Goal: Task Accomplishment & Management: Manage account settings

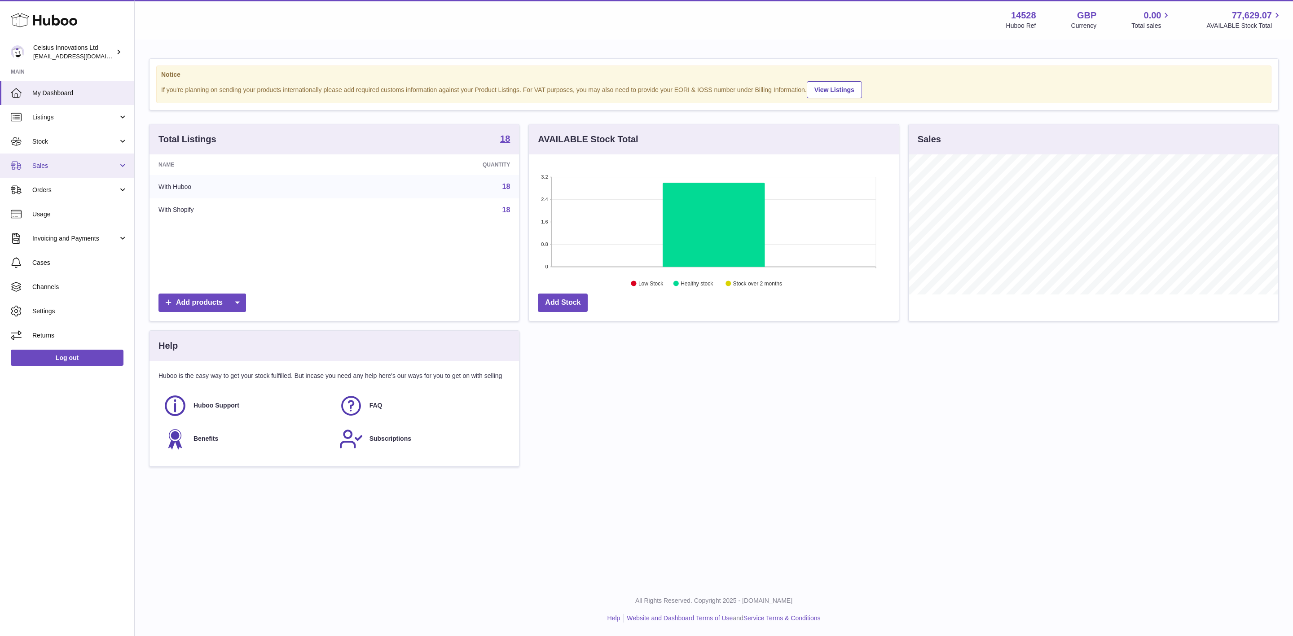
click at [81, 168] on span "Sales" at bounding box center [75, 166] width 86 height 9
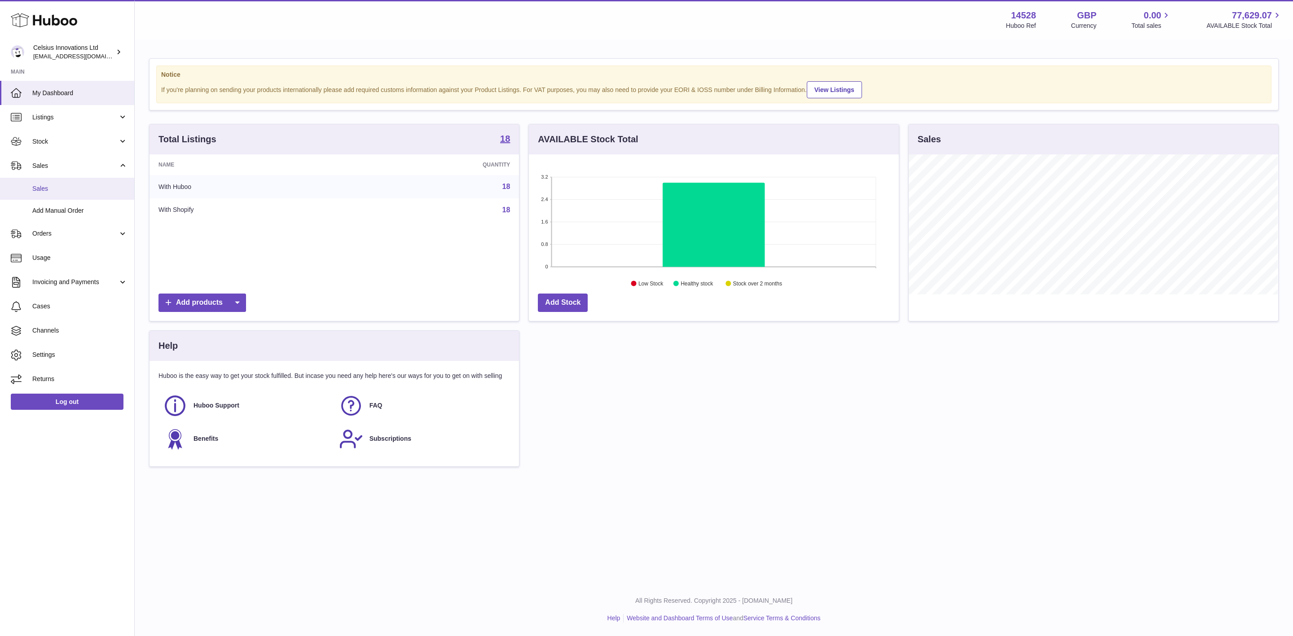
click at [80, 197] on link "Sales" at bounding box center [67, 189] width 134 height 22
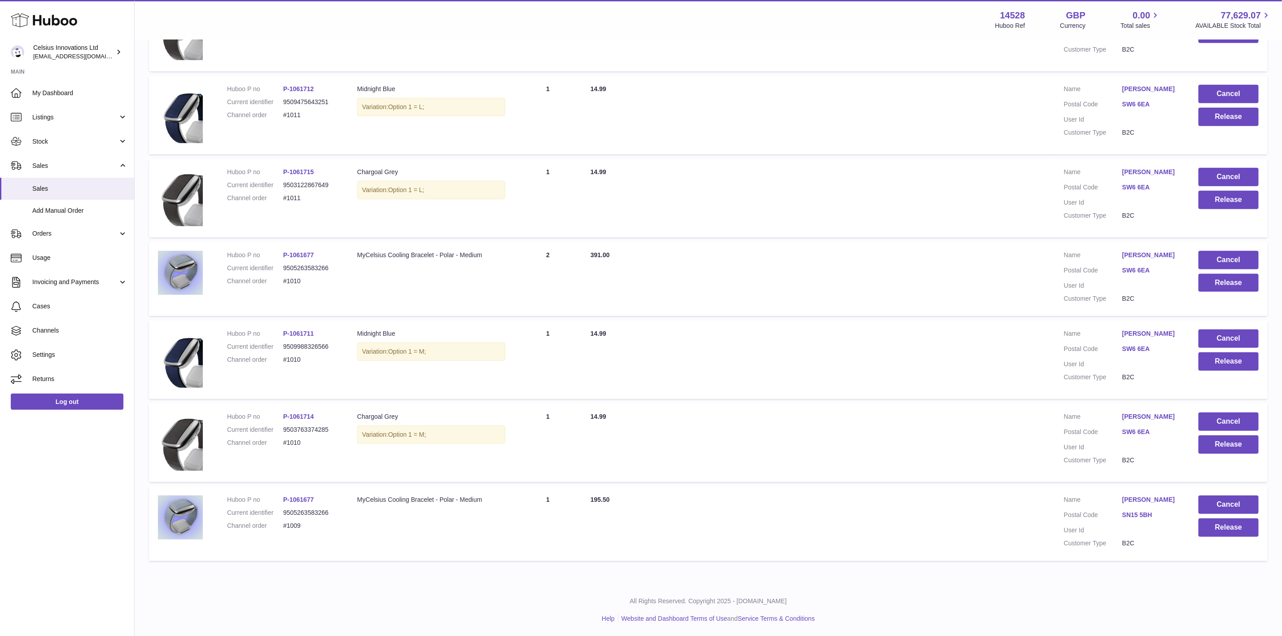
scroll to position [58, 0]
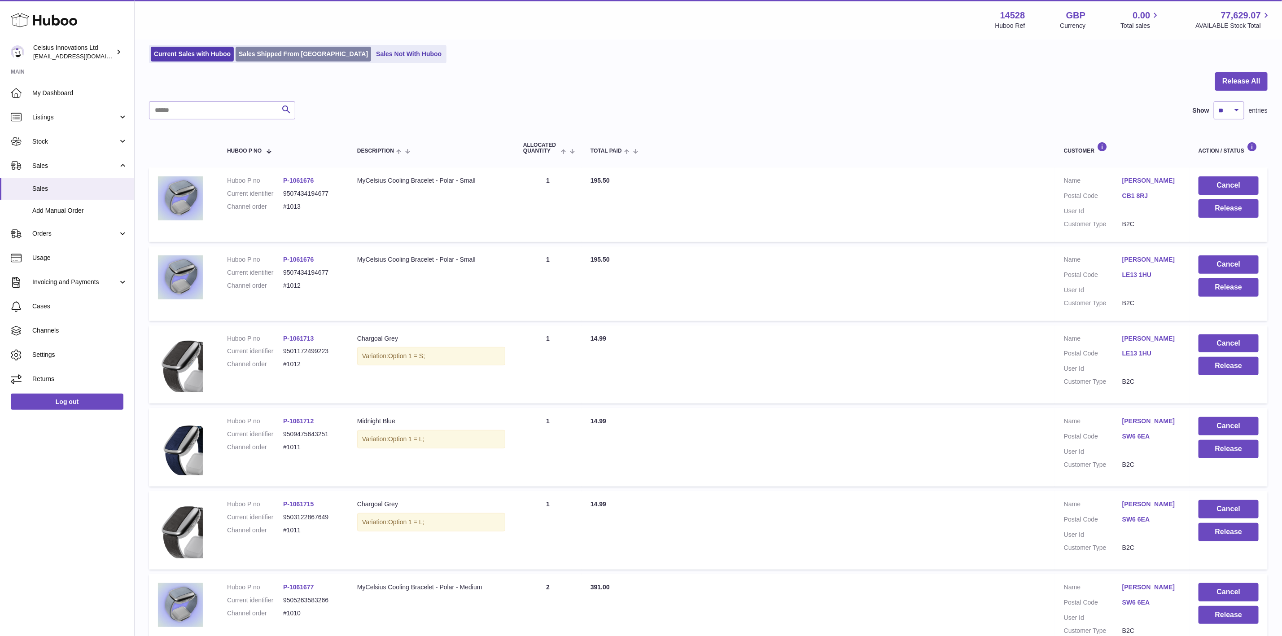
click at [308, 54] on link "Sales Shipped From [GEOGRAPHIC_DATA]" at bounding box center [304, 54] width 136 height 15
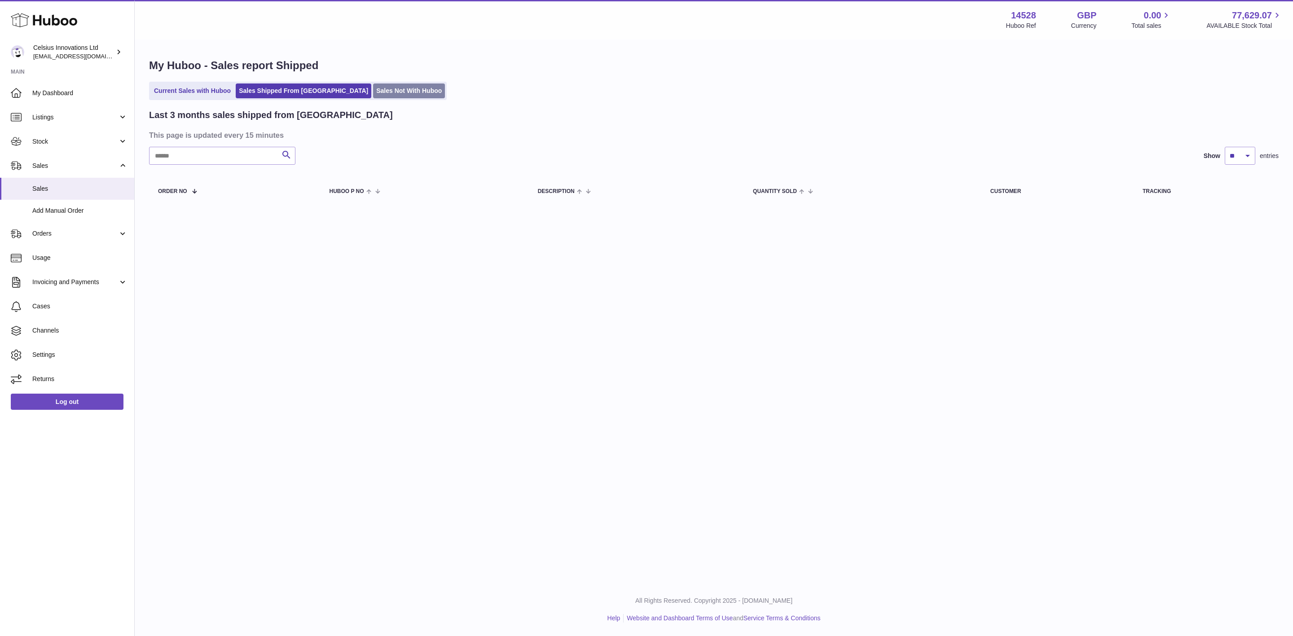
click at [373, 92] on link "Sales Not With Huboo" at bounding box center [409, 90] width 72 height 15
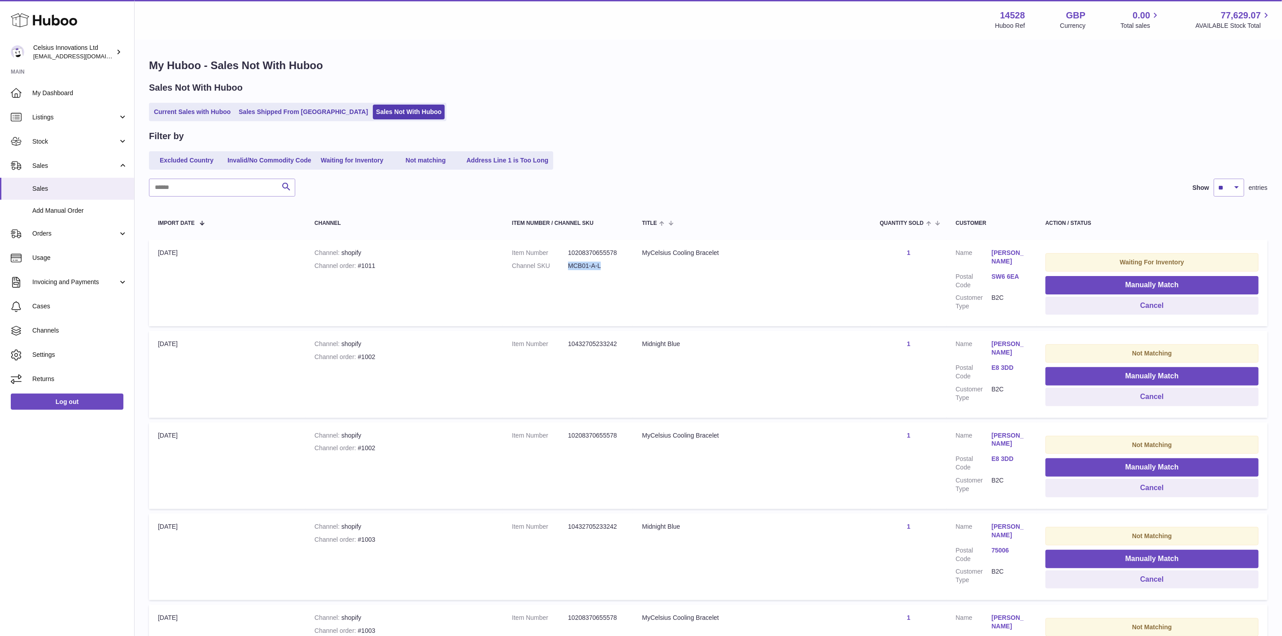
drag, startPoint x: 597, startPoint y: 266, endPoint x: 559, endPoint y: 268, distance: 37.3
click at [559, 268] on dl "Item Number 10208370655578 Channel SKU MCB01-A-L" at bounding box center [568, 262] width 112 height 26
copy dl "MCB01-A-L"
click at [79, 141] on span "Stock" at bounding box center [75, 141] width 86 height 9
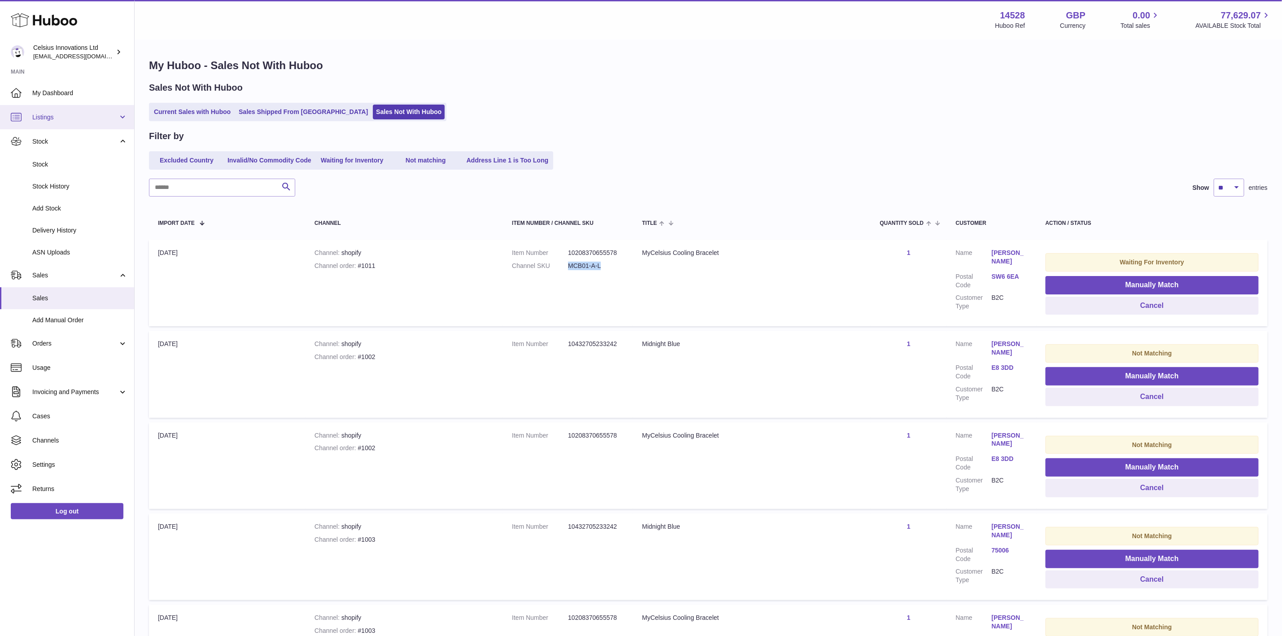
click at [72, 123] on link "Listings" at bounding box center [67, 117] width 134 height 24
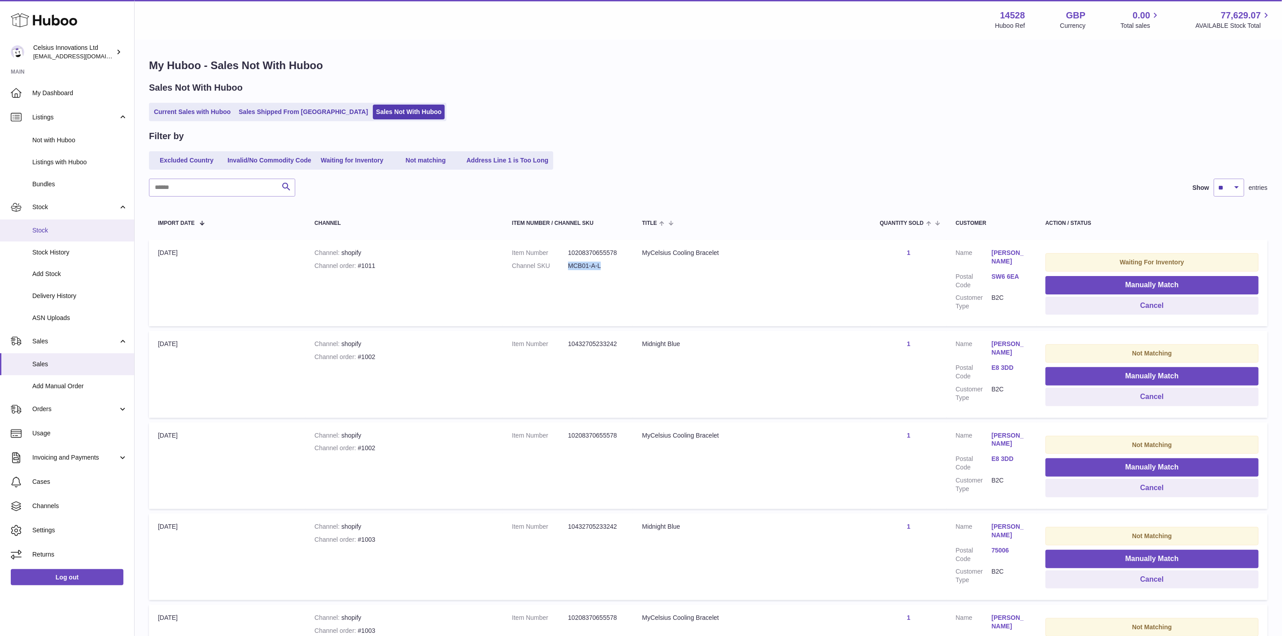
click at [71, 228] on span "Stock" at bounding box center [79, 230] width 95 height 9
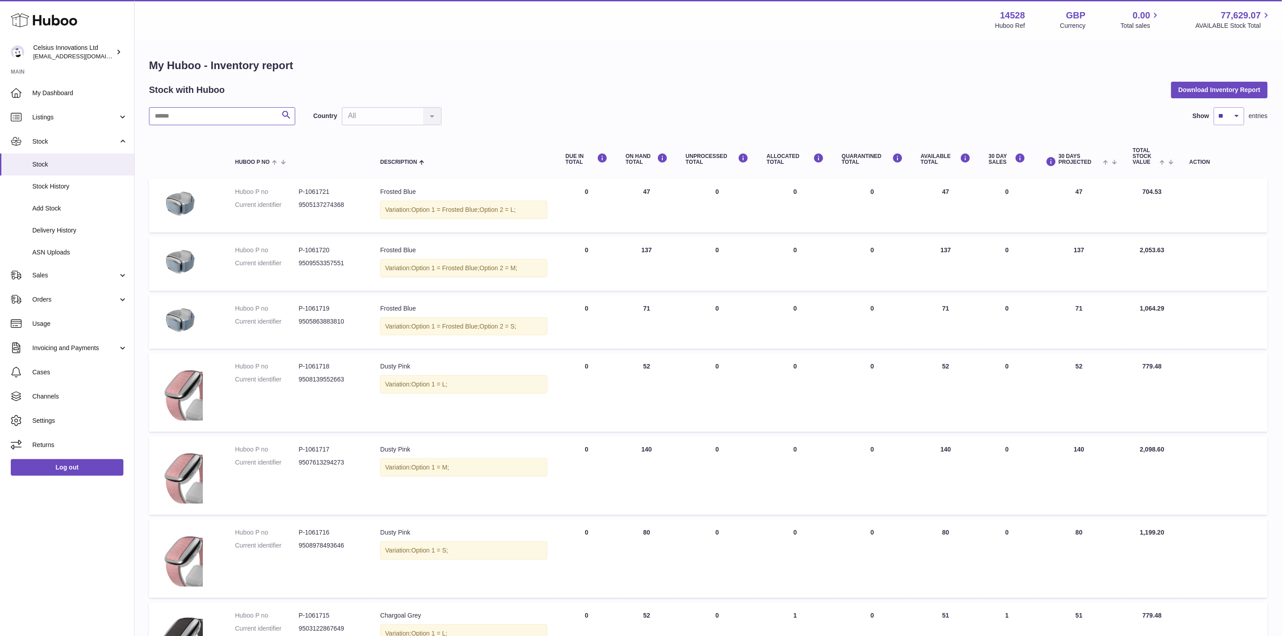
click at [225, 120] on input "text" at bounding box center [222, 116] width 146 height 18
paste input "*********"
type input "*********"
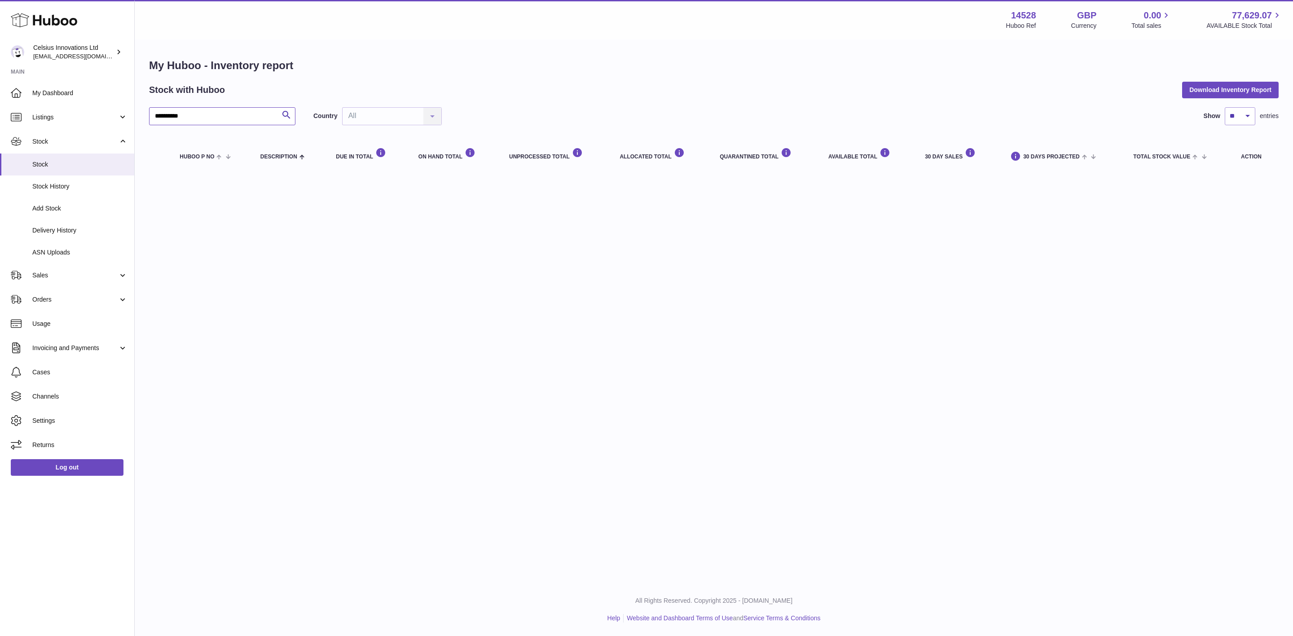
drag, startPoint x: 236, startPoint y: 116, endPoint x: -207, endPoint y: 124, distance: 443.6
click at [0, 124] on html ".st0{fill:#141414;}" at bounding box center [646, 318] width 1293 height 636
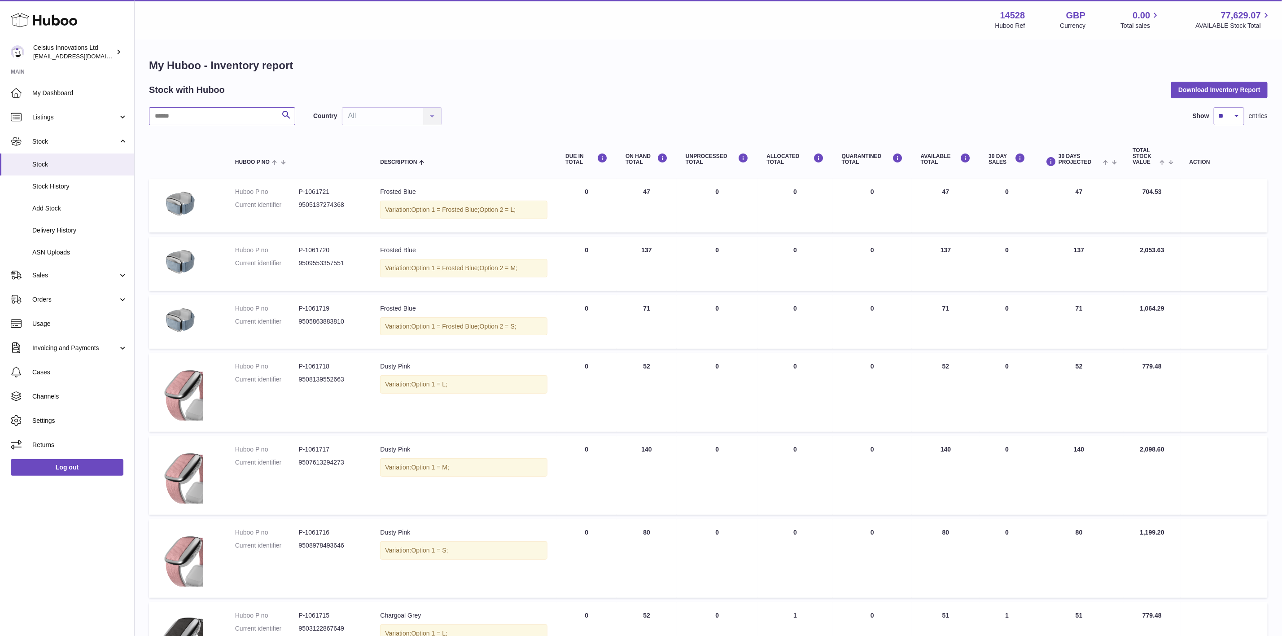
scroll to position [388, 0]
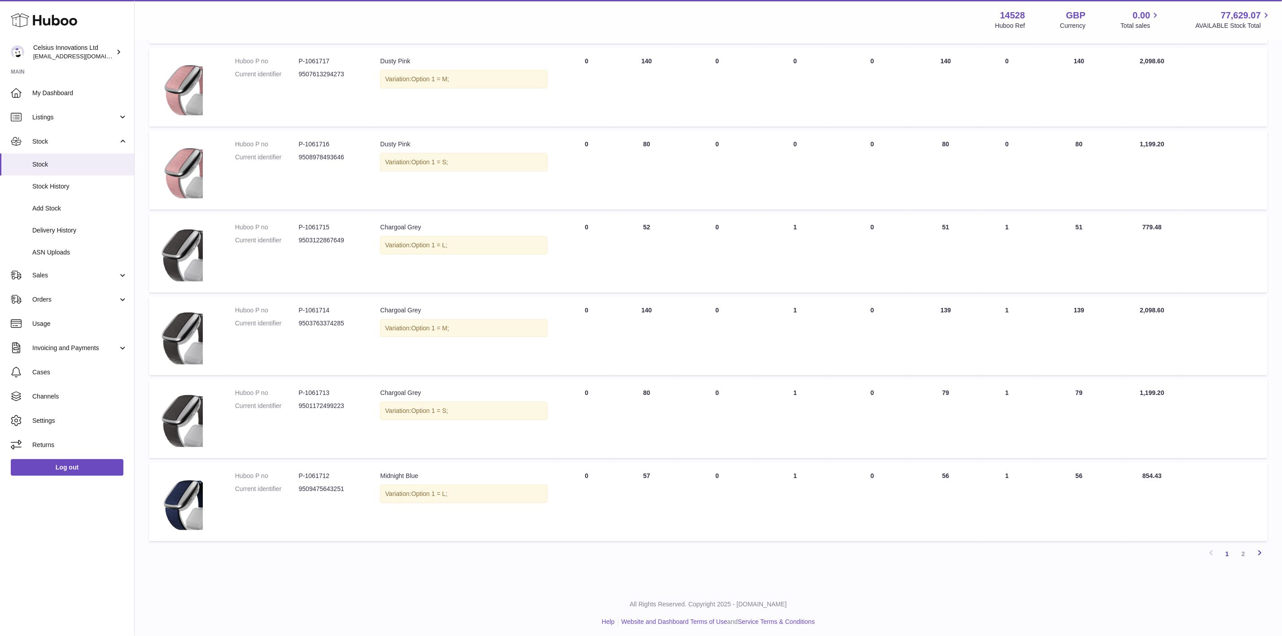
click at [1252, 551] on link "Next" at bounding box center [1260, 554] width 16 height 16
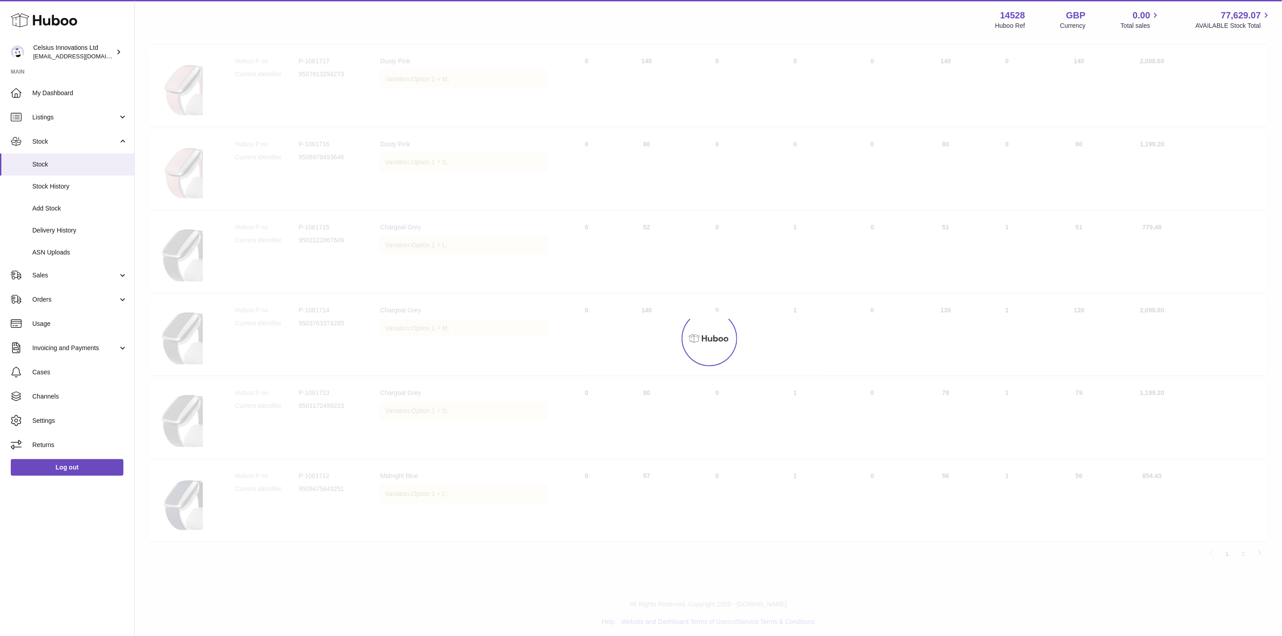
scroll to position [254, 0]
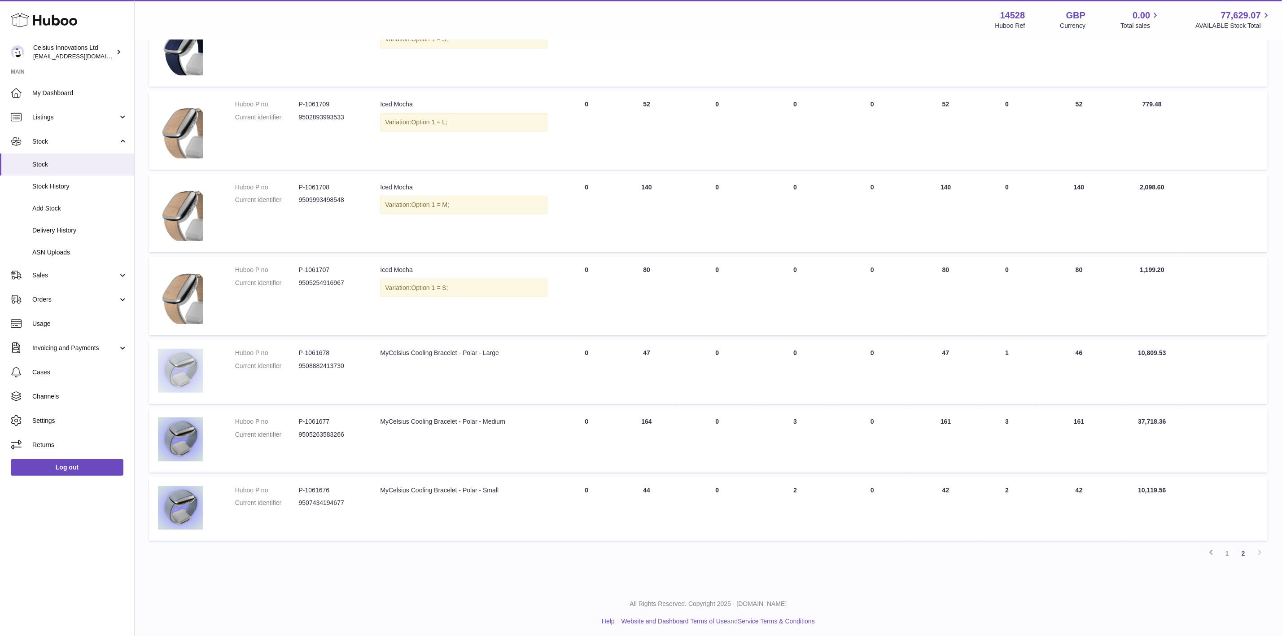
click at [180, 369] on img at bounding box center [180, 371] width 45 height 44
click at [54, 119] on span "Listings" at bounding box center [75, 117] width 86 height 9
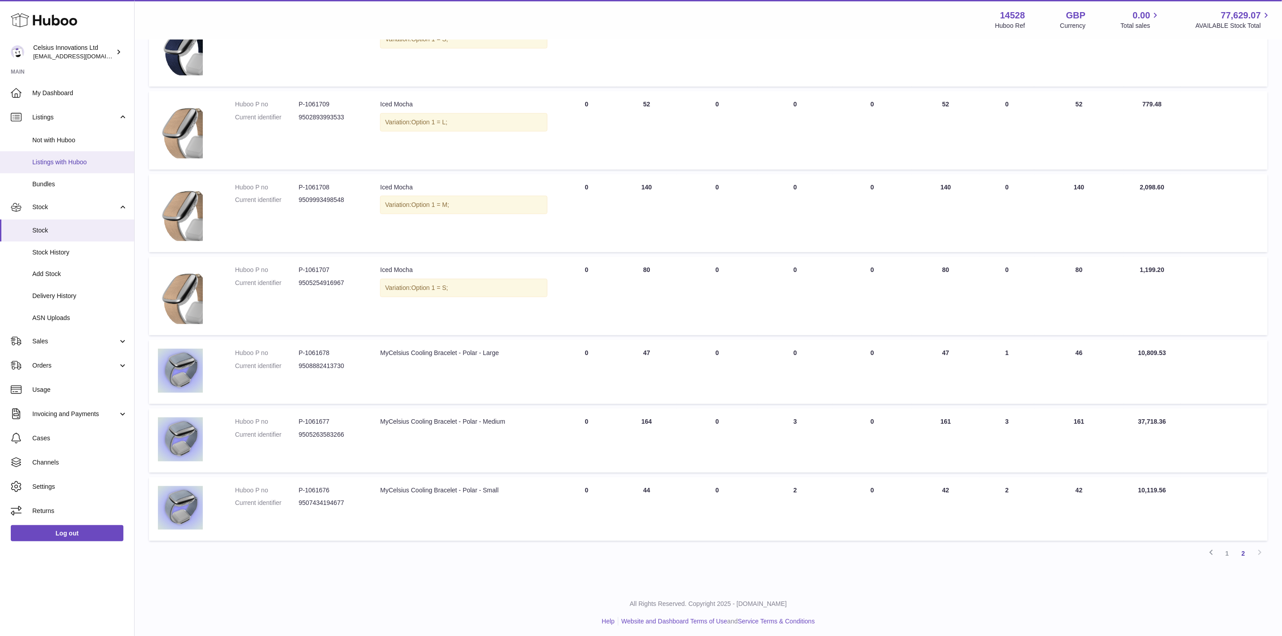
click at [65, 158] on span "Listings with Huboo" at bounding box center [79, 162] width 95 height 9
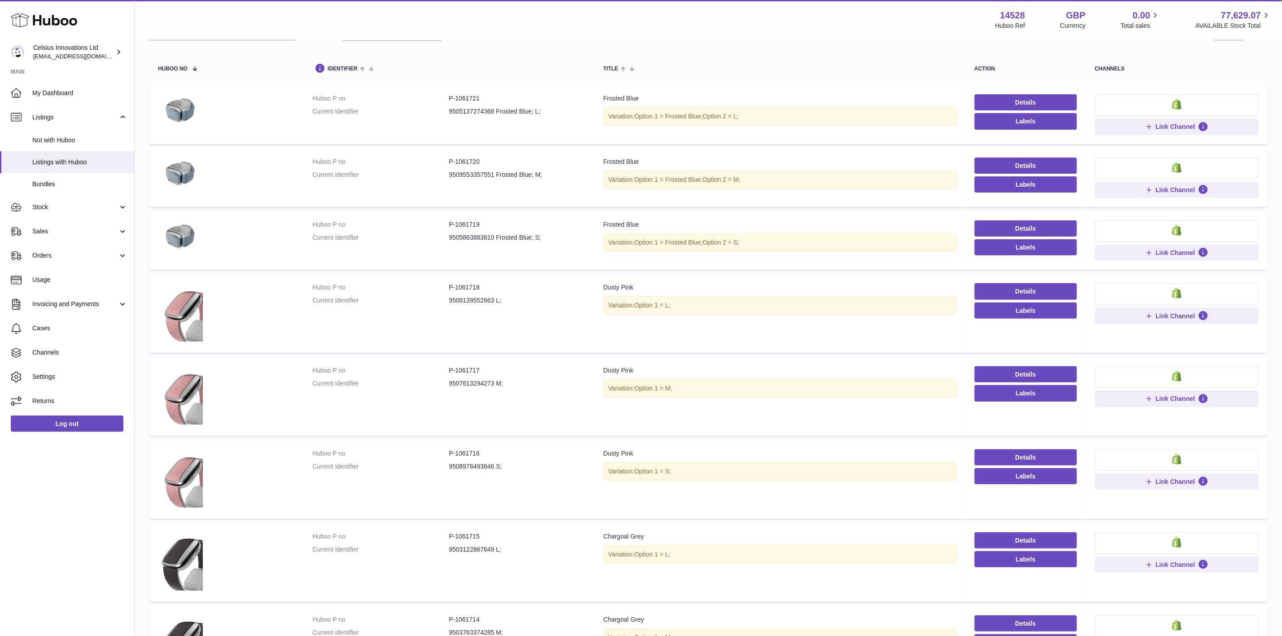
scroll to position [385, 0]
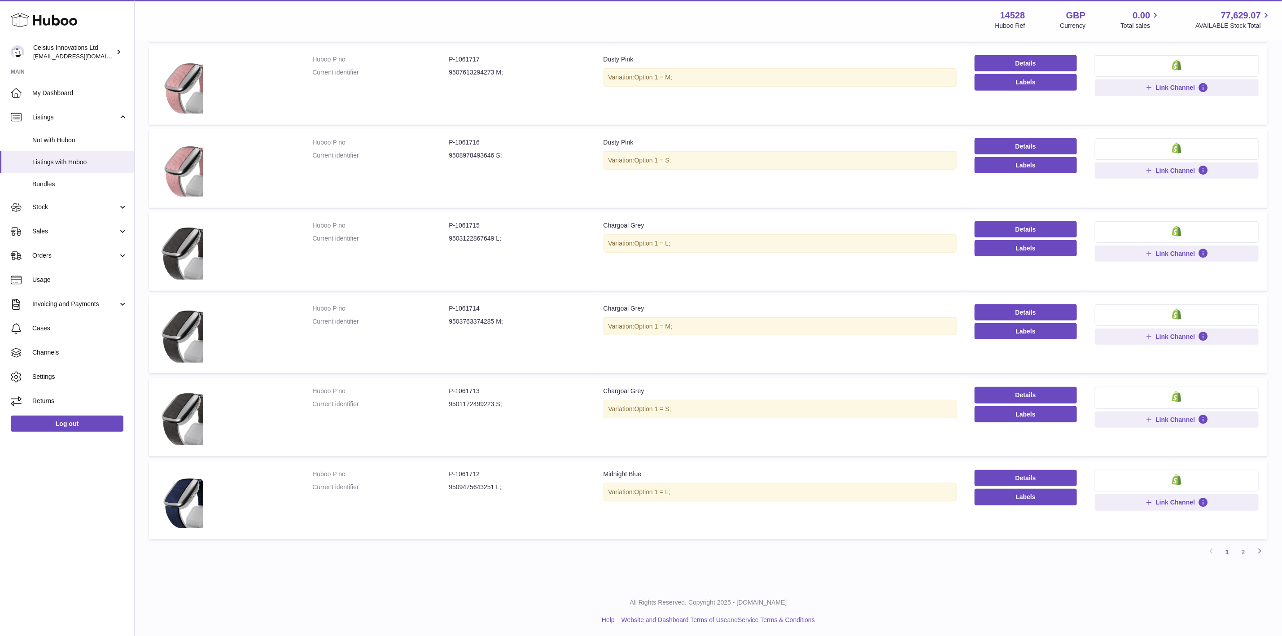
click at [1247, 551] on link "2" at bounding box center [1244, 552] width 16 height 16
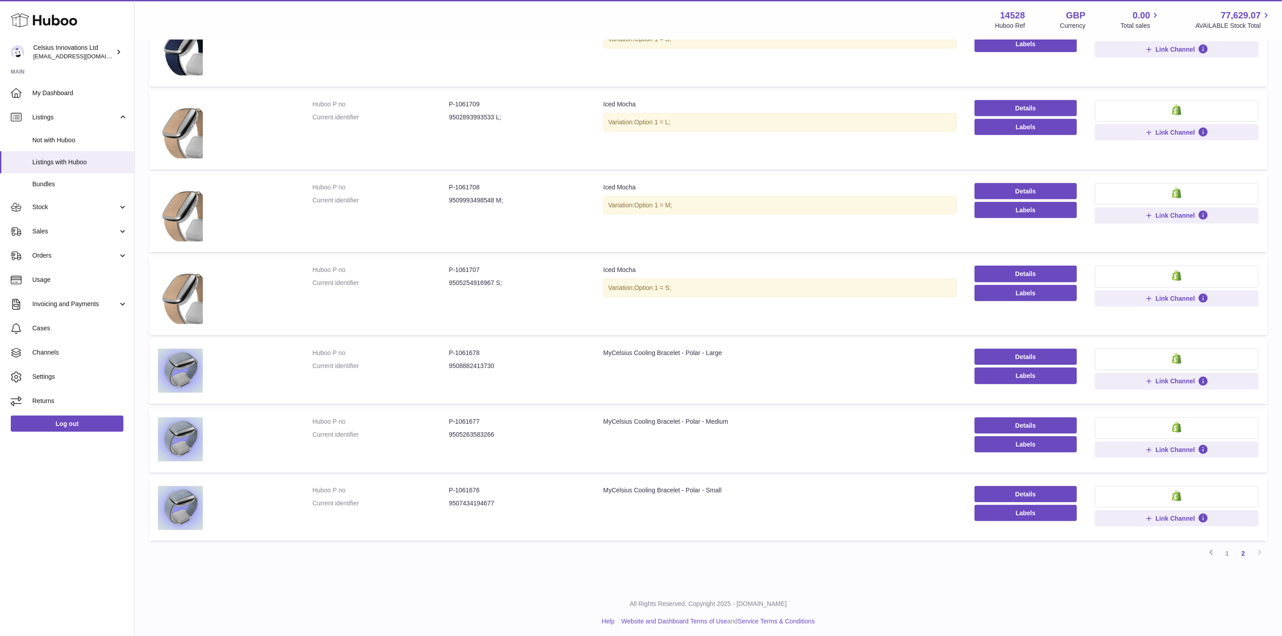
scroll to position [235, 0]
click at [1014, 348] on link "Details" at bounding box center [1026, 356] width 102 height 16
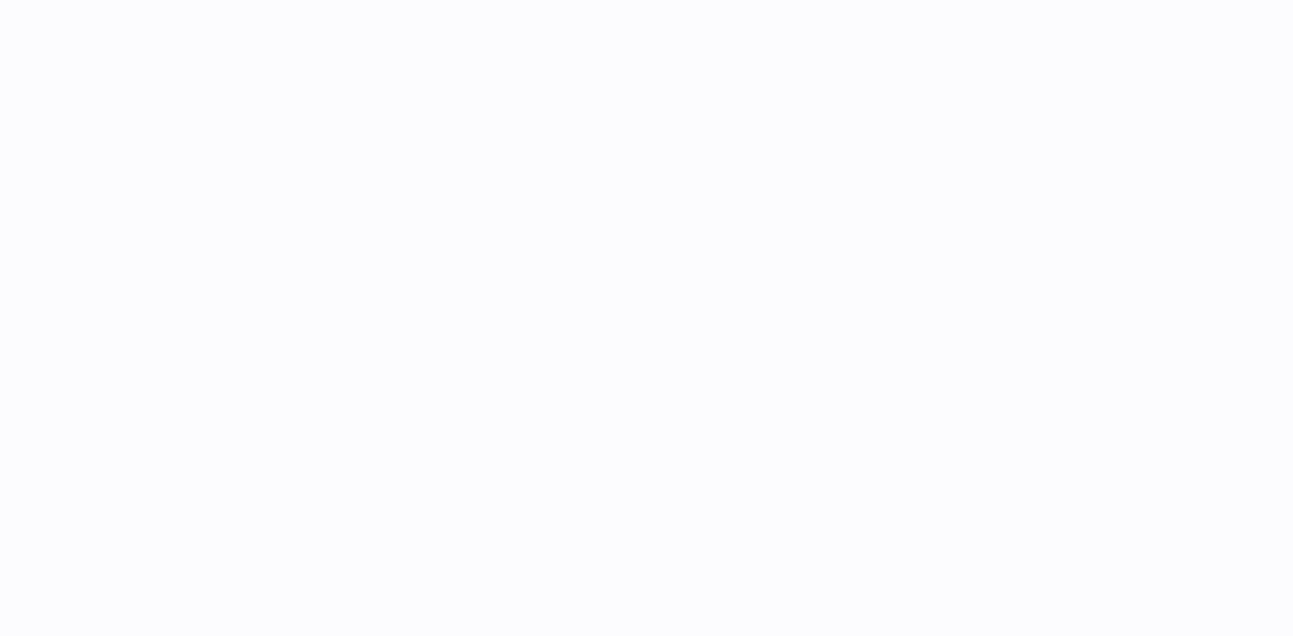
select select "***"
select select "****"
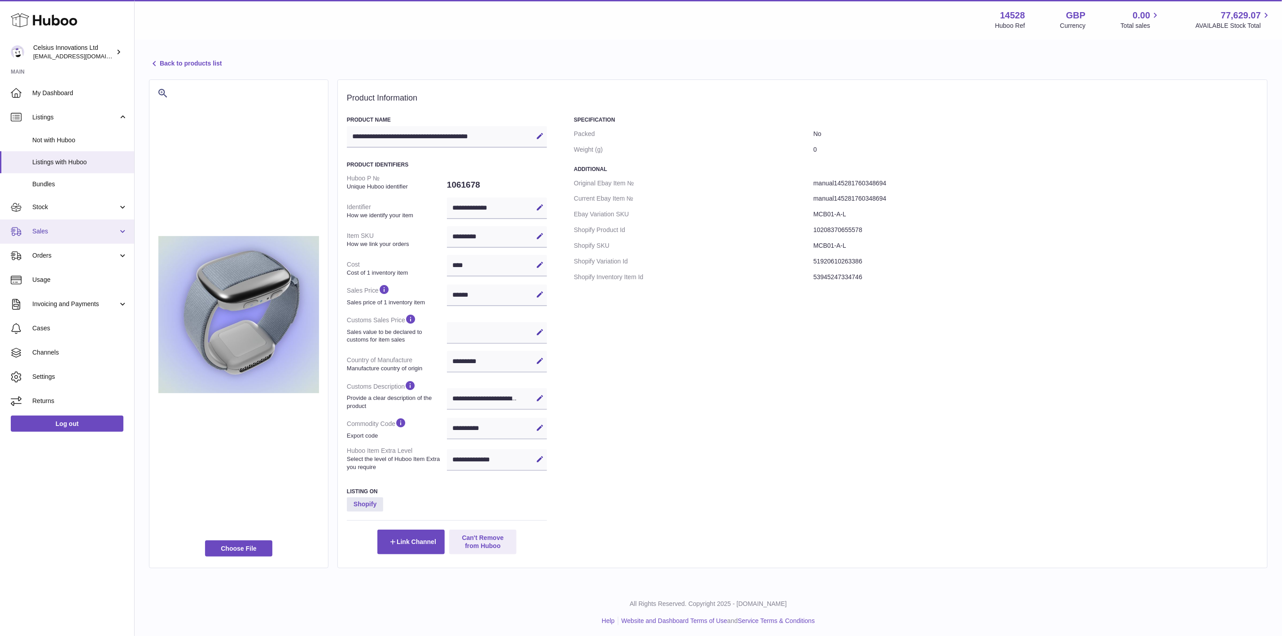
drag, startPoint x: 58, startPoint y: 226, endPoint x: 58, endPoint y: 235, distance: 8.5
click at [58, 225] on link "Sales" at bounding box center [67, 232] width 134 height 24
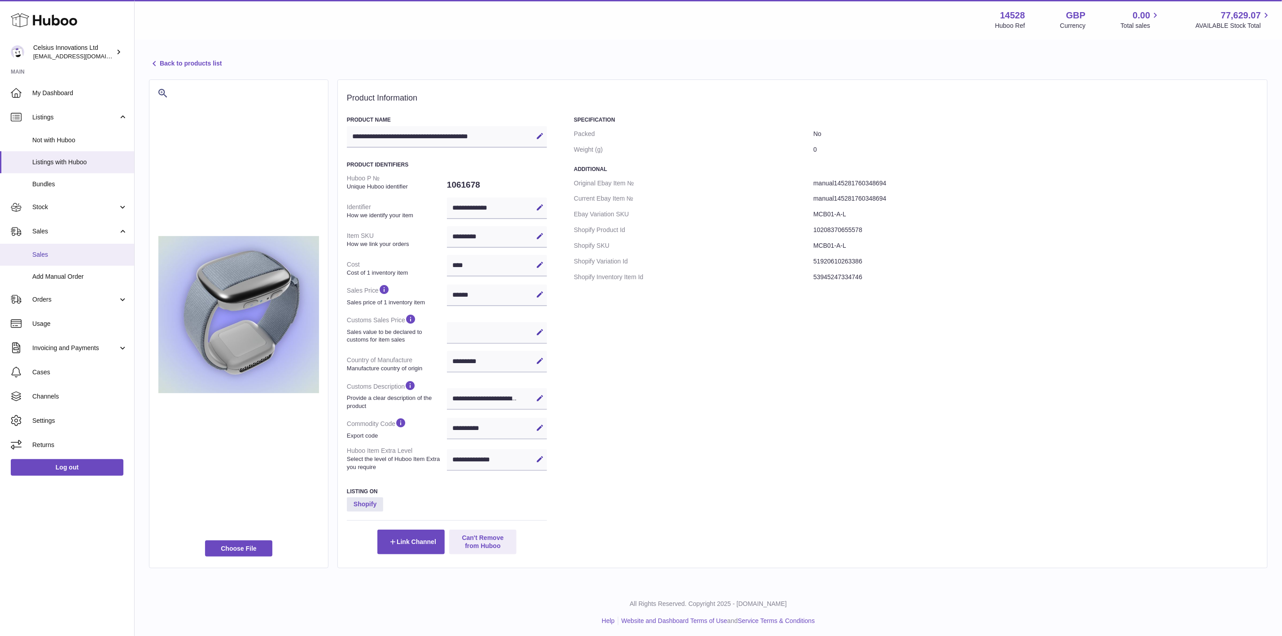
click at [62, 263] on link "Sales" at bounding box center [67, 255] width 134 height 22
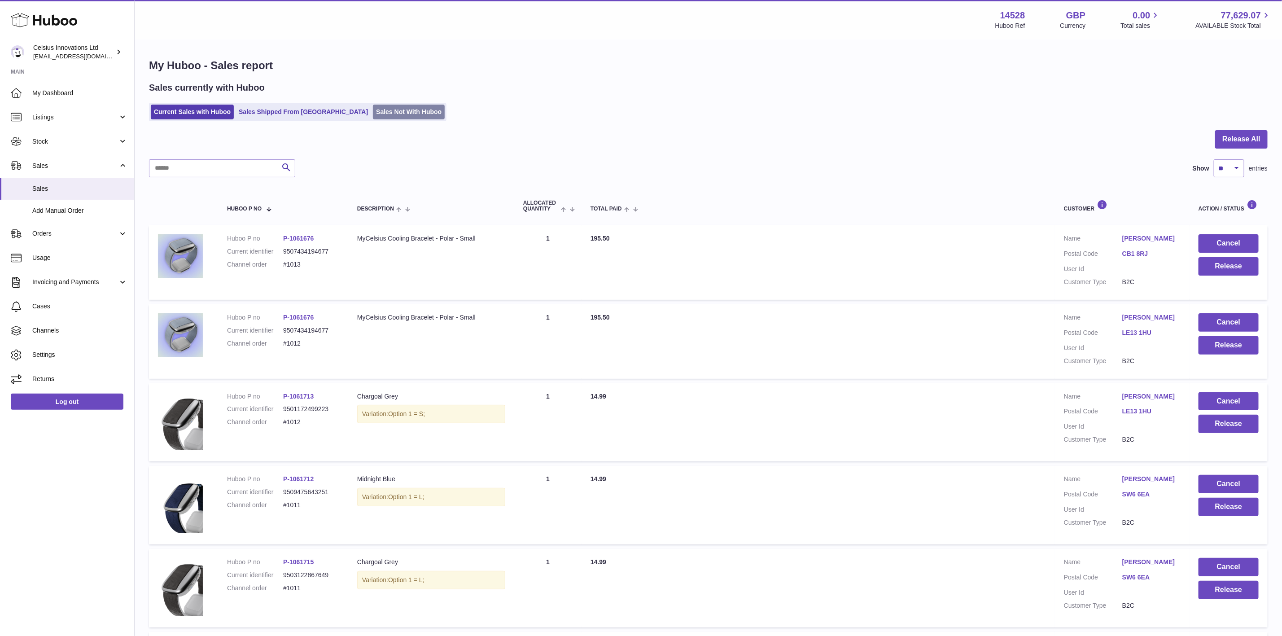
click at [383, 112] on link "Sales Not With Huboo" at bounding box center [409, 112] width 72 height 15
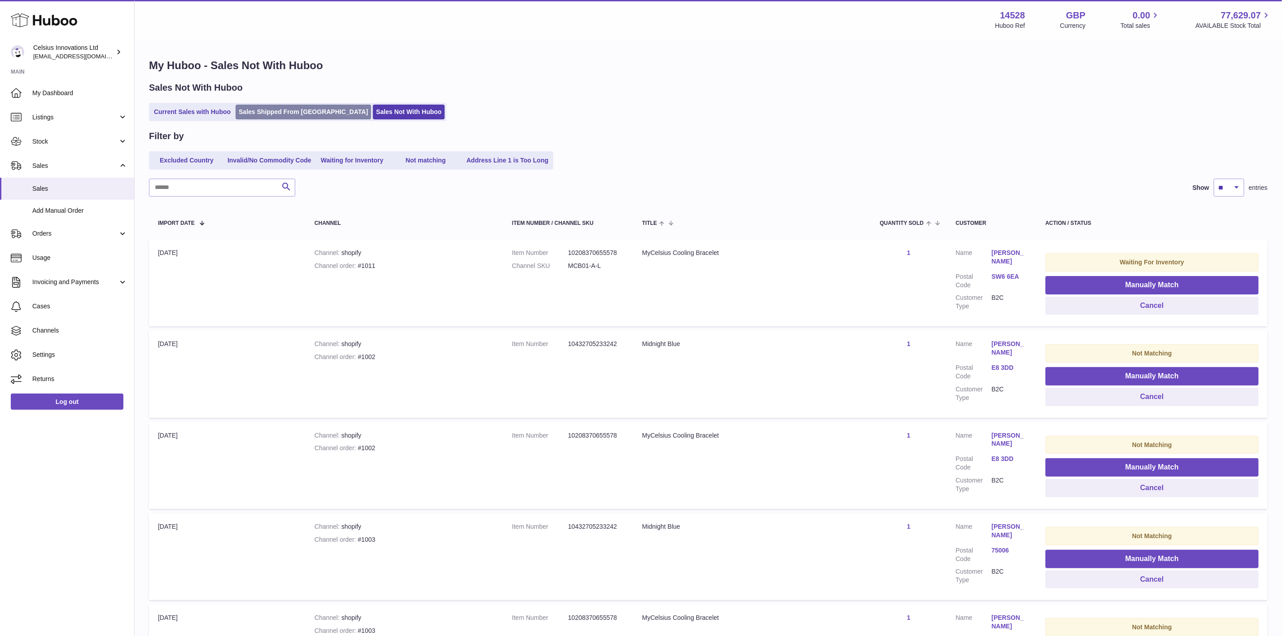
click at [290, 112] on link "Sales Shipped From [GEOGRAPHIC_DATA]" at bounding box center [304, 112] width 136 height 15
click at [89, 119] on span "Listings" at bounding box center [75, 117] width 86 height 9
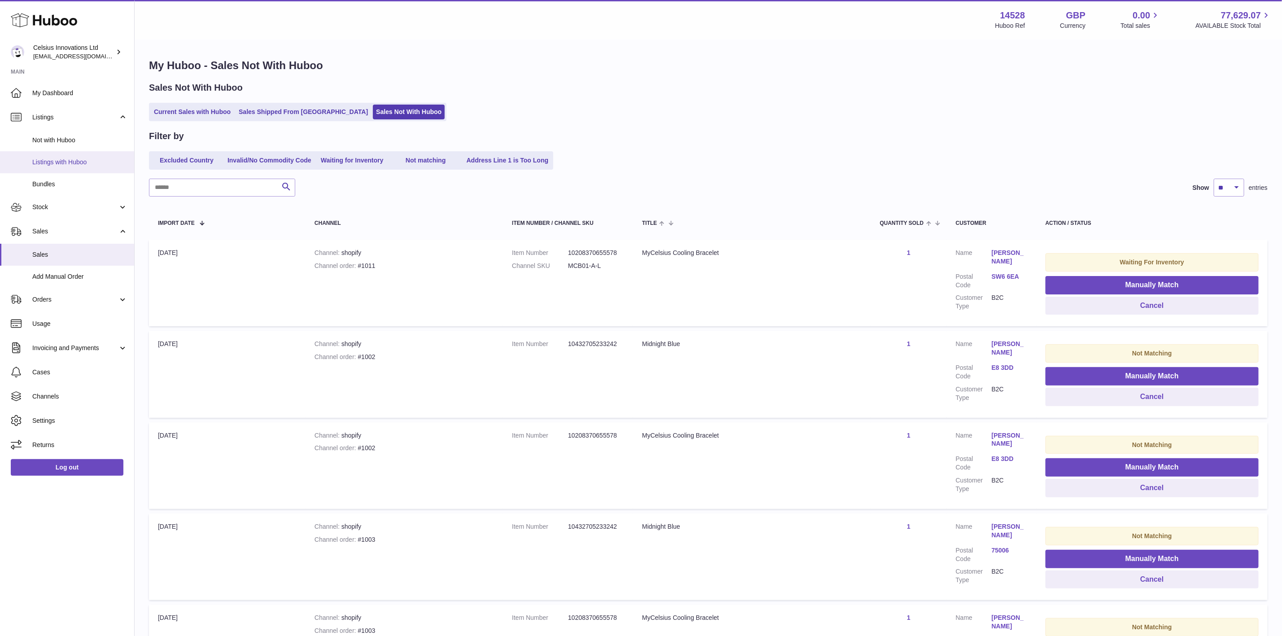
click at [89, 159] on span "Listings with Huboo" at bounding box center [79, 162] width 95 height 9
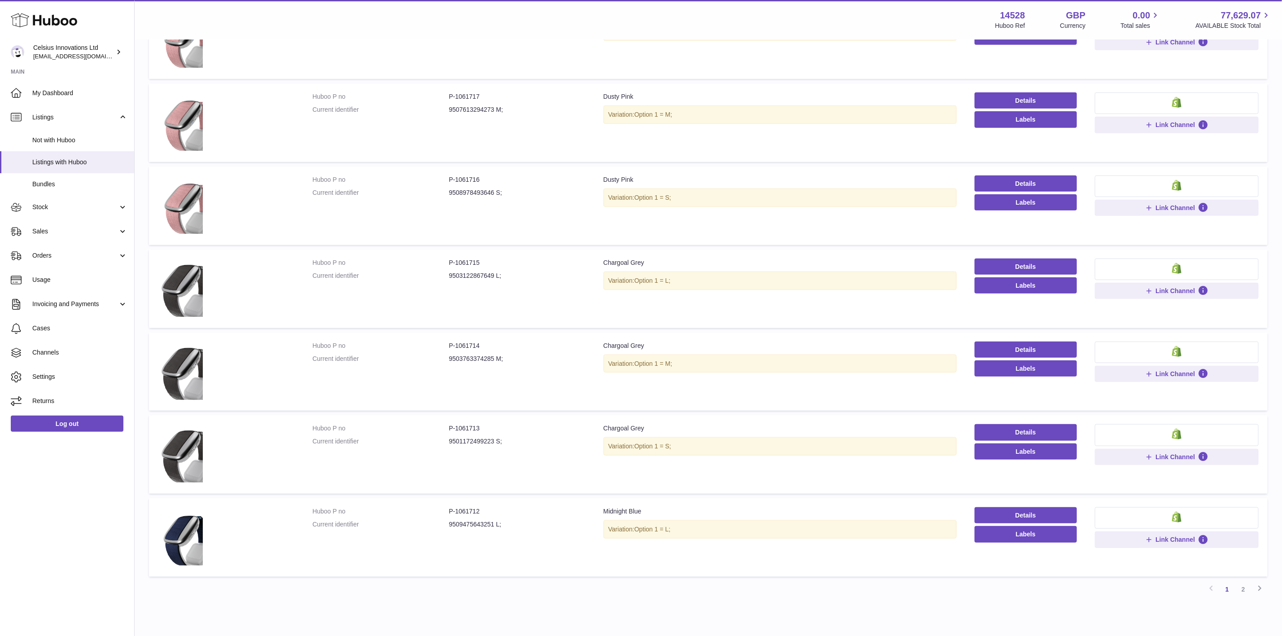
scroll to position [385, 0]
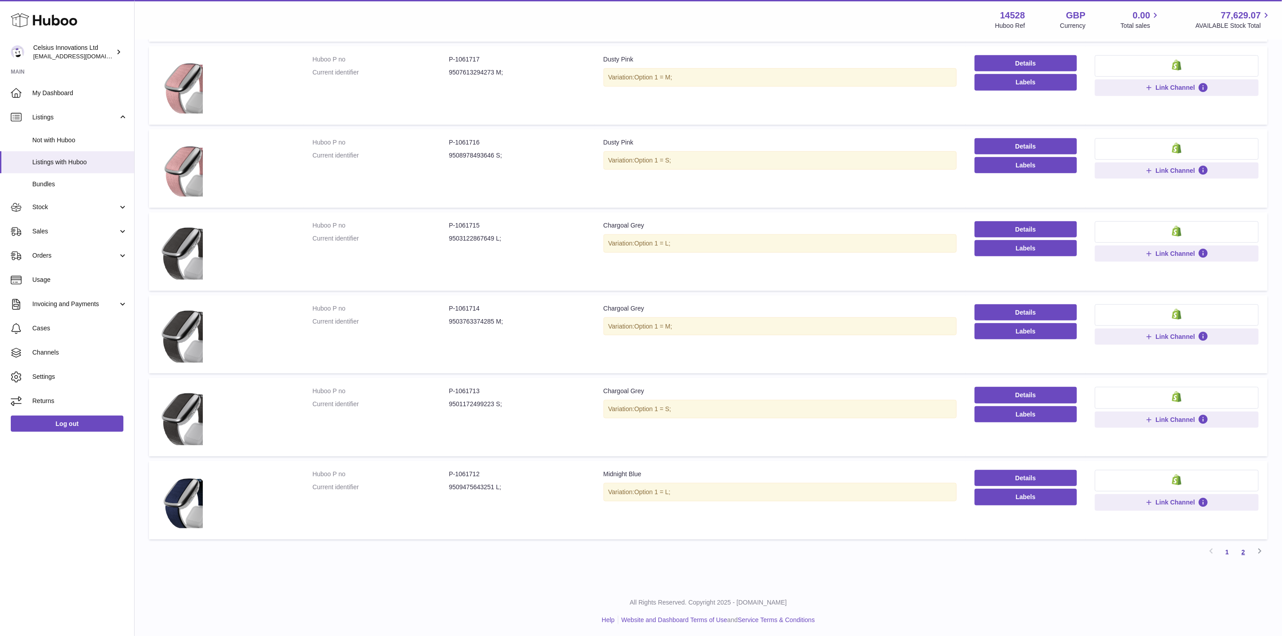
click at [1247, 549] on link "2" at bounding box center [1244, 552] width 16 height 16
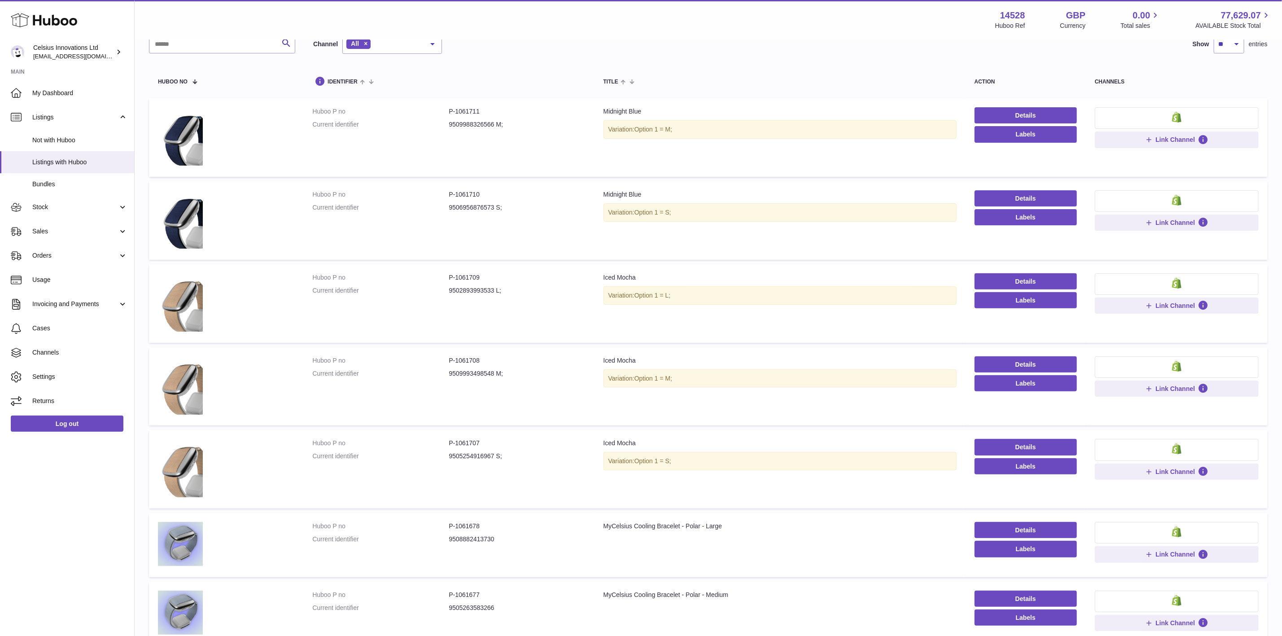
scroll to position [235, 0]
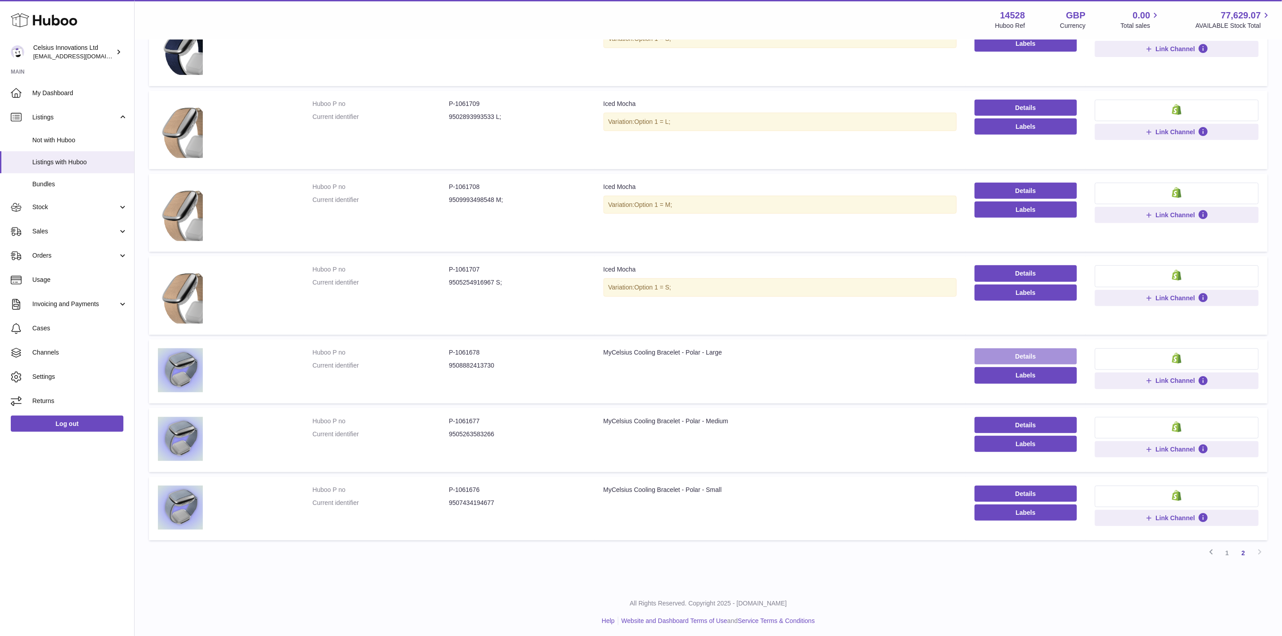
click at [1001, 349] on link "Details" at bounding box center [1026, 356] width 102 height 16
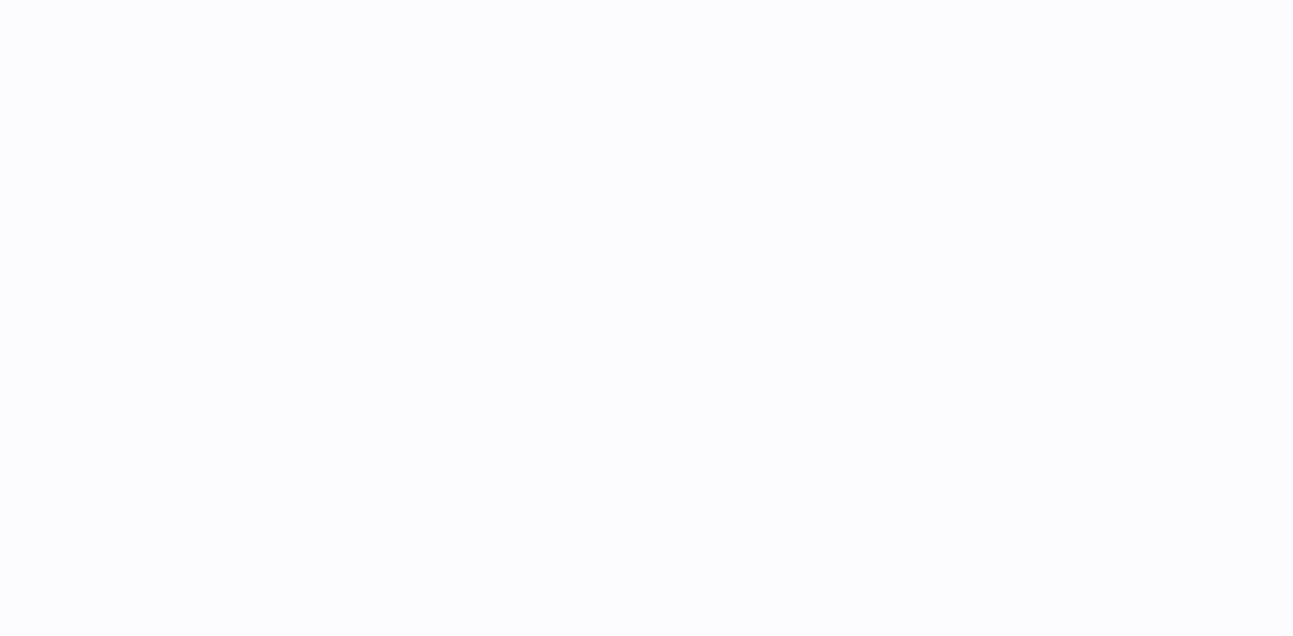
select select "***"
select select "****"
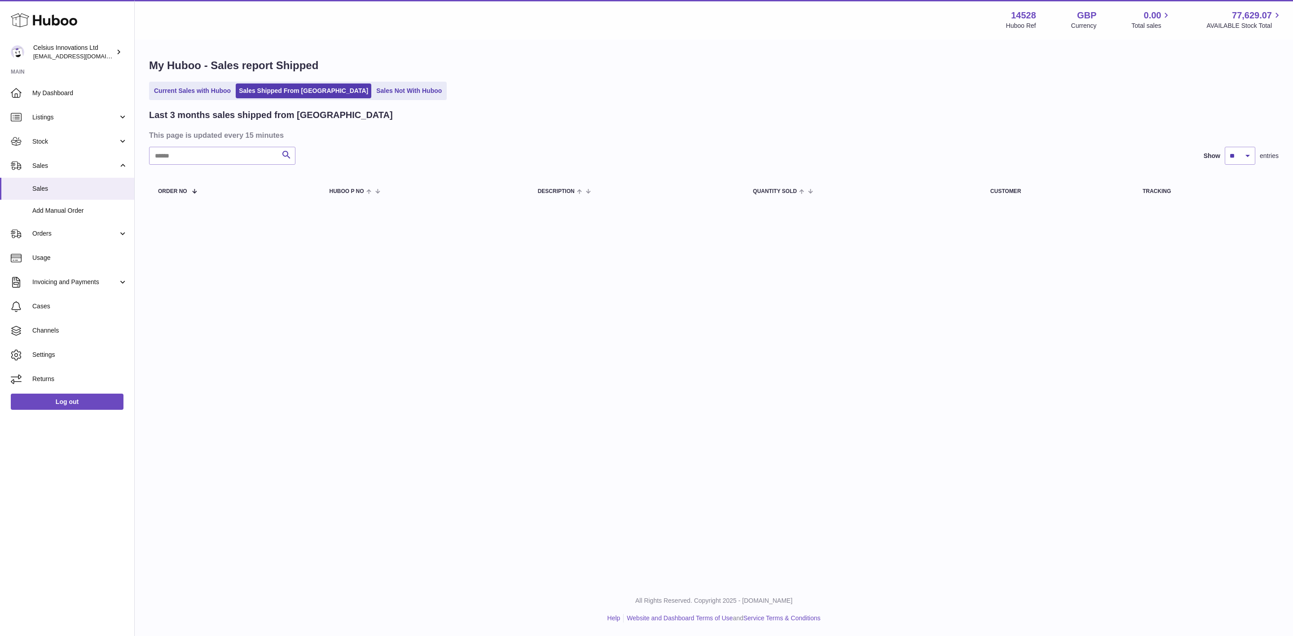
click at [197, 99] on ul "Current Sales with Huboo Sales Shipped From [GEOGRAPHIC_DATA] Sales Not With Hu…" at bounding box center [298, 91] width 298 height 18
click at [205, 85] on link "Current Sales with Huboo" at bounding box center [192, 90] width 83 height 15
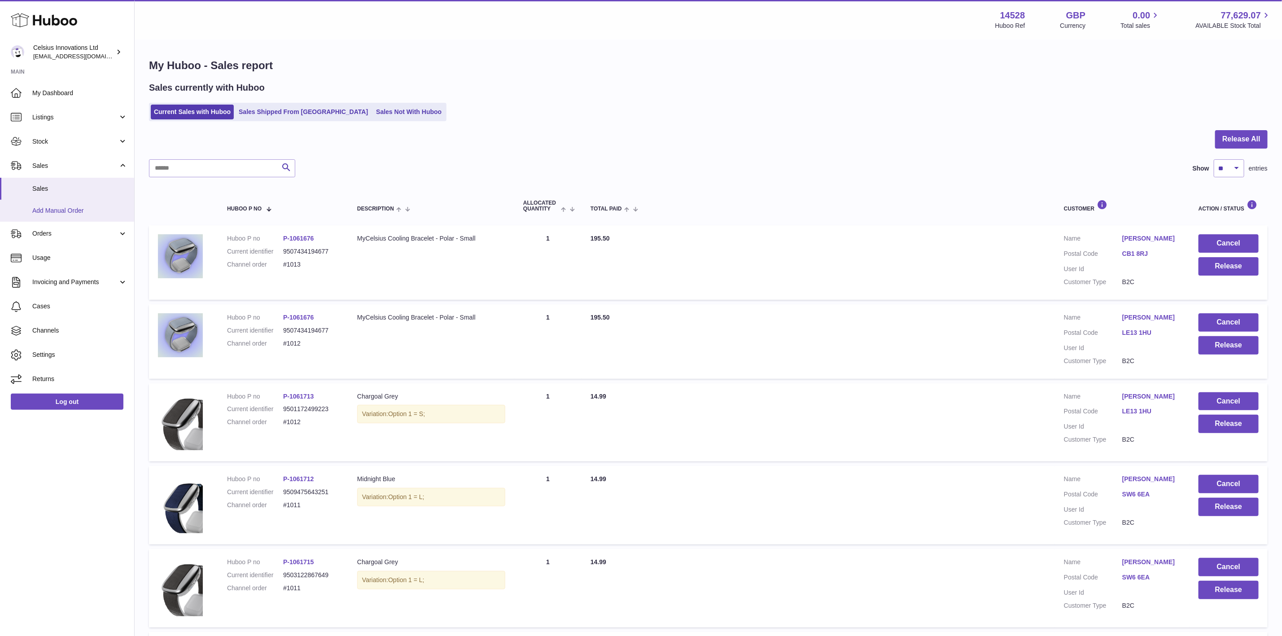
click at [75, 211] on span "Add Manual Order" at bounding box center [79, 210] width 95 height 9
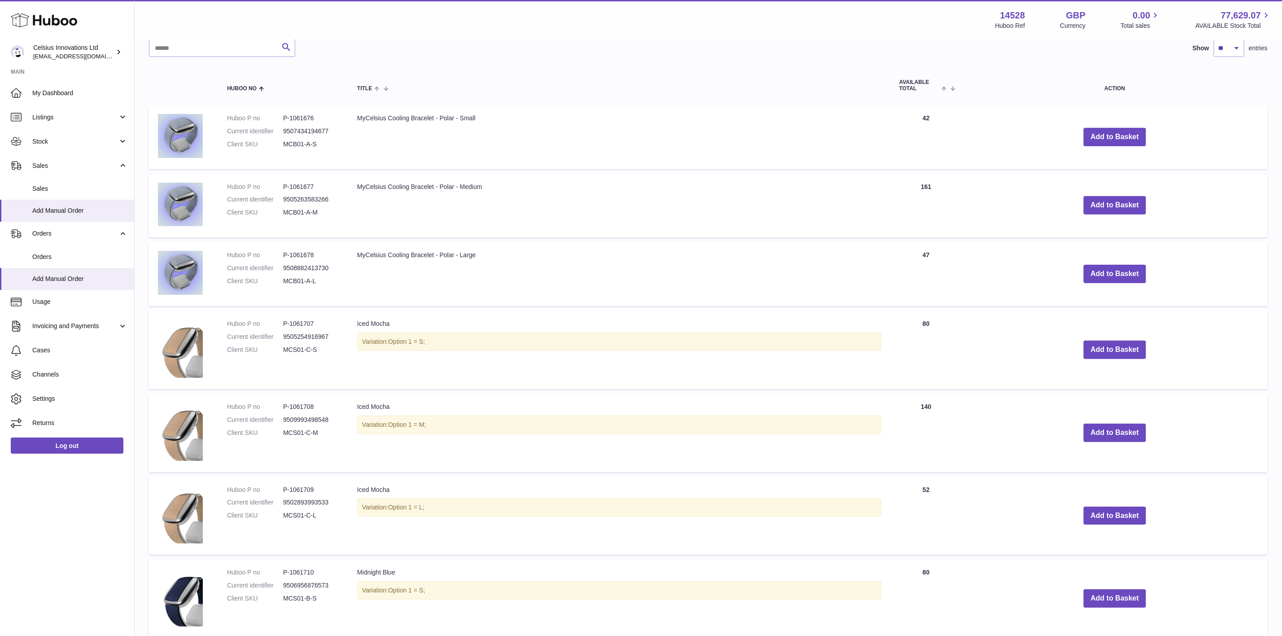
scroll to position [67, 0]
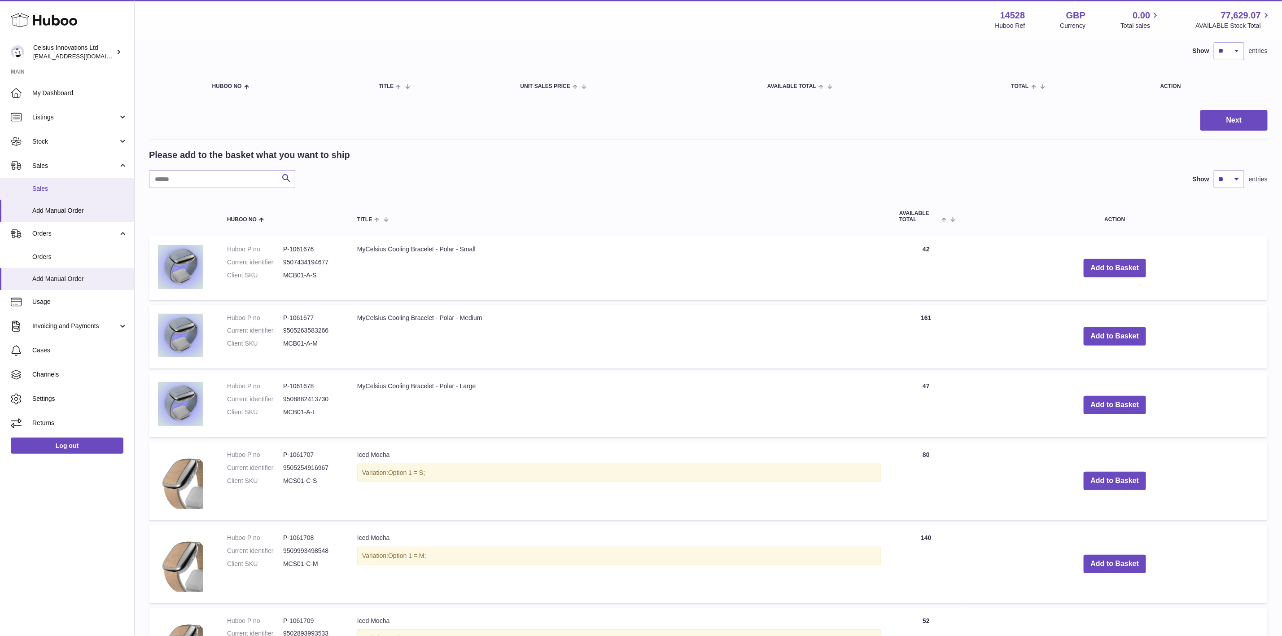
click at [45, 188] on span "Sales" at bounding box center [79, 188] width 95 height 9
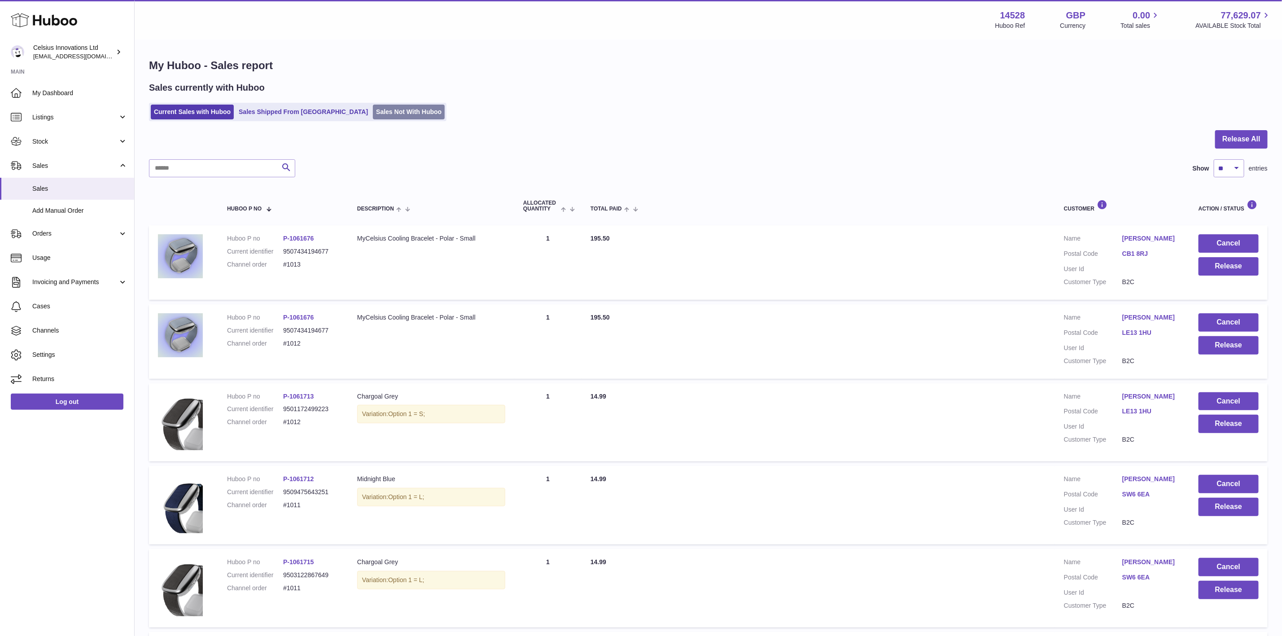
click at [375, 110] on link "Sales Not With Huboo" at bounding box center [409, 112] width 72 height 15
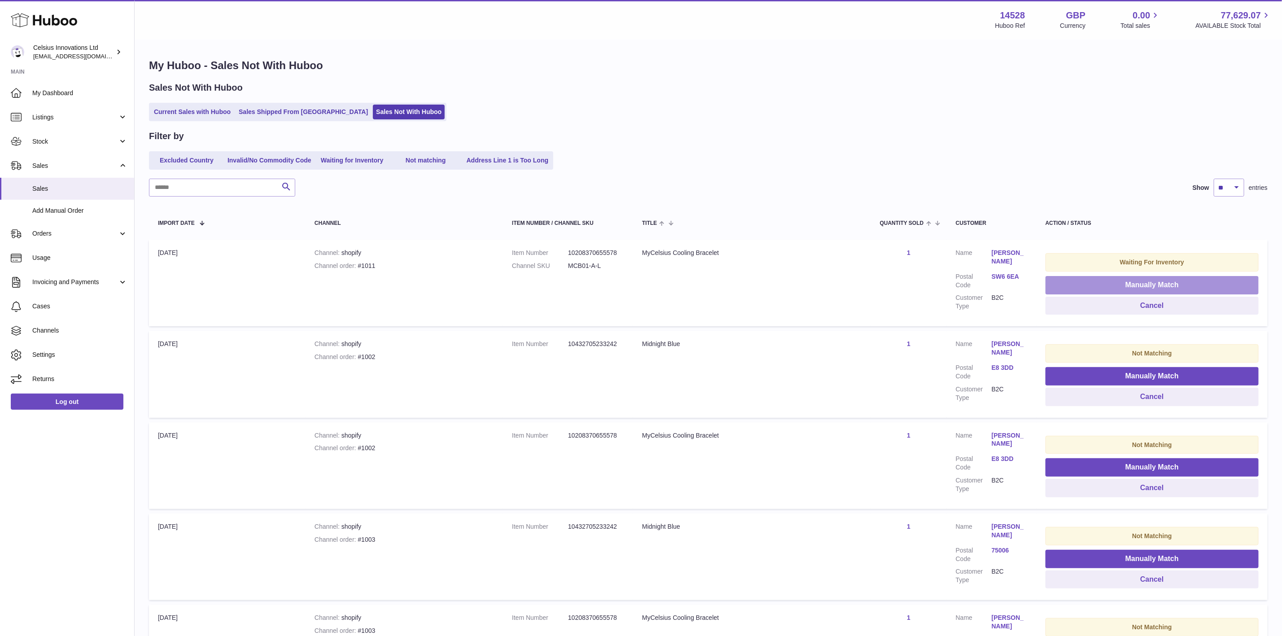
click at [1075, 283] on button "Manually Match" at bounding box center [1152, 285] width 213 height 18
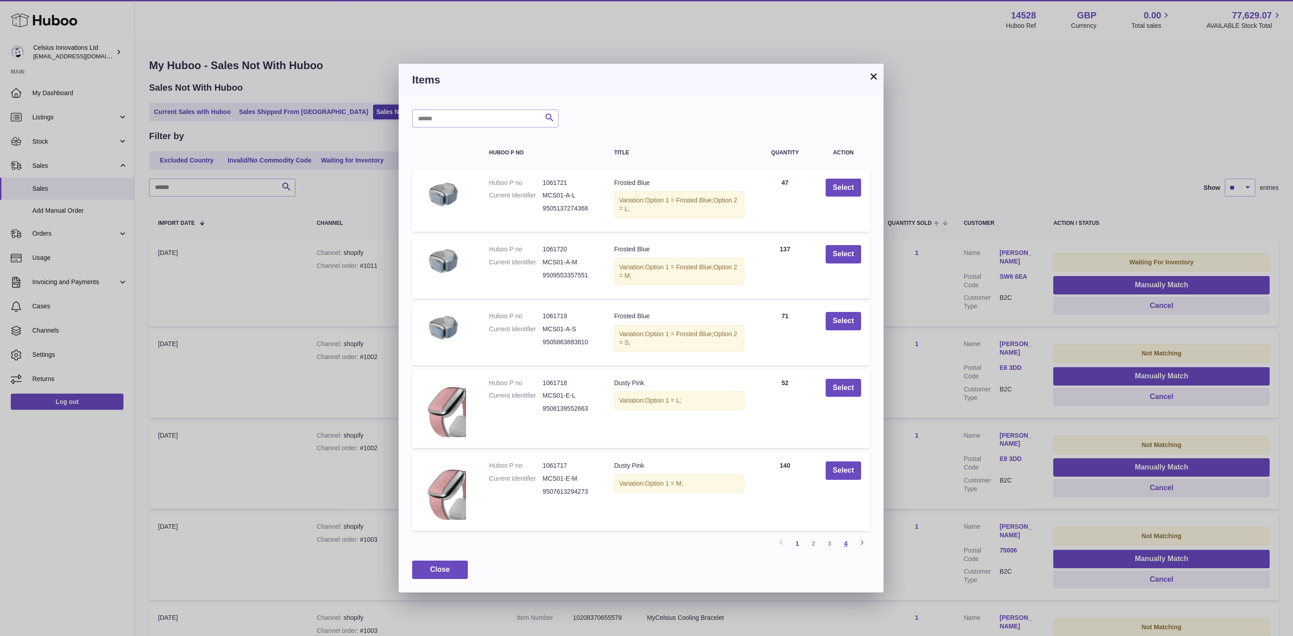
click at [840, 547] on link "4" at bounding box center [846, 544] width 16 height 16
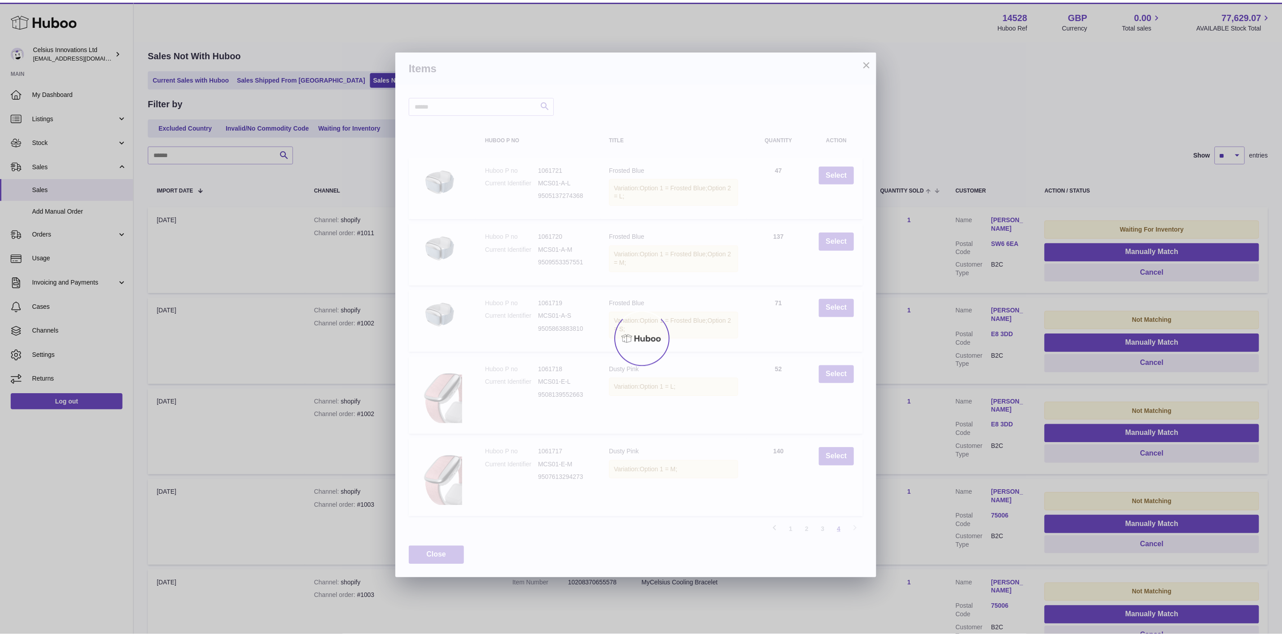
scroll to position [40, 0]
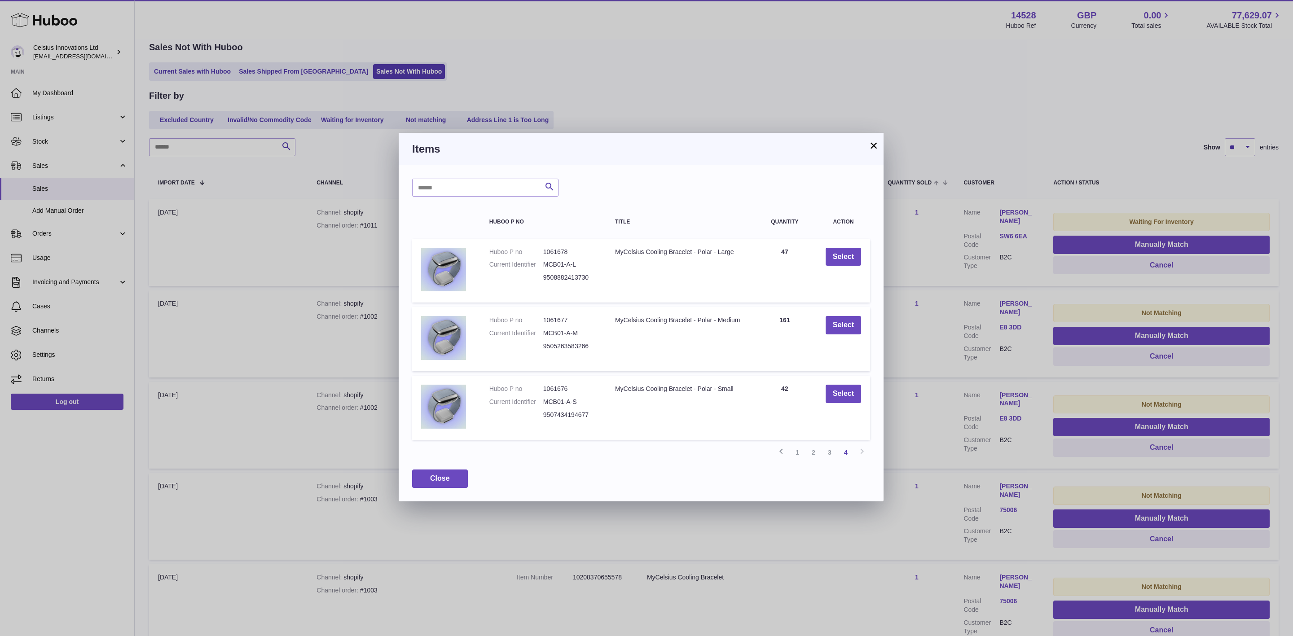
click at [873, 140] on button "×" at bounding box center [873, 145] width 11 height 11
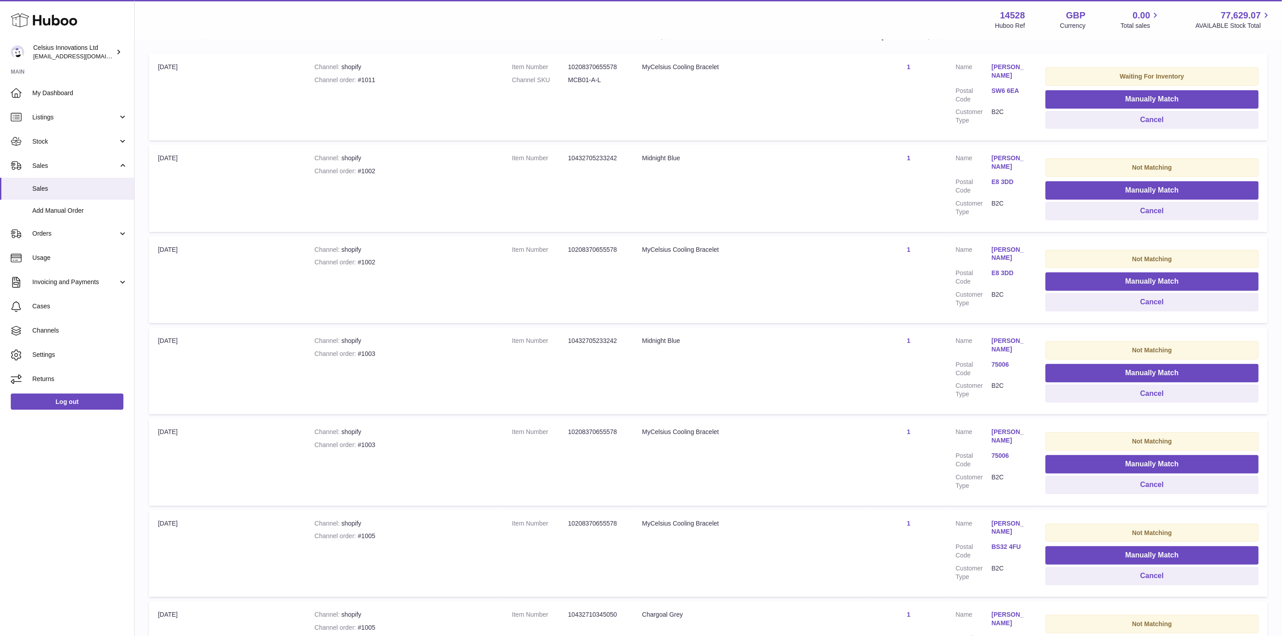
scroll to position [38, 0]
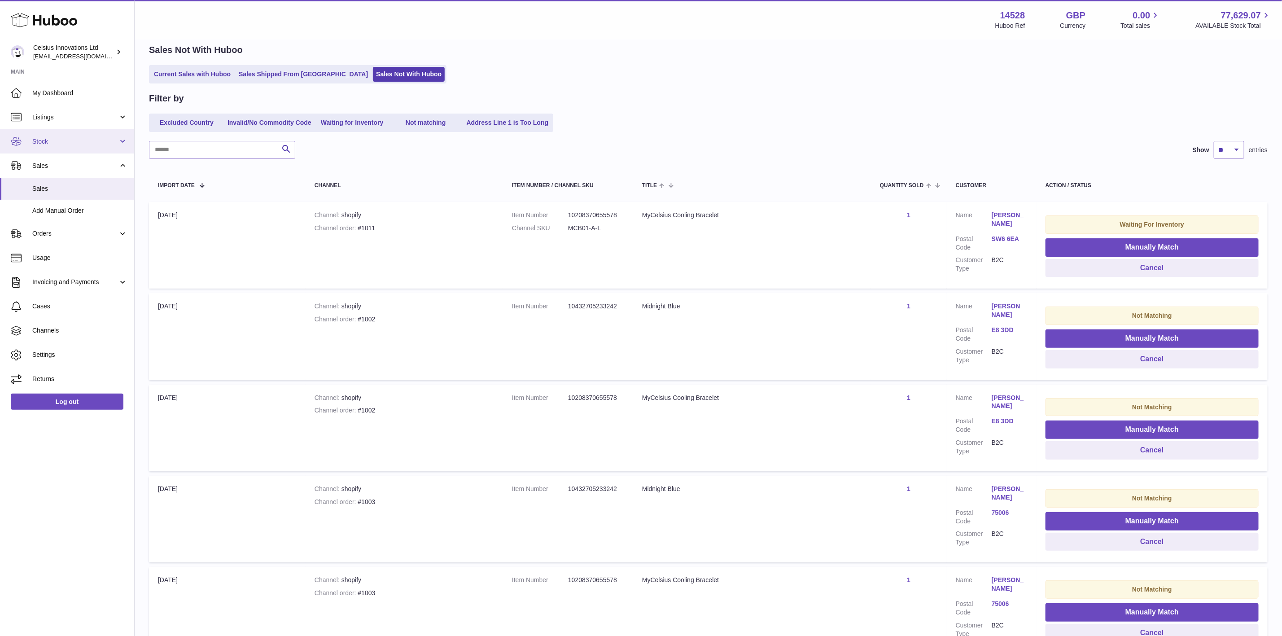
click at [66, 143] on span "Stock" at bounding box center [75, 141] width 86 height 9
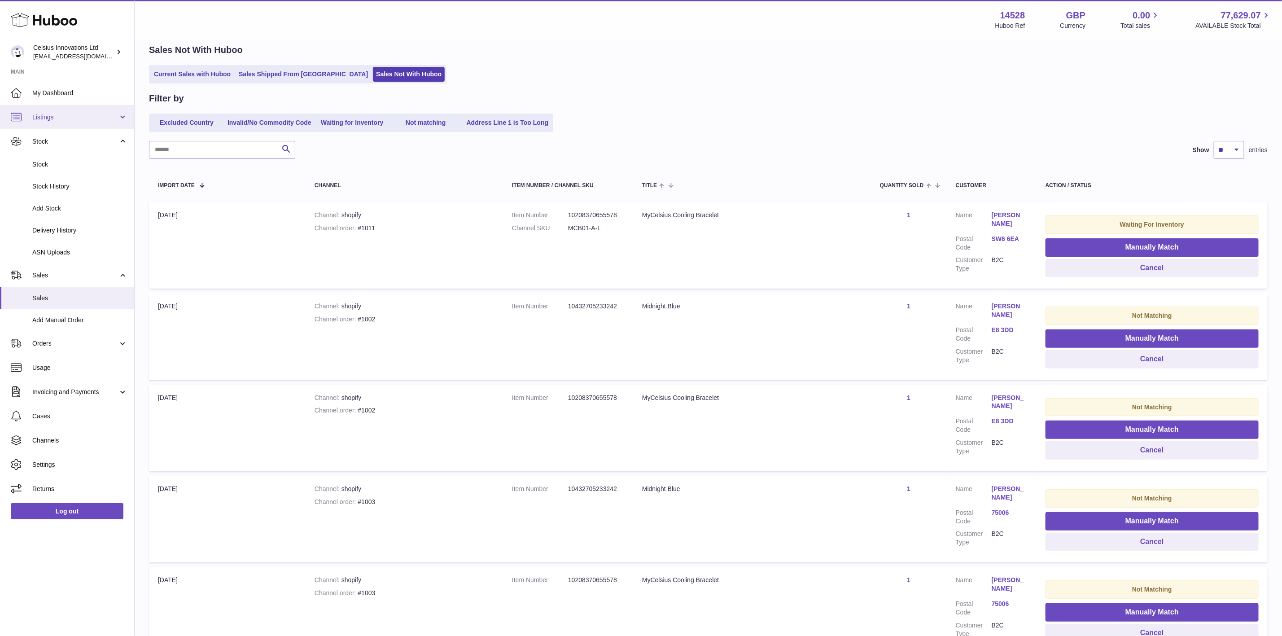
click at [69, 121] on span "Listings" at bounding box center [75, 117] width 86 height 9
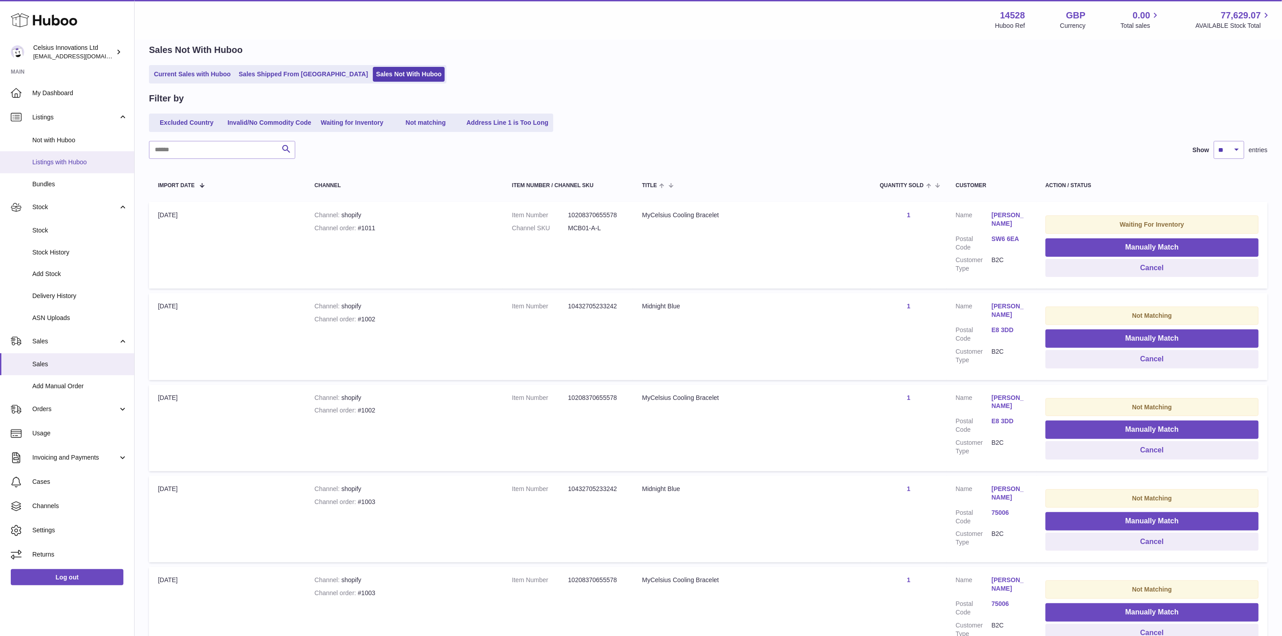
click at [79, 164] on span "Listings with Huboo" at bounding box center [79, 162] width 95 height 9
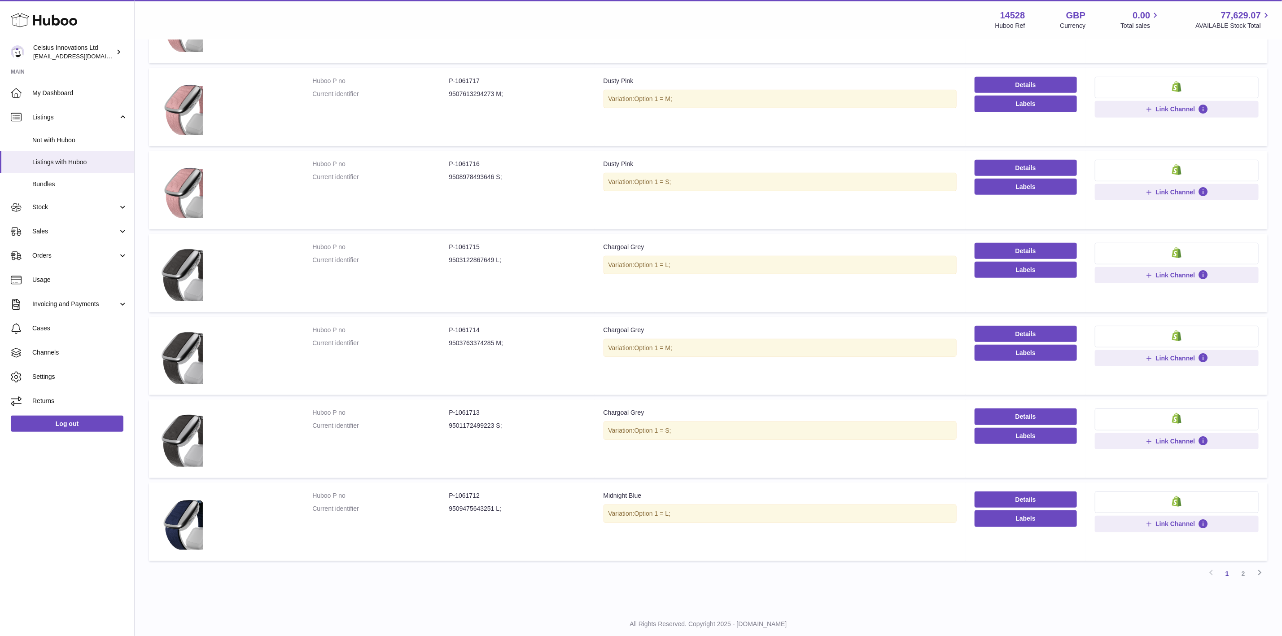
scroll to position [385, 0]
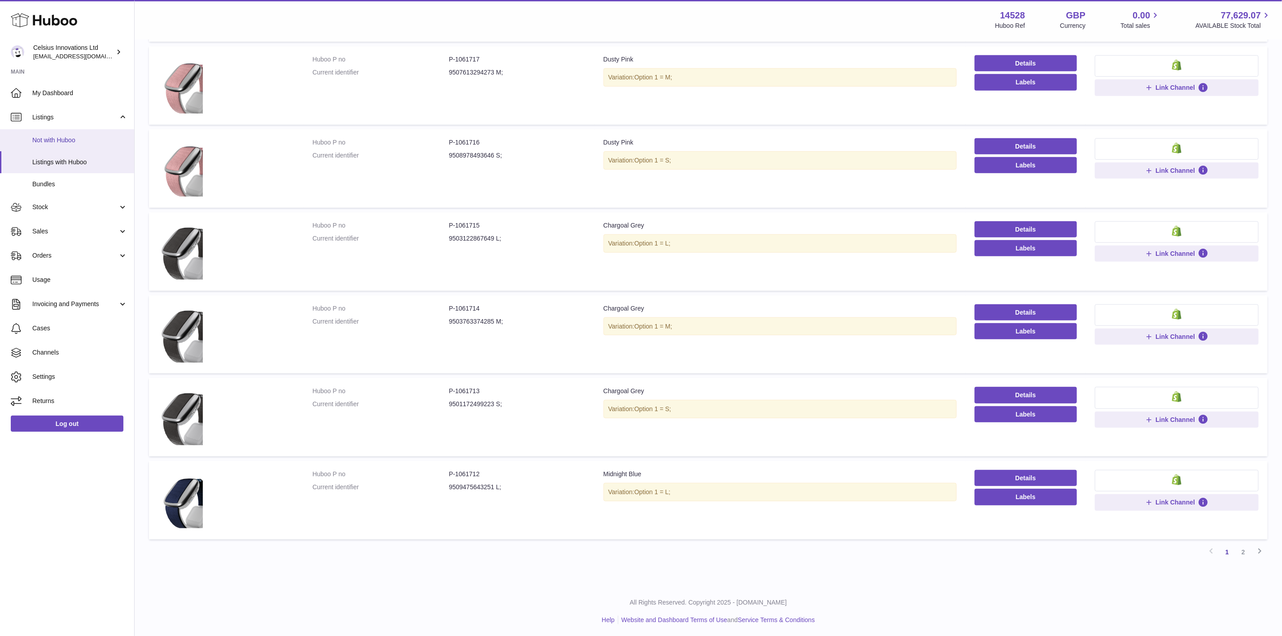
click at [54, 141] on span "Not with Huboo" at bounding box center [79, 140] width 95 height 9
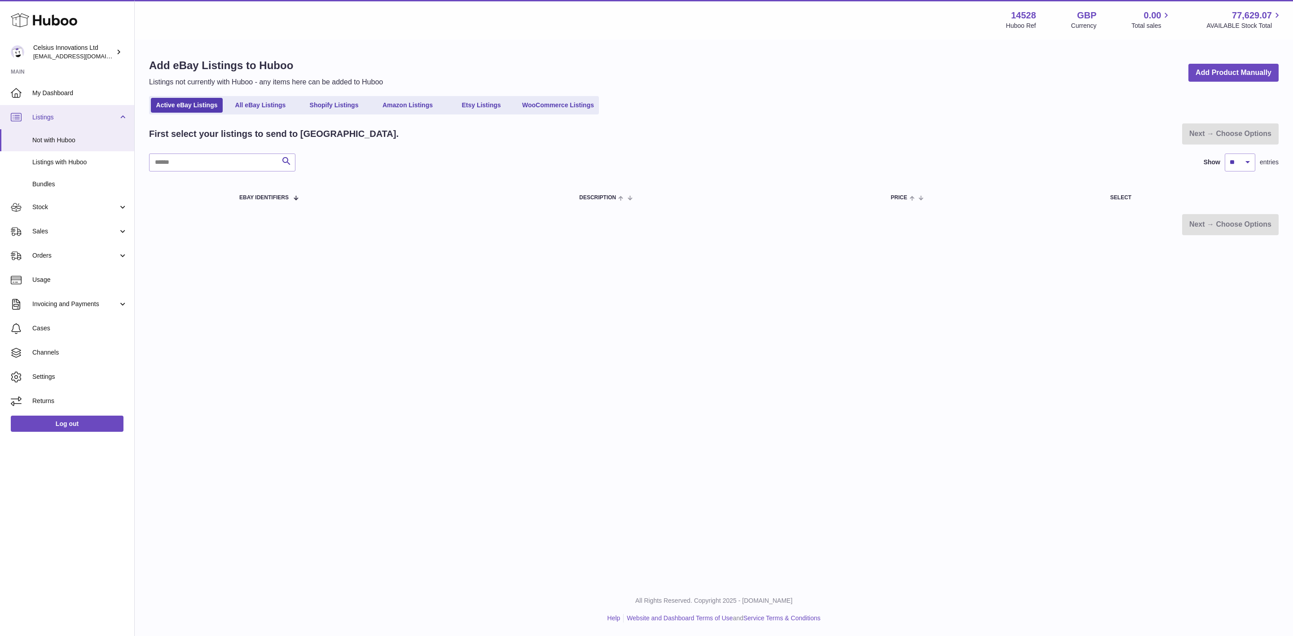
click at [77, 115] on span "Listings" at bounding box center [75, 117] width 86 height 9
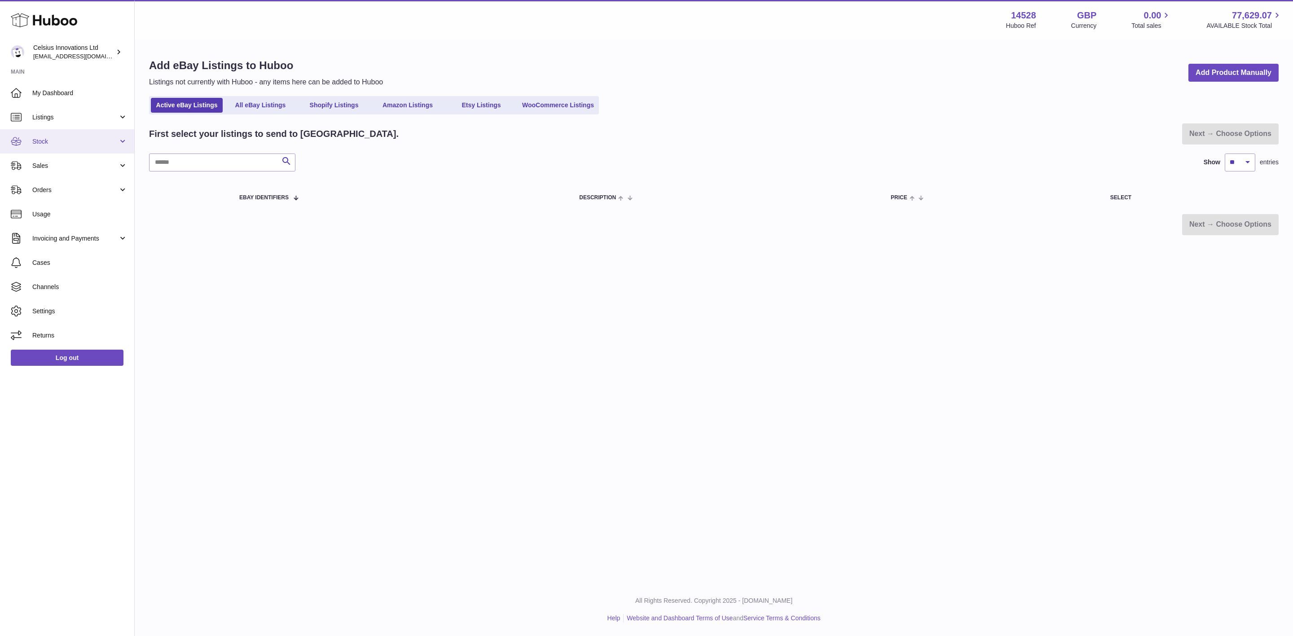
click at [77, 146] on link "Stock" at bounding box center [67, 141] width 134 height 24
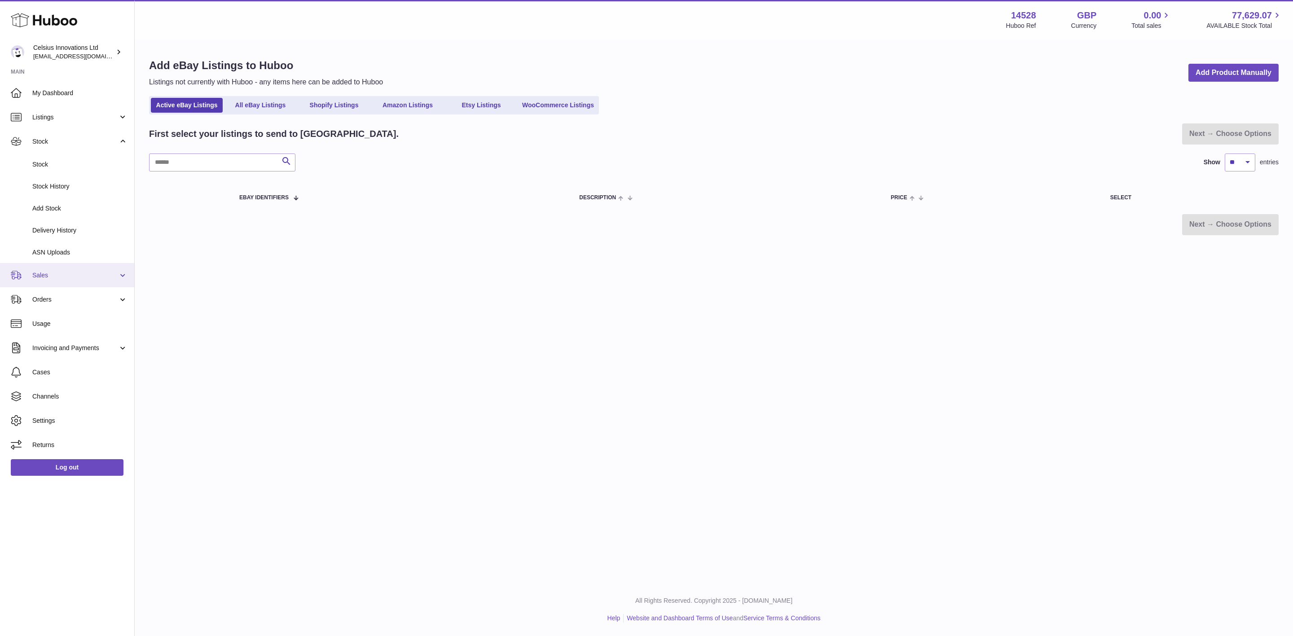
click at [58, 270] on link "Sales" at bounding box center [67, 275] width 134 height 24
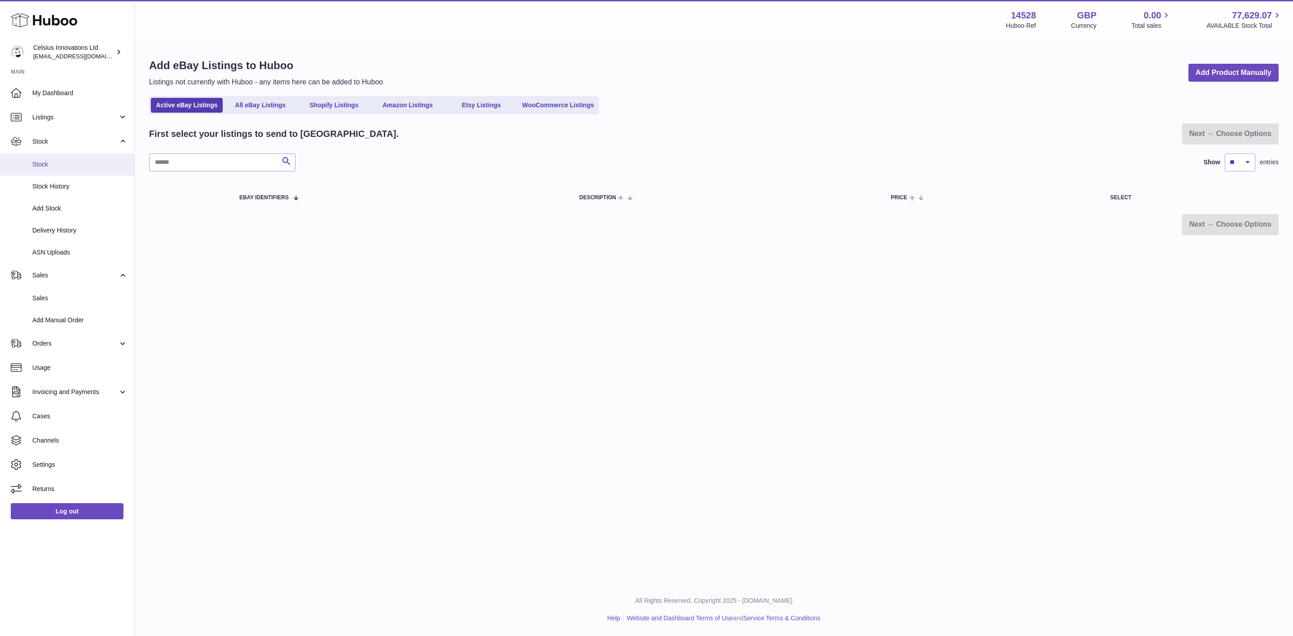
click at [56, 161] on span "Stock" at bounding box center [79, 164] width 95 height 9
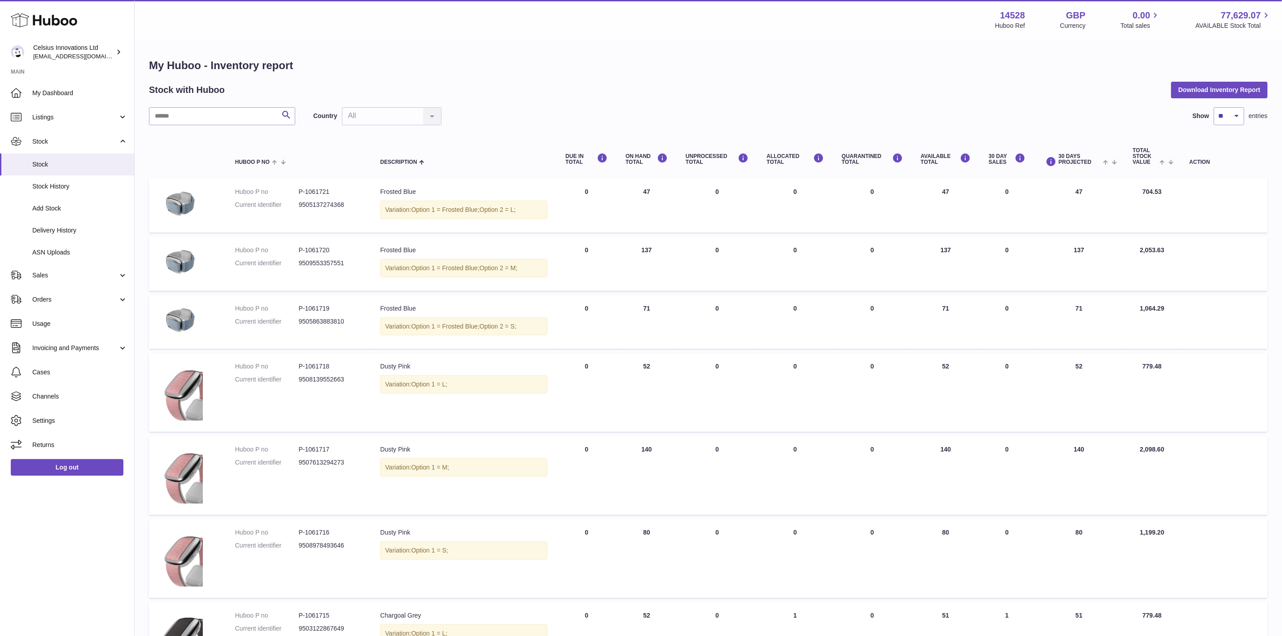
click at [617, 250] on td "DUE IN Total 0" at bounding box center [587, 264] width 60 height 54
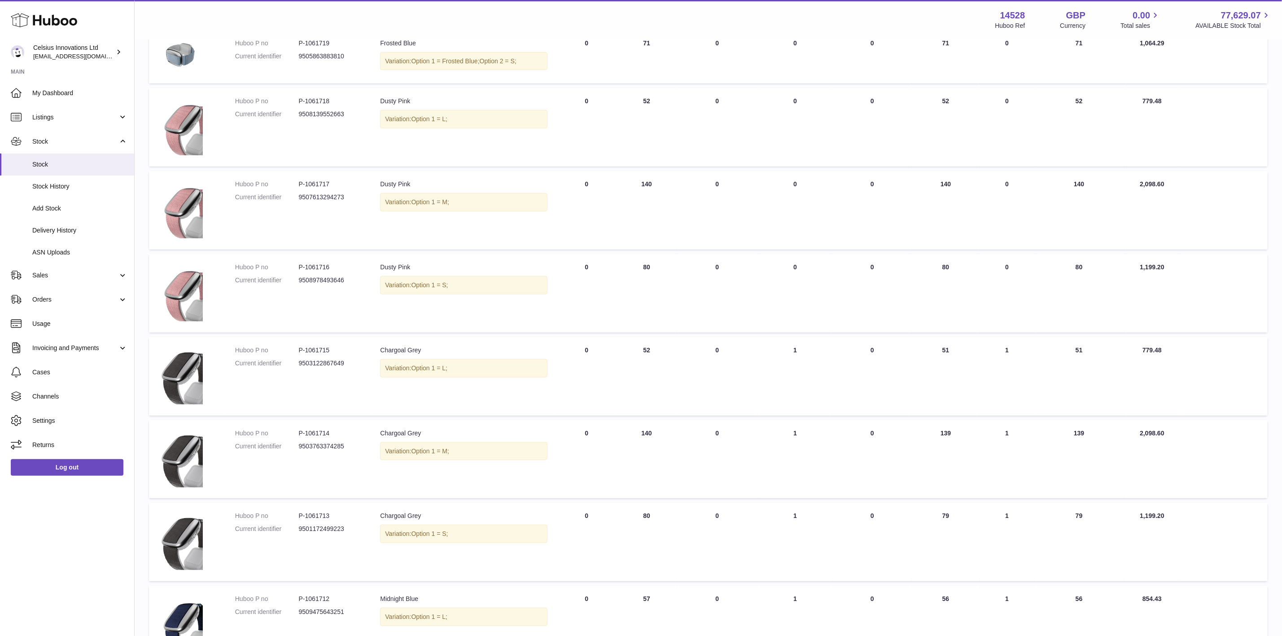
scroll to position [388, 0]
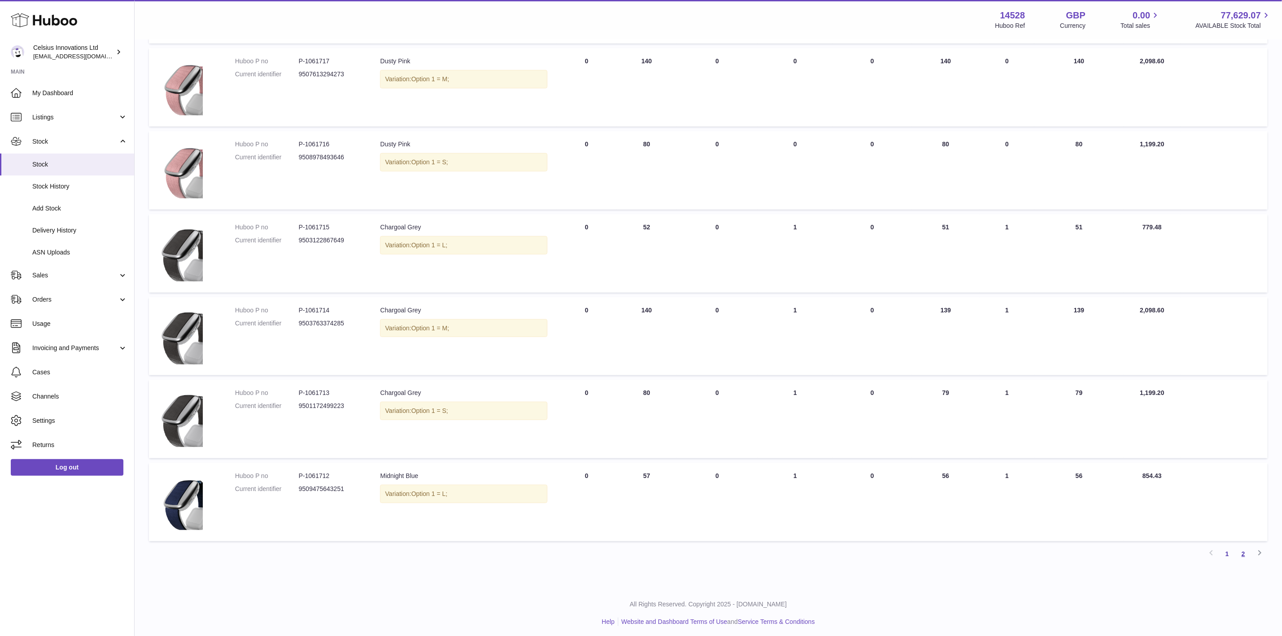
click at [1245, 550] on link "2" at bounding box center [1244, 554] width 16 height 16
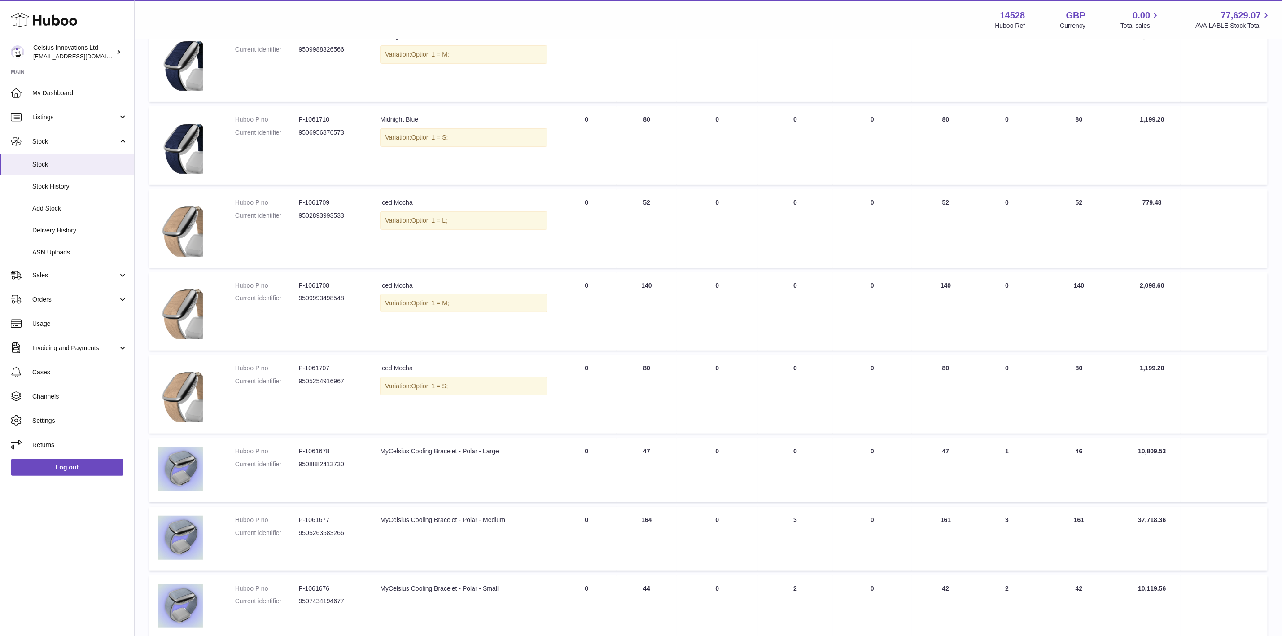
scroll to position [254, 0]
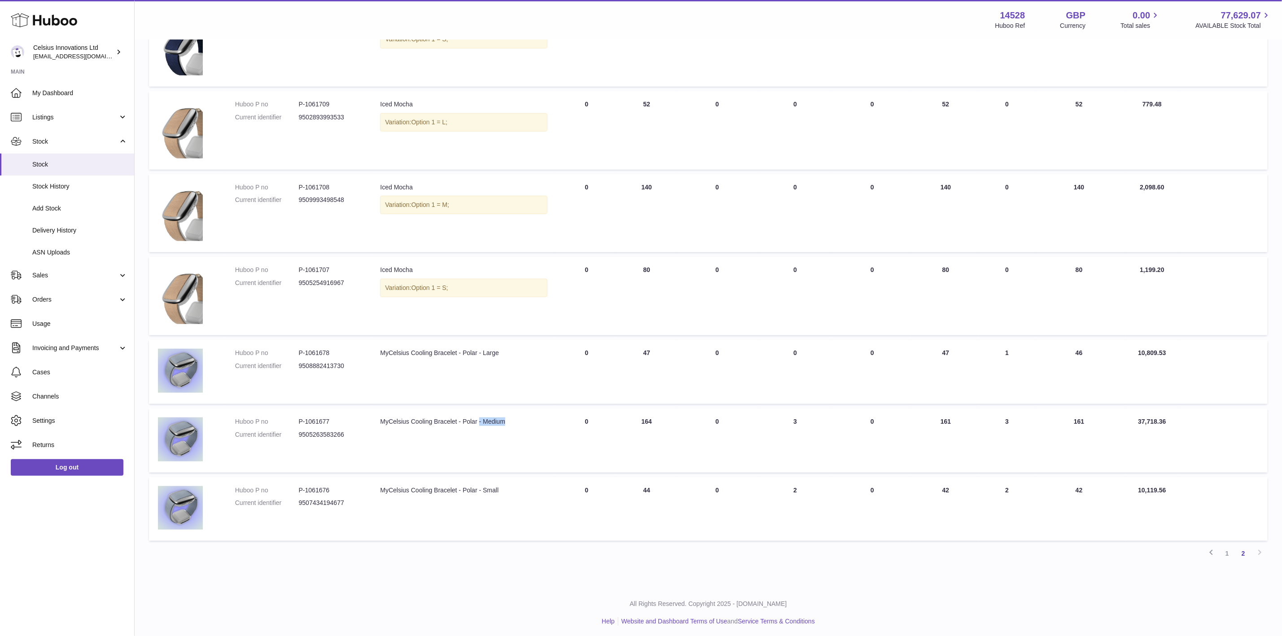
drag, startPoint x: 492, startPoint y: 419, endPoint x: 558, endPoint y: 421, distance: 66.5
click at [557, 421] on td "Description MyCelsius Cooling Bracelet - Polar - Medium" at bounding box center [463, 440] width 185 height 64
drag, startPoint x: 632, startPoint y: 418, endPoint x: 664, endPoint y: 417, distance: 31.9
click at [661, 417] on td "ON HAND Total 164" at bounding box center [647, 440] width 60 height 64
click at [86, 272] on span "Sales" at bounding box center [75, 275] width 86 height 9
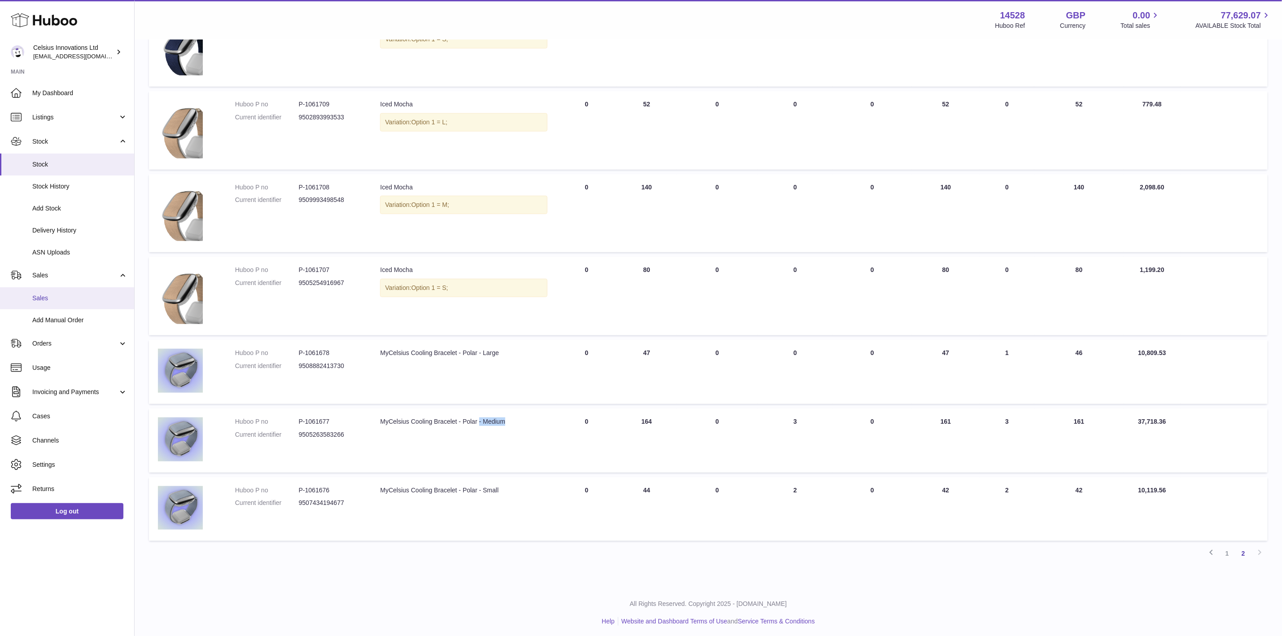
click at [66, 295] on span "Sales" at bounding box center [79, 298] width 95 height 9
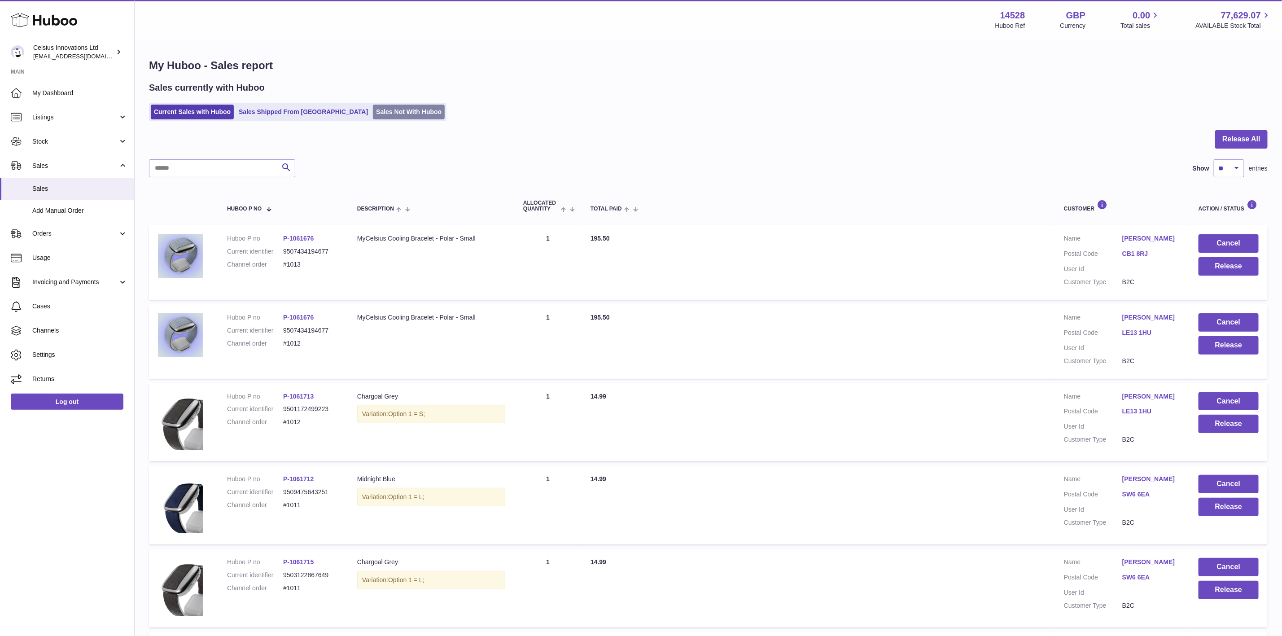
click at [373, 112] on link "Sales Not With Huboo" at bounding box center [409, 112] width 72 height 15
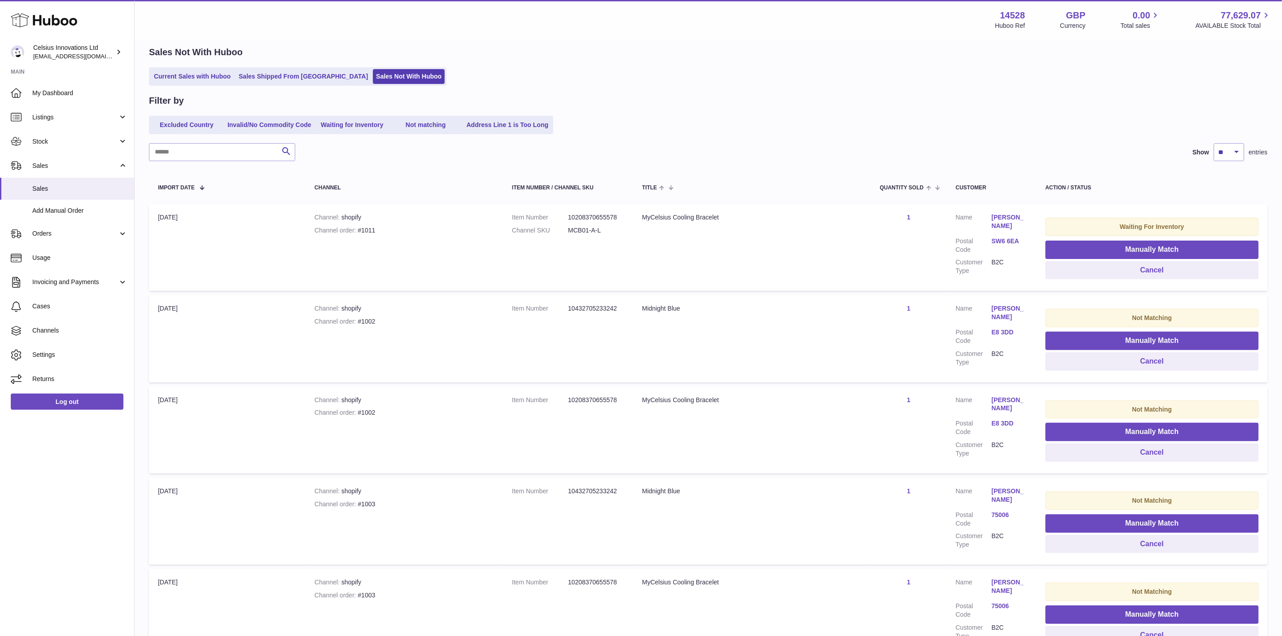
scroll to position [67, 0]
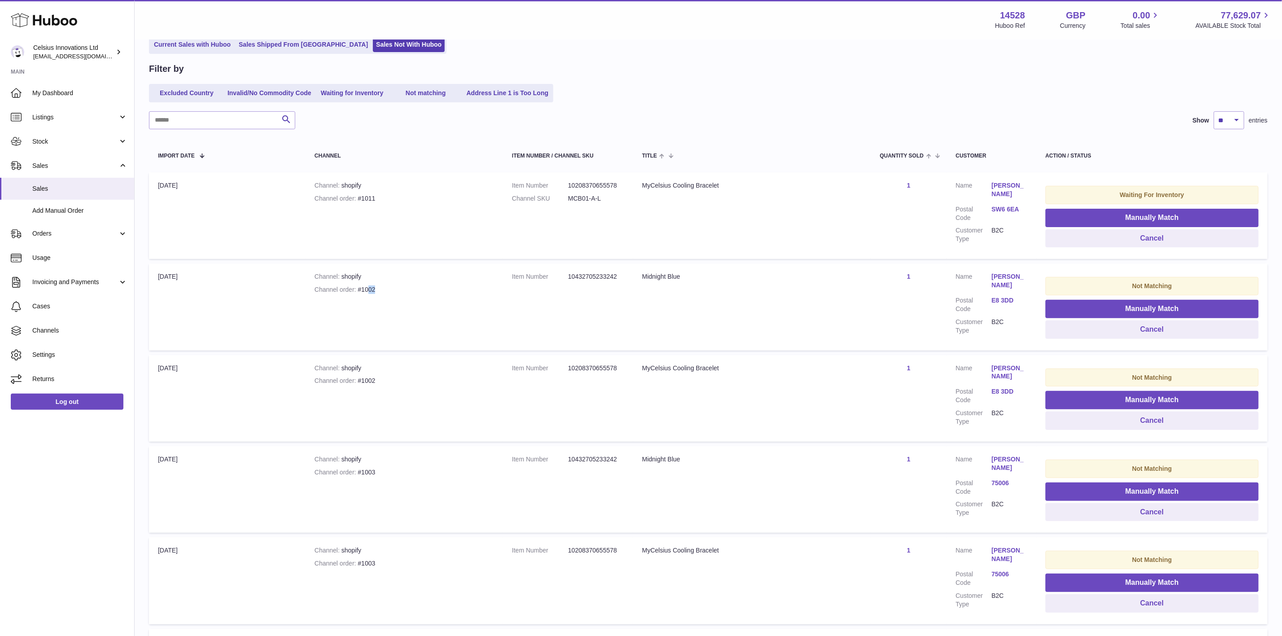
drag, startPoint x: 374, startPoint y: 290, endPoint x: 363, endPoint y: 288, distance: 11.8
click at [363, 288] on div "Channel order #1002" at bounding box center [405, 289] width 180 height 9
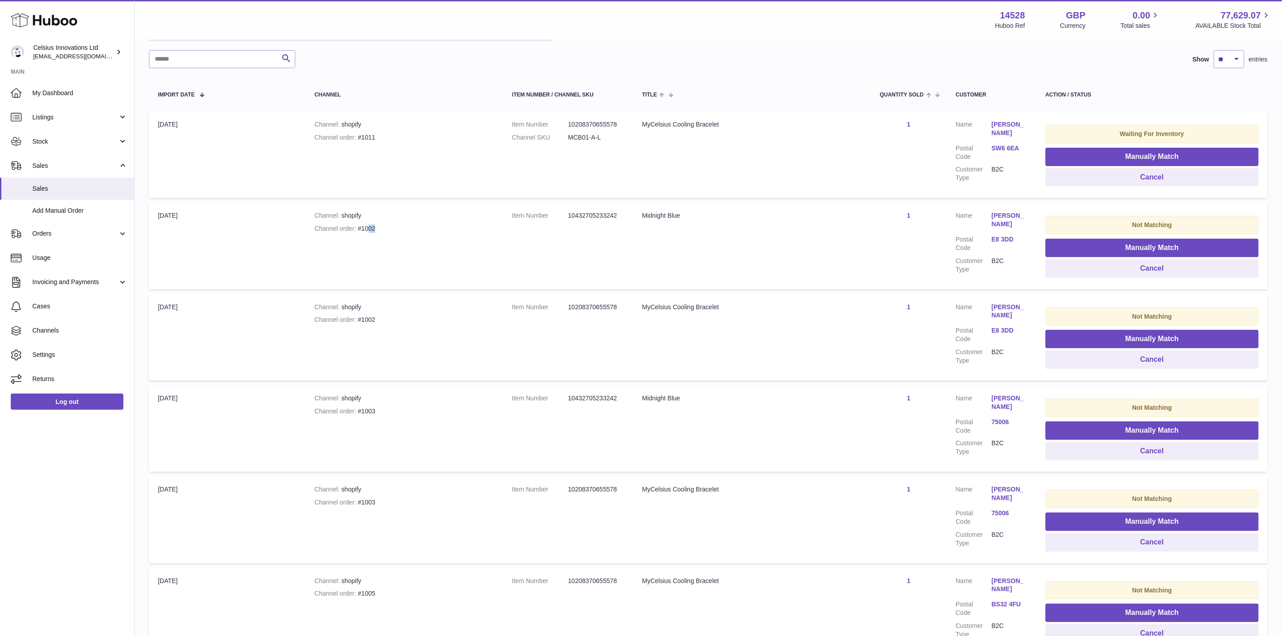
scroll to position [105, 0]
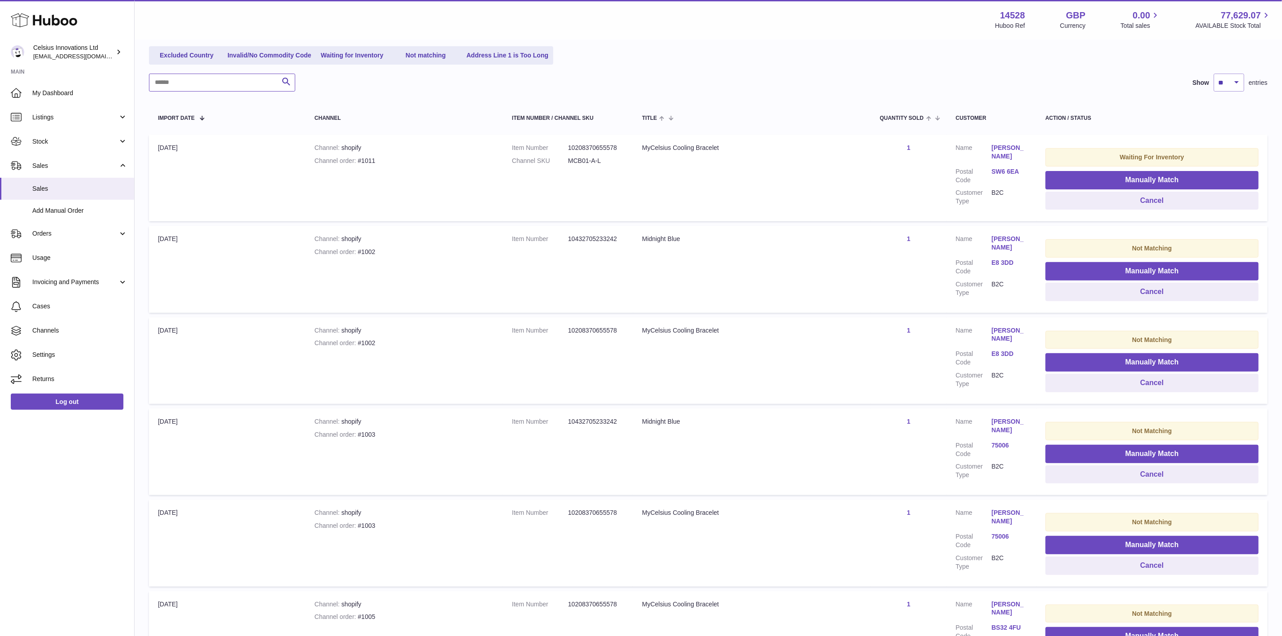
drag, startPoint x: 221, startPoint y: 73, endPoint x: 214, endPoint y: 79, distance: 9.2
click at [220, 74] on input "text" at bounding box center [222, 83] width 146 height 18
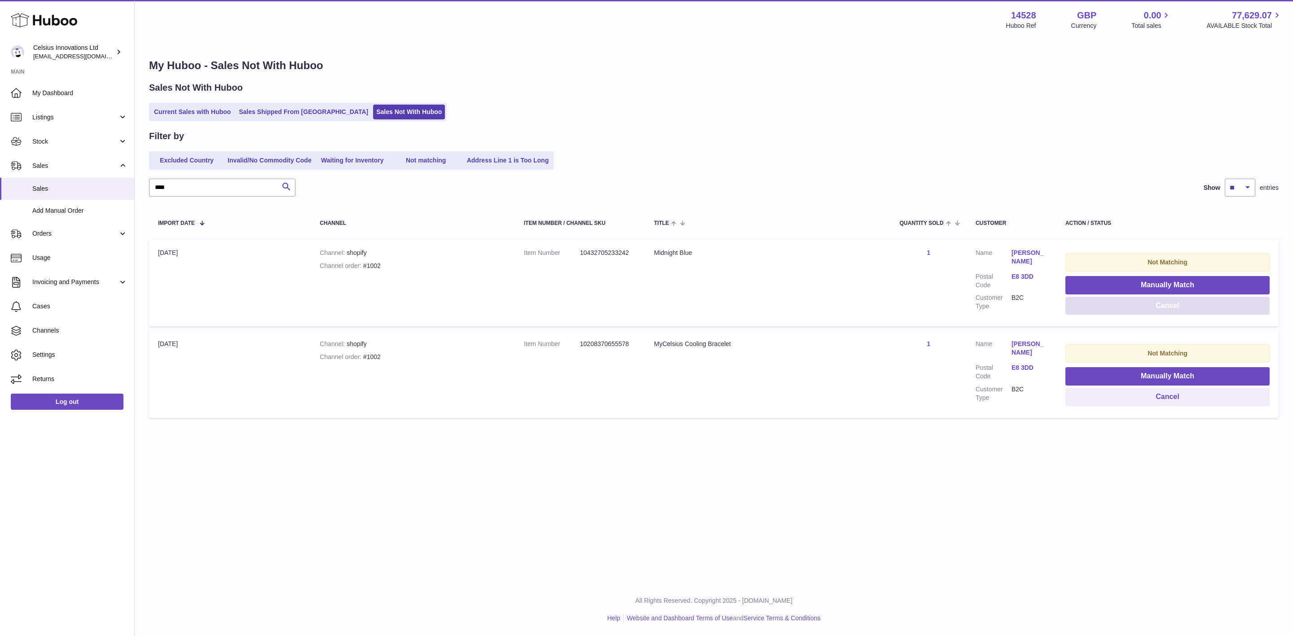
click at [1157, 308] on button "Cancel" at bounding box center [1167, 306] width 204 height 18
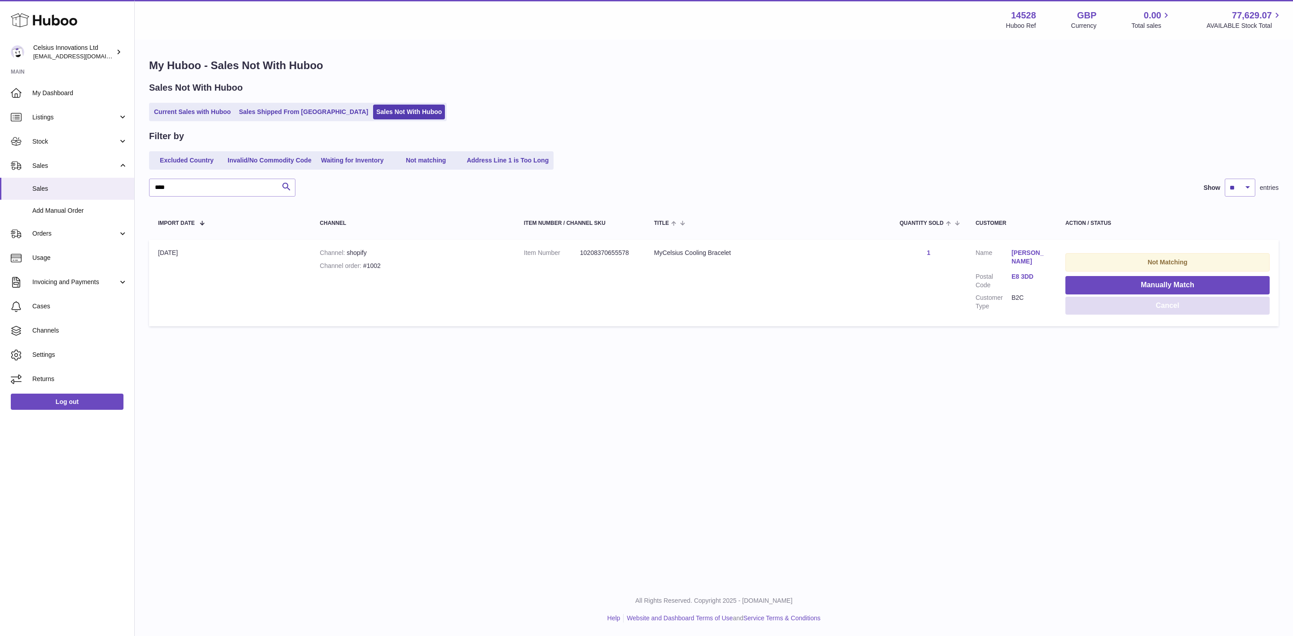
click at [1156, 310] on button "Cancel" at bounding box center [1167, 306] width 204 height 18
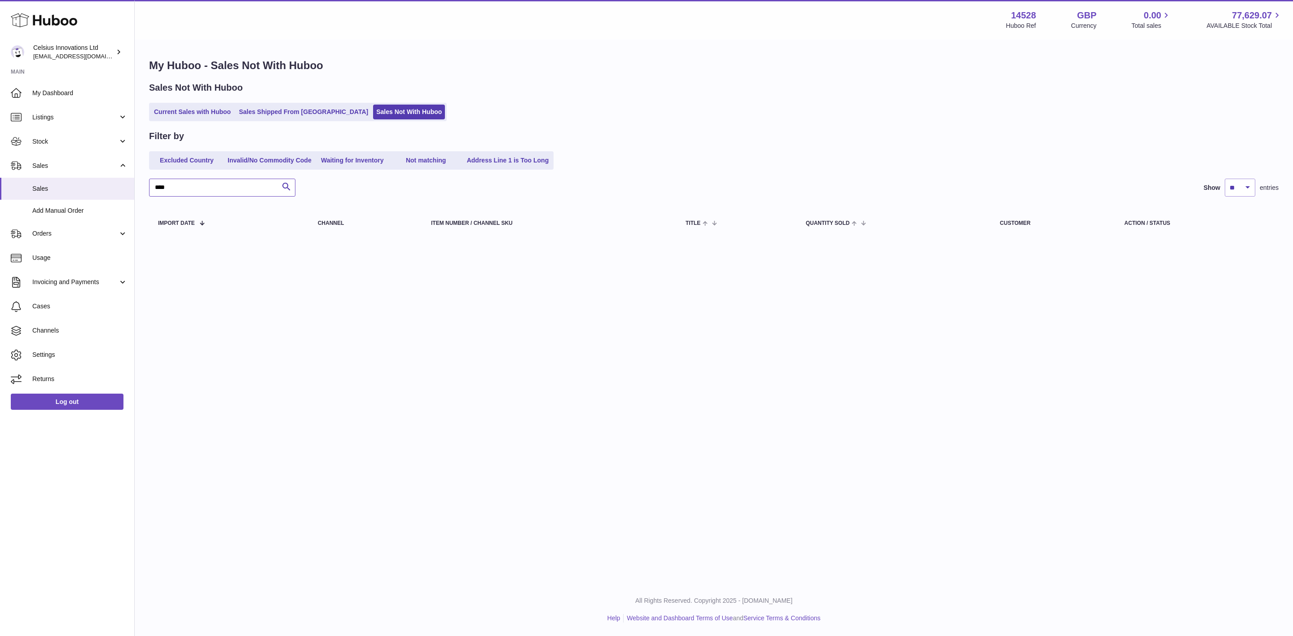
click at [209, 186] on input "****" at bounding box center [222, 188] width 146 height 18
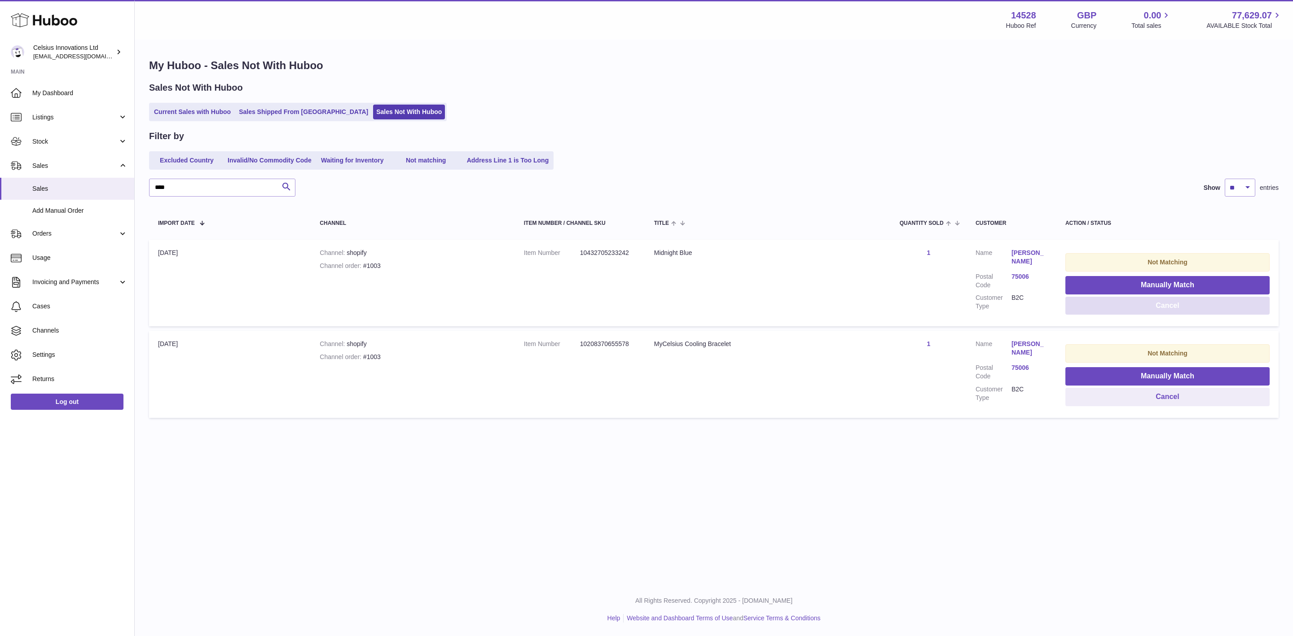
click at [1125, 307] on button "Cancel" at bounding box center [1167, 306] width 204 height 18
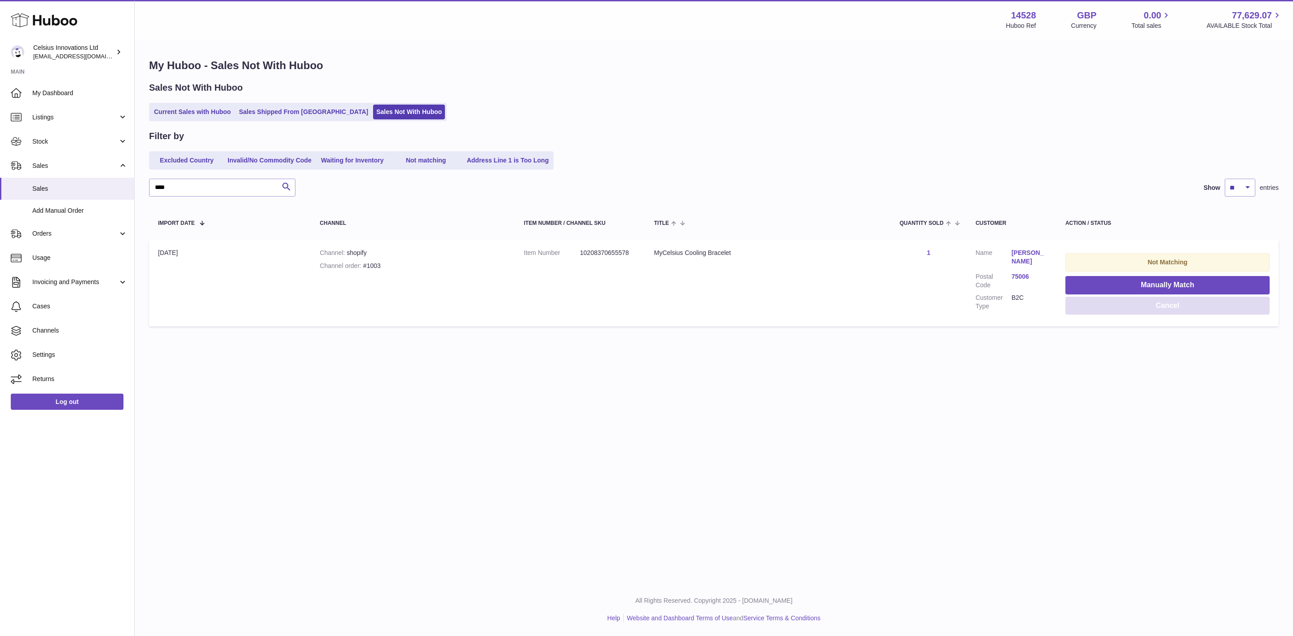
click at [1138, 303] on button "Cancel" at bounding box center [1167, 306] width 204 height 18
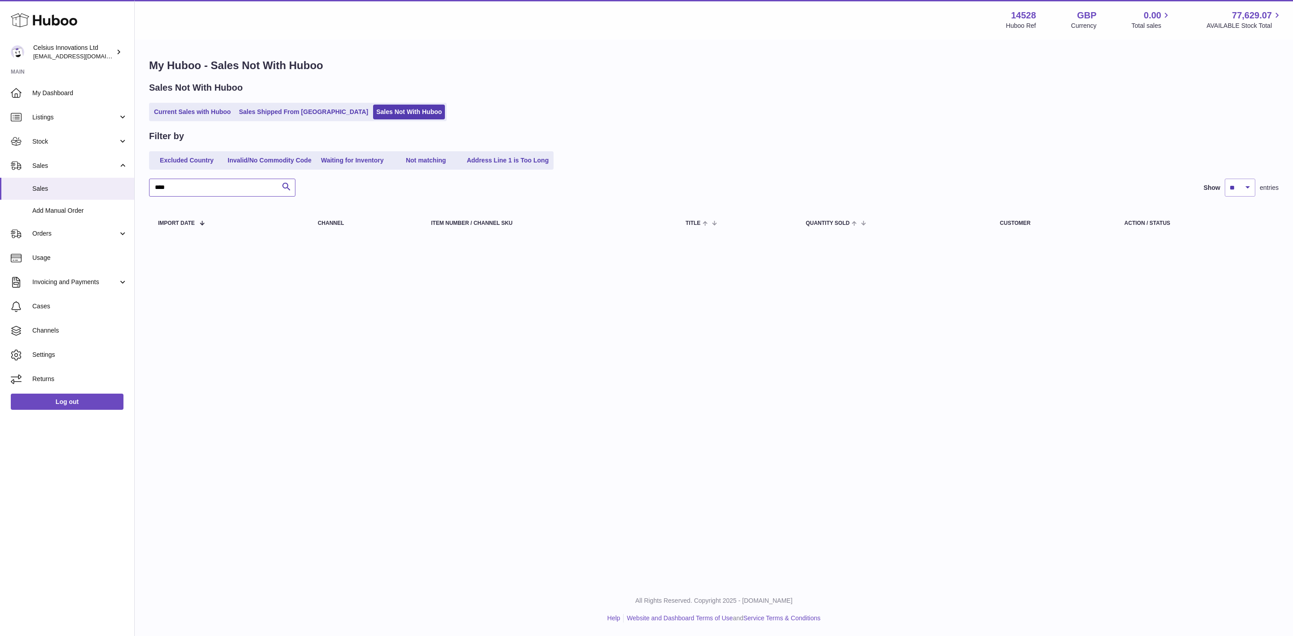
click at [221, 186] on input "****" at bounding box center [222, 188] width 146 height 18
type input "*"
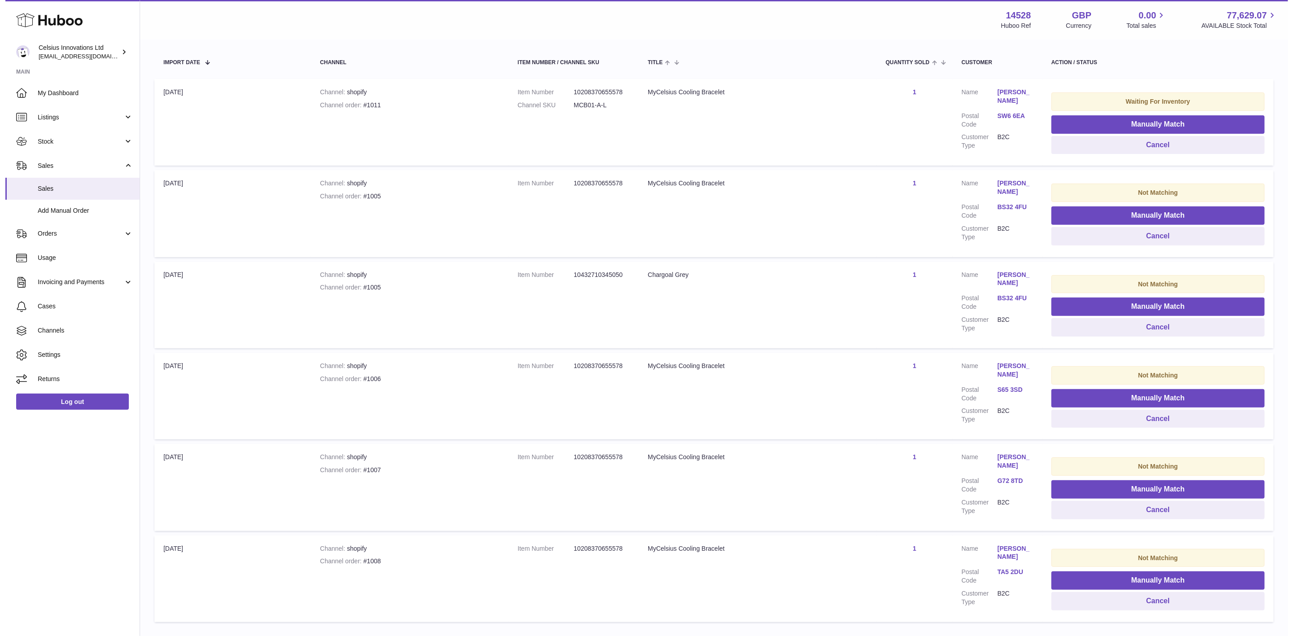
scroll to position [79, 0]
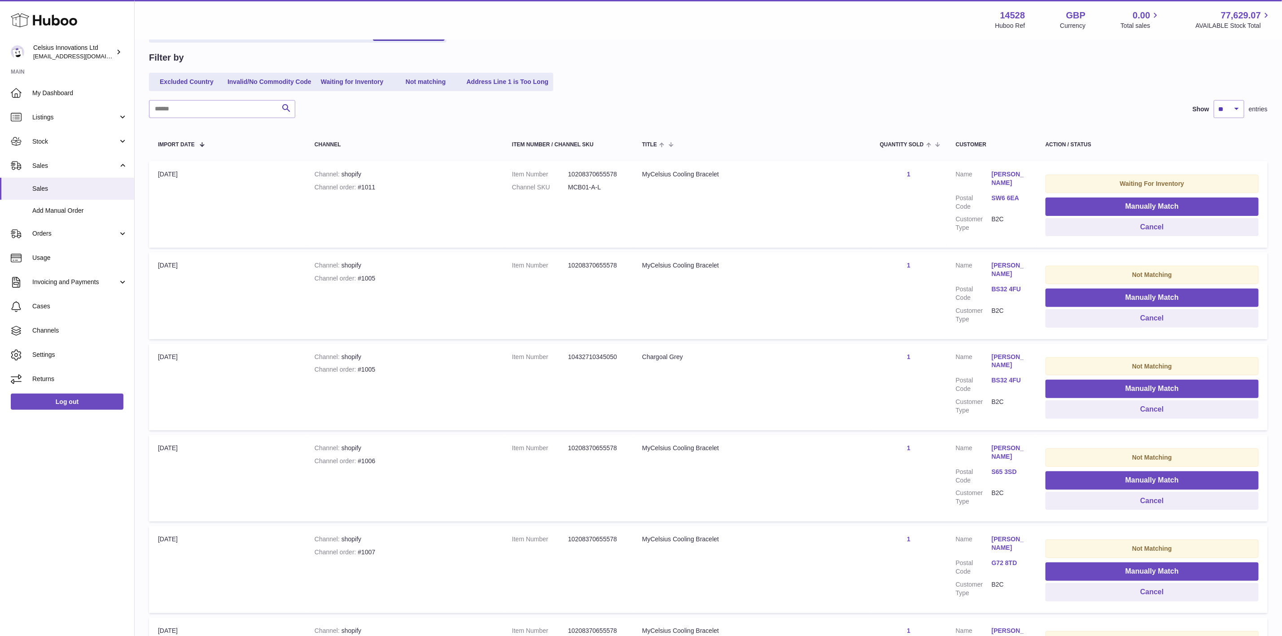
drag, startPoint x: 740, startPoint y: 372, endPoint x: 727, endPoint y: 369, distance: 12.9
click at [738, 372] on td "Title Chargoal Grey" at bounding box center [752, 387] width 238 height 87
drag, startPoint x: 424, startPoint y: 356, endPoint x: 409, endPoint y: 358, distance: 15.0
click at [425, 356] on div "Channel shopify" at bounding box center [405, 357] width 180 height 9
click at [400, 365] on div "Channel order #1005" at bounding box center [405, 369] width 180 height 9
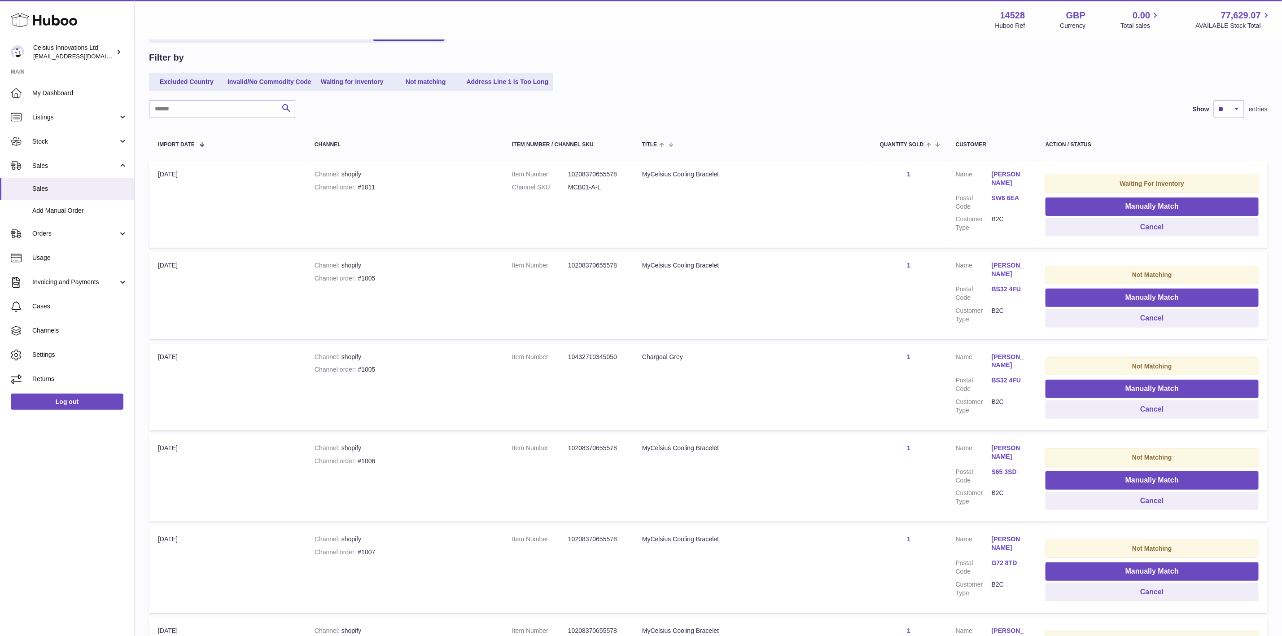
click at [386, 368] on div "Channel order #1005" at bounding box center [405, 369] width 180 height 9
click at [351, 357] on td "Channel shopify Channel order #1005" at bounding box center [405, 387] width 198 height 87
click at [353, 269] on td "Channel shopify Channel order #1005" at bounding box center [405, 295] width 198 height 87
click at [1087, 293] on button "Manually Match" at bounding box center [1152, 298] width 213 height 18
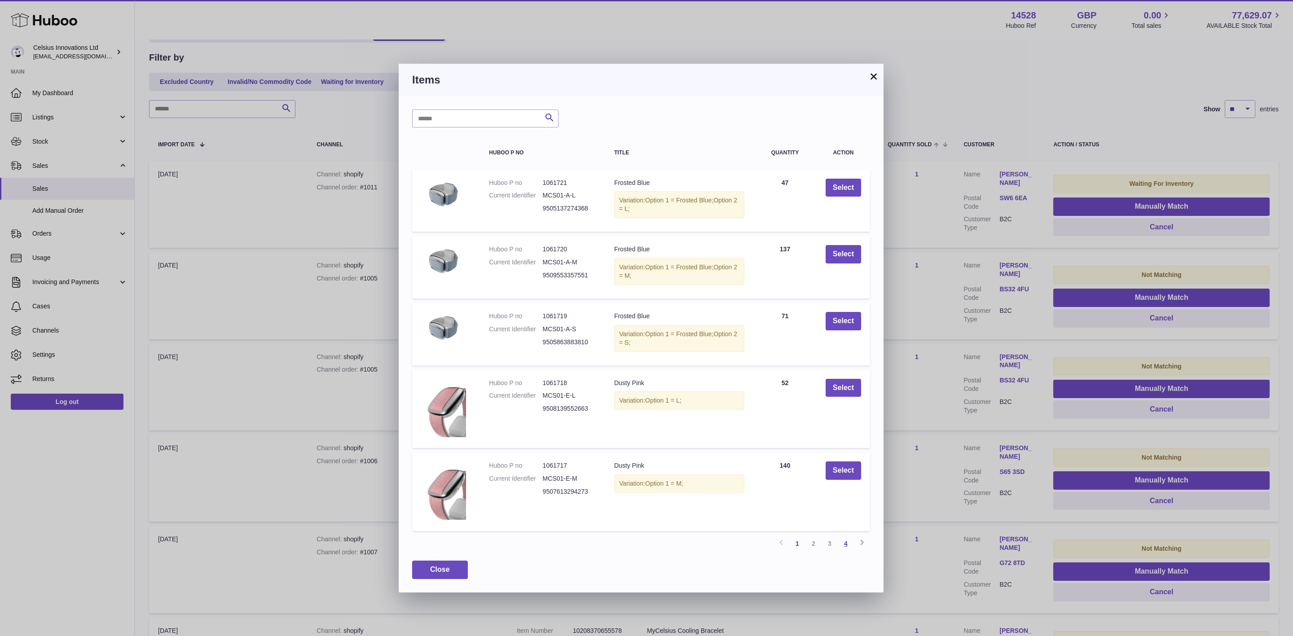
click at [843, 549] on link "4" at bounding box center [846, 544] width 16 height 16
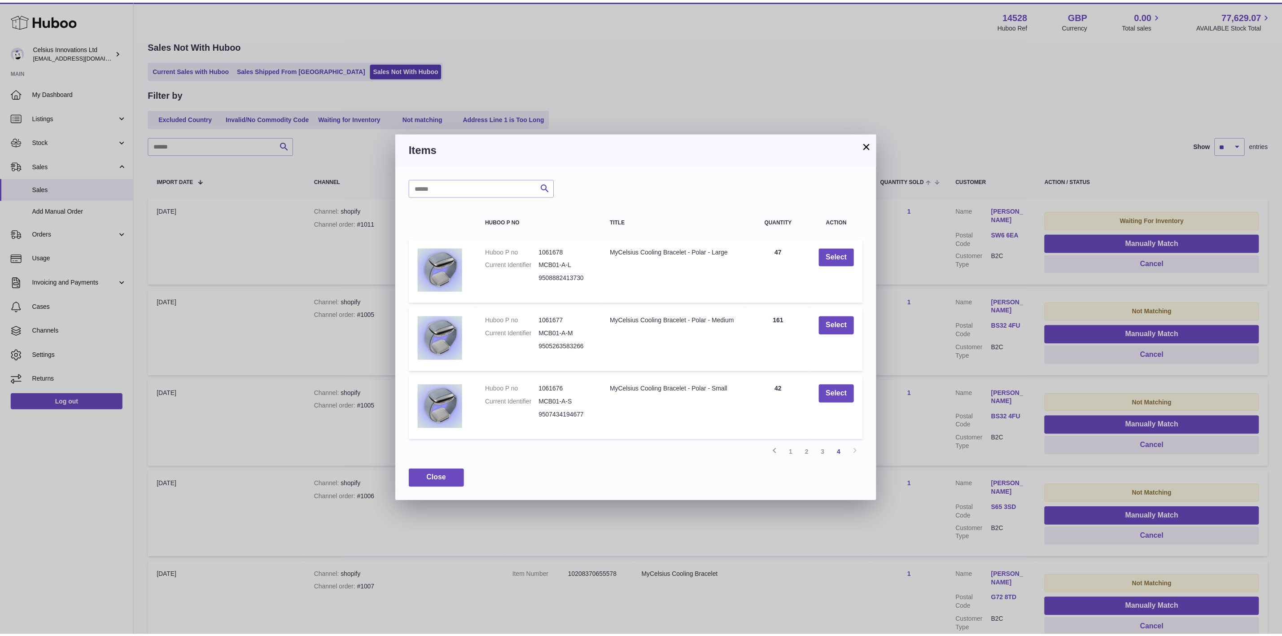
scroll to position [40, 0]
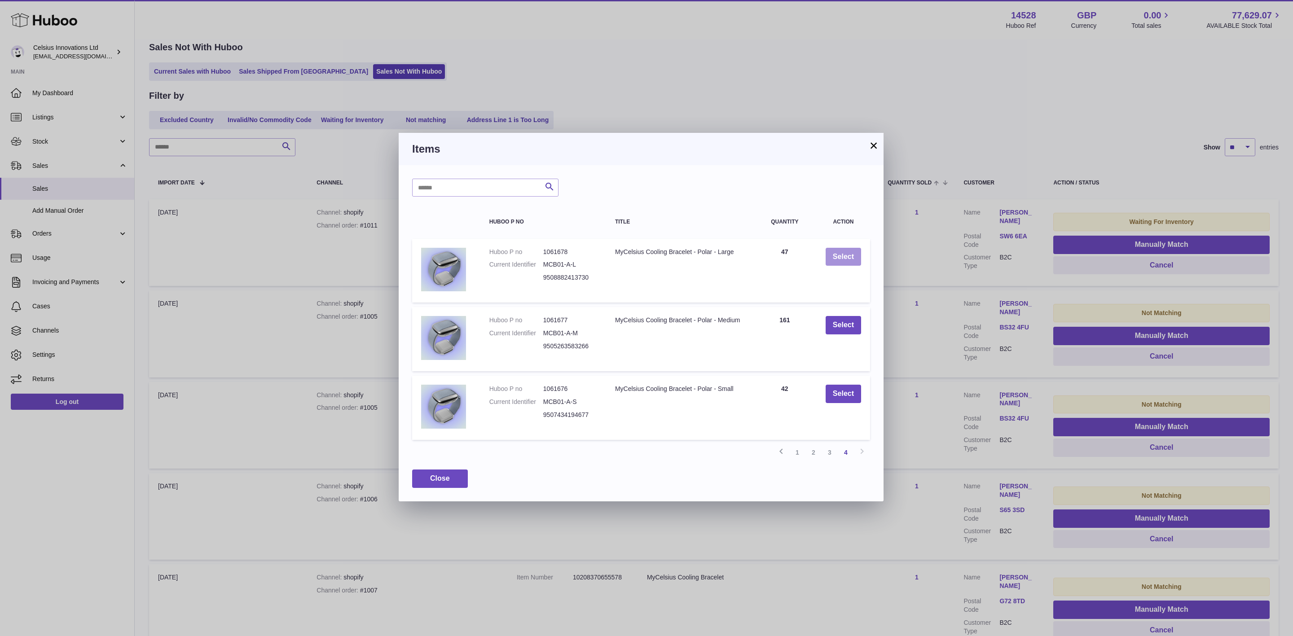
click at [833, 252] on button "Select" at bounding box center [843, 257] width 35 height 18
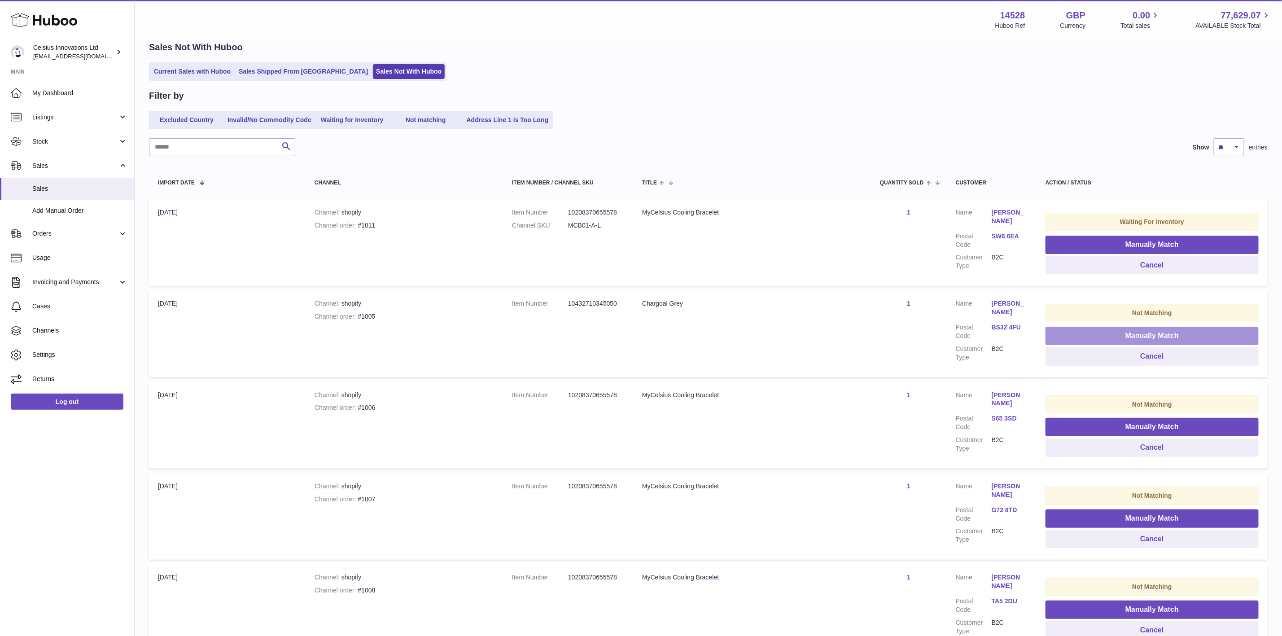
click at [1079, 334] on button "Manually Match" at bounding box center [1152, 336] width 213 height 18
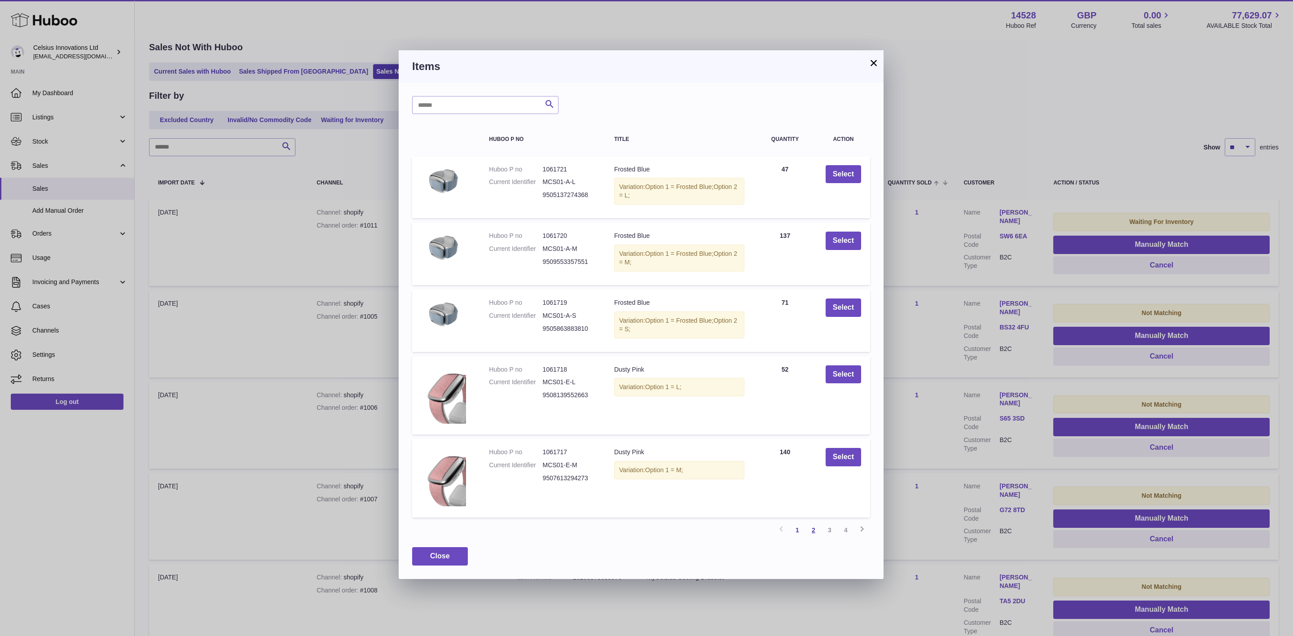
click at [815, 535] on link "2" at bounding box center [813, 530] width 16 height 16
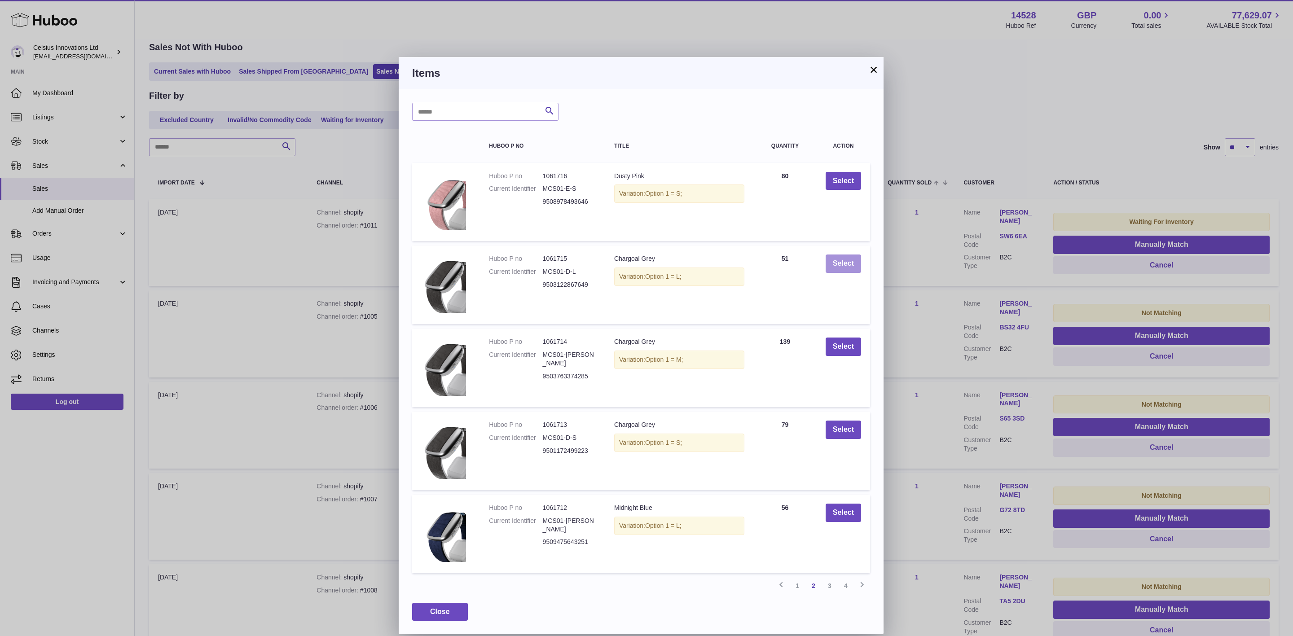
click at [838, 264] on button "Select" at bounding box center [843, 264] width 35 height 18
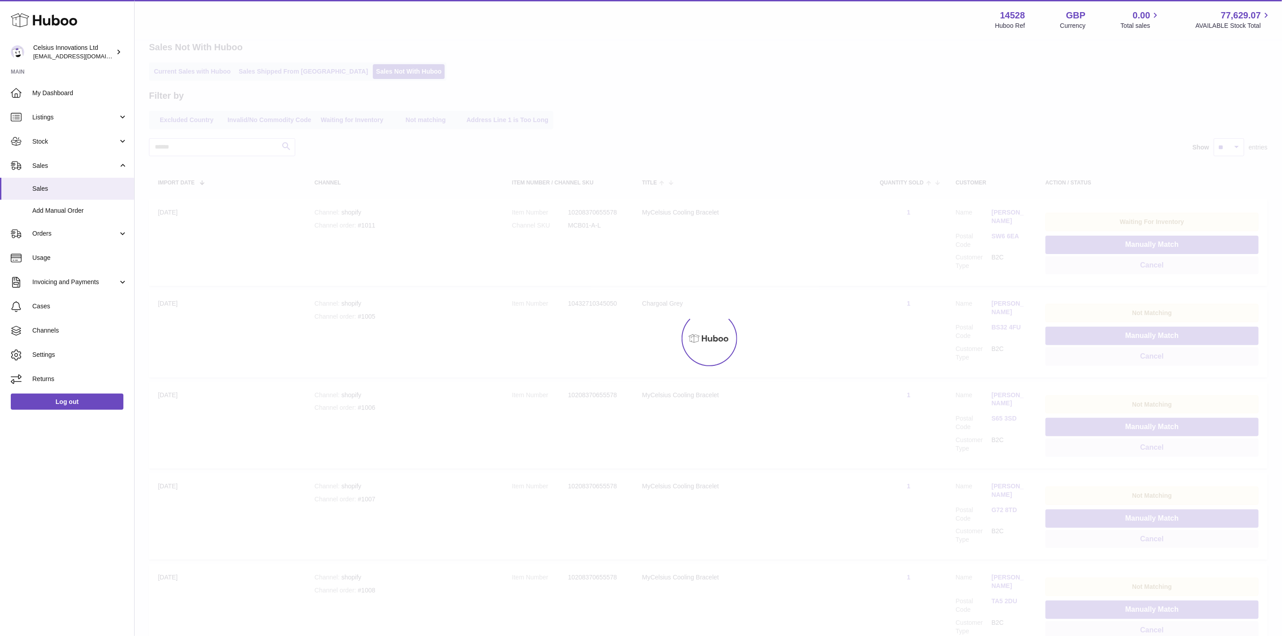
scroll to position [36, 0]
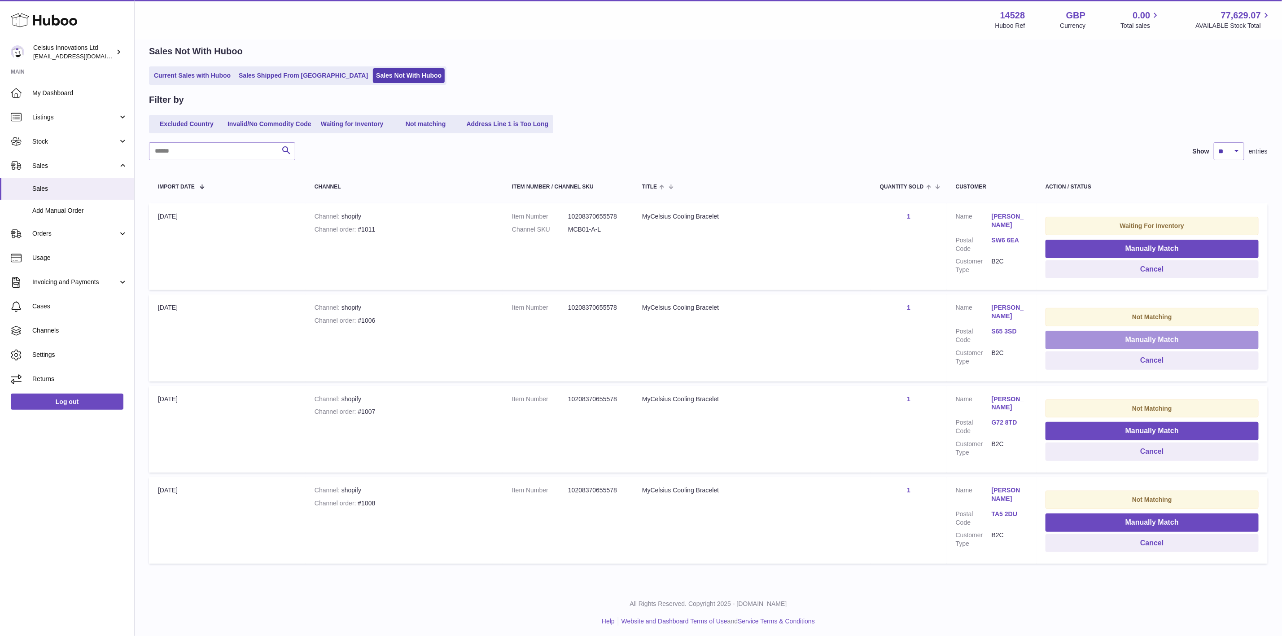
click at [1111, 335] on button "Manually Match" at bounding box center [1152, 340] width 213 height 18
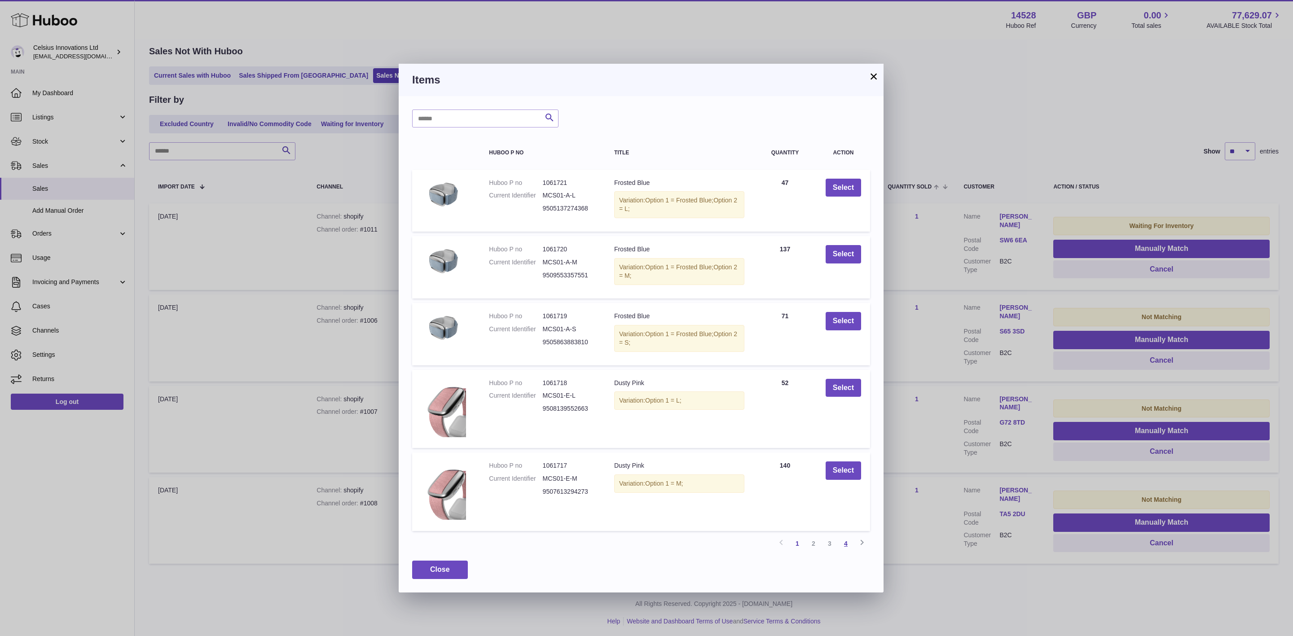
click at [846, 547] on link "4" at bounding box center [846, 544] width 16 height 16
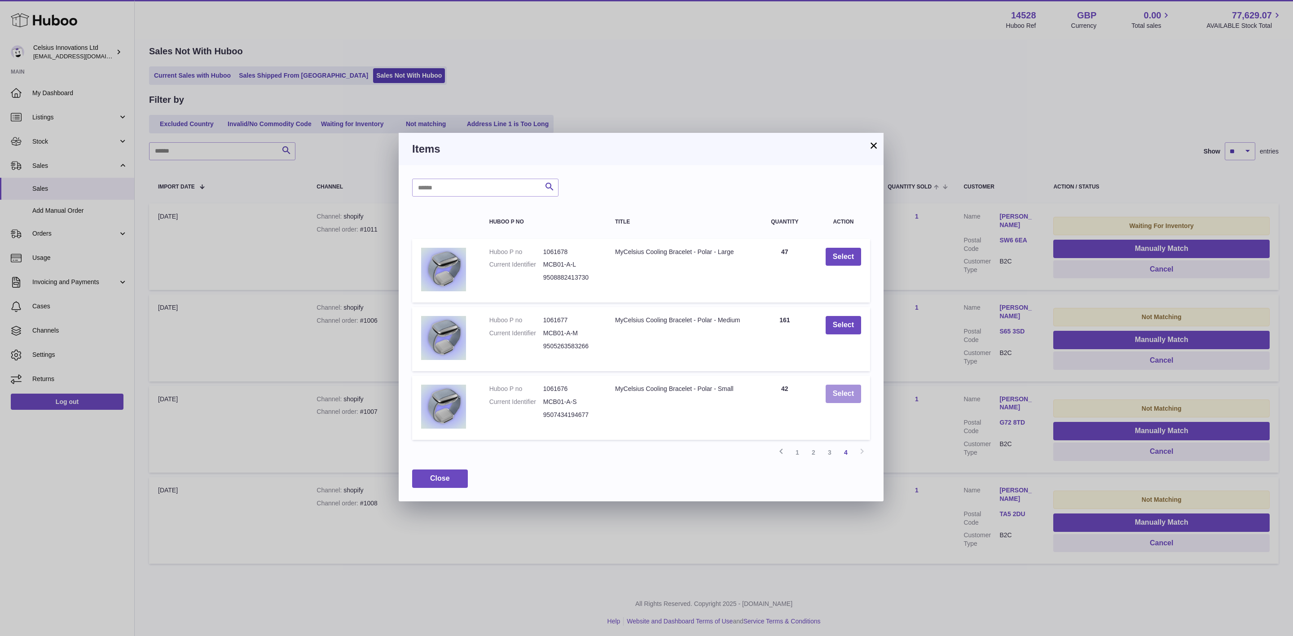
click at [834, 395] on button "Select" at bounding box center [843, 394] width 35 height 18
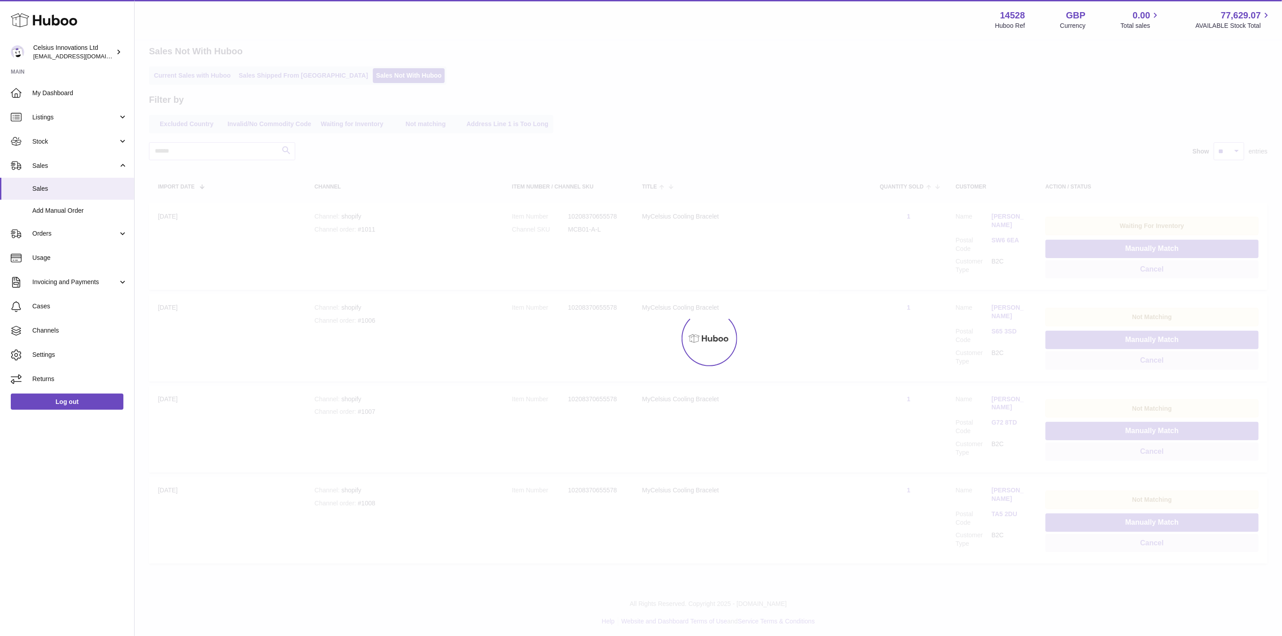
scroll to position [34, 0]
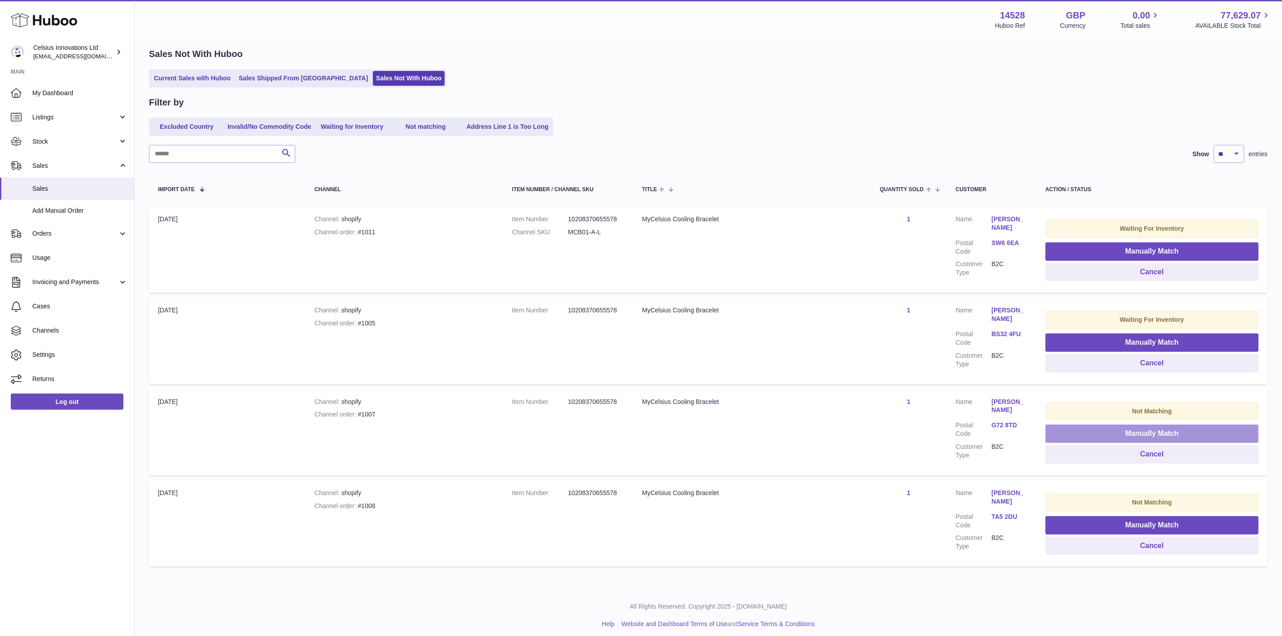
click at [1115, 431] on button "Manually Match" at bounding box center [1152, 434] width 213 height 18
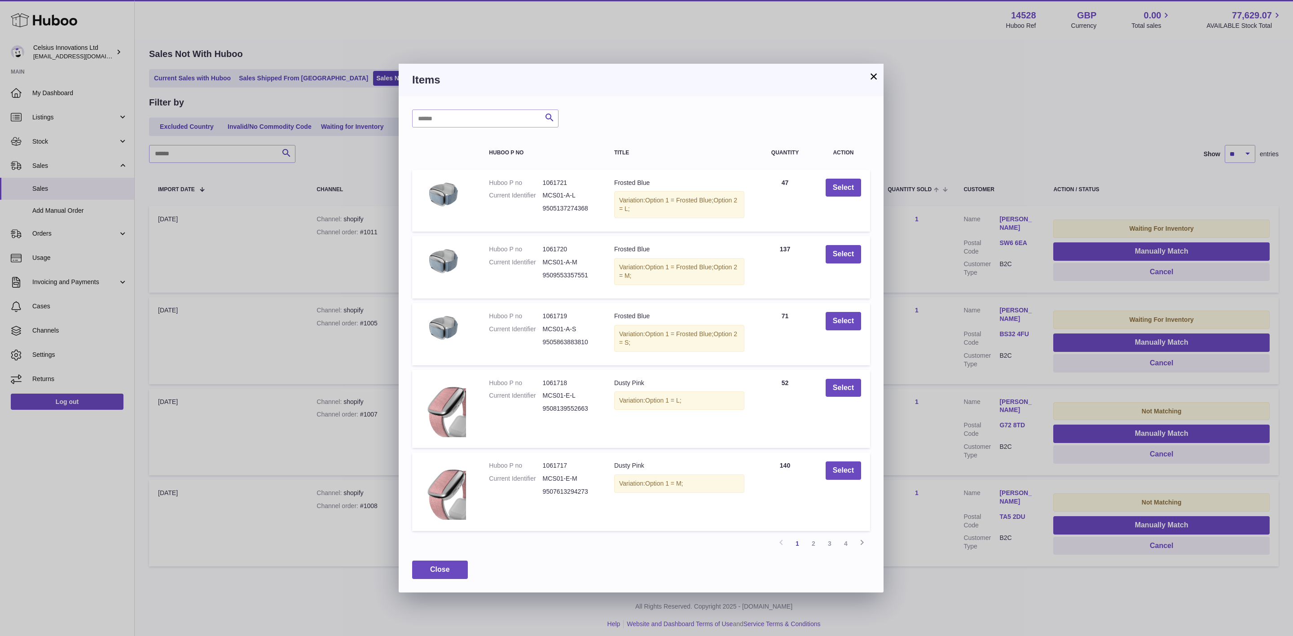
click at [844, 550] on link "4" at bounding box center [846, 544] width 16 height 16
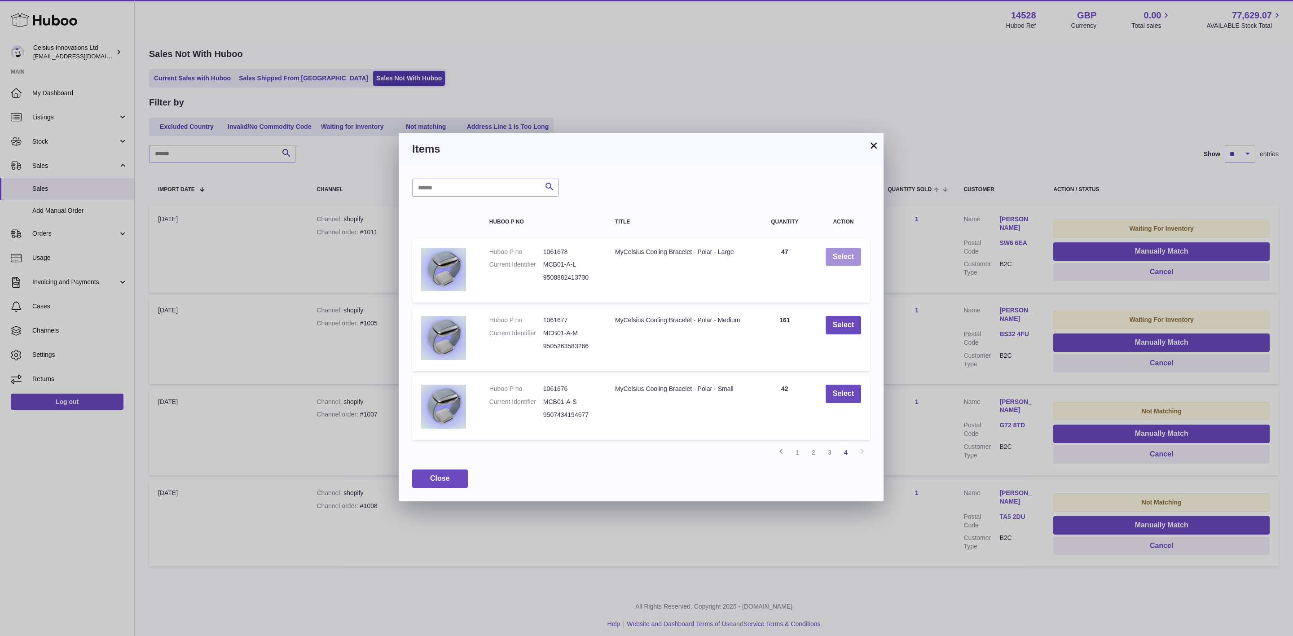
click at [831, 254] on button "Select" at bounding box center [843, 257] width 35 height 18
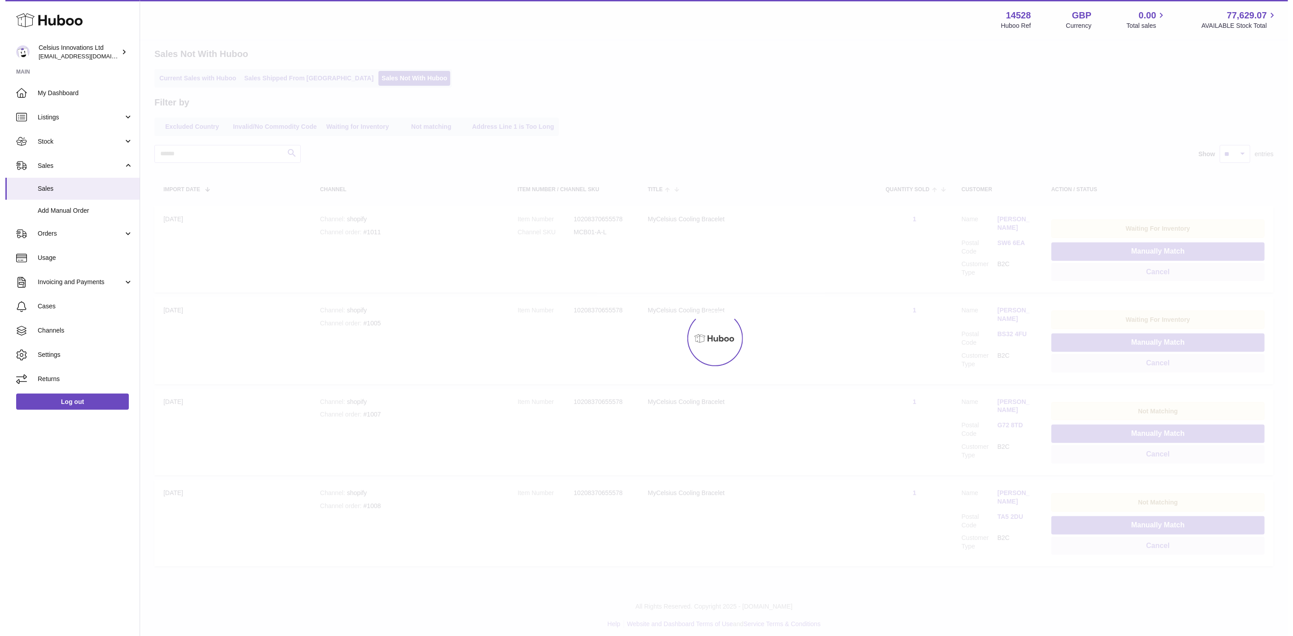
scroll to position [0, 0]
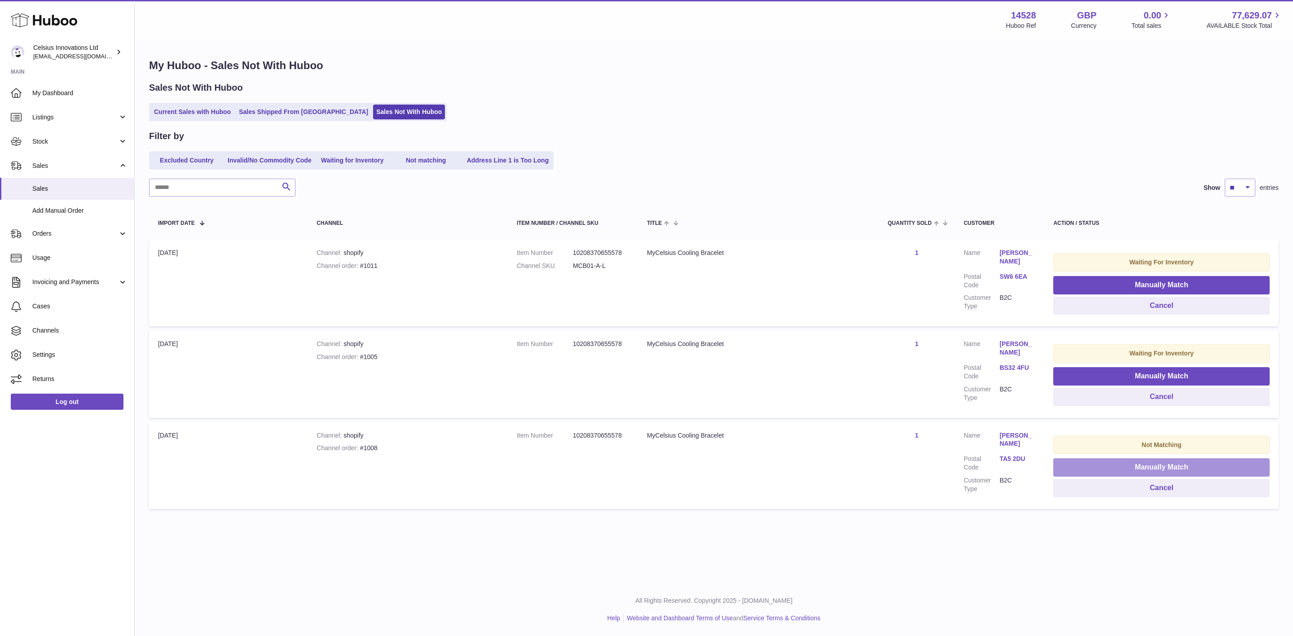
click at [1095, 460] on button "Manually Match" at bounding box center [1161, 467] width 216 height 18
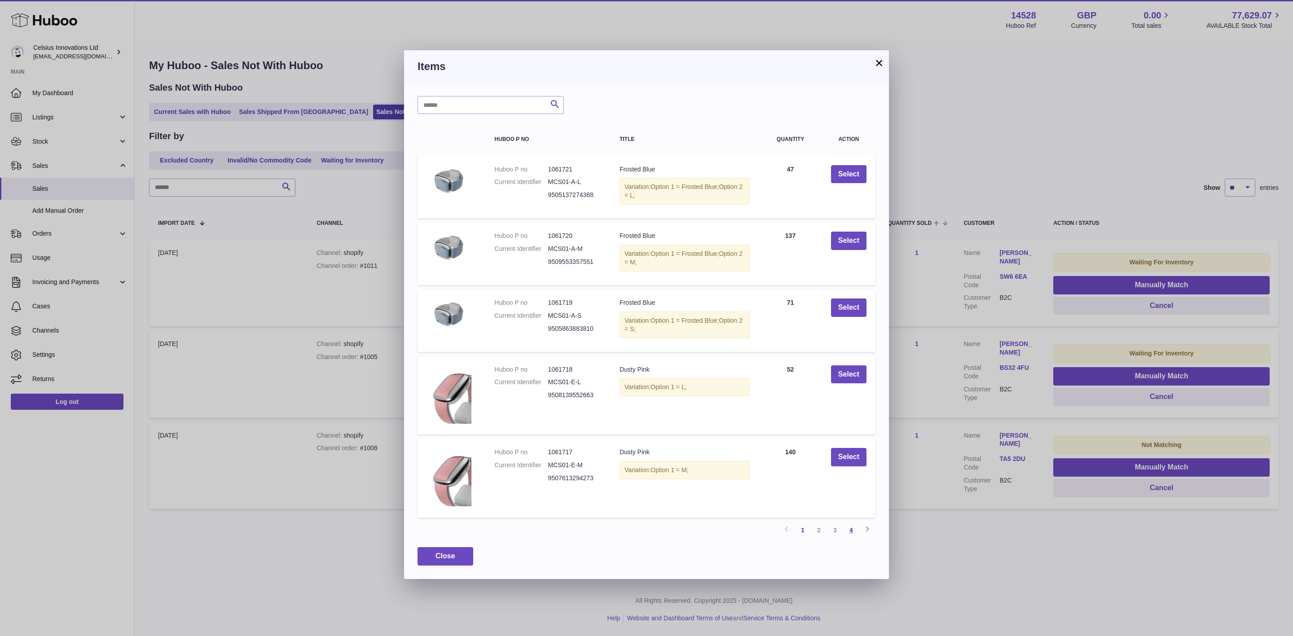
click at [850, 538] on link "4" at bounding box center [851, 530] width 16 height 16
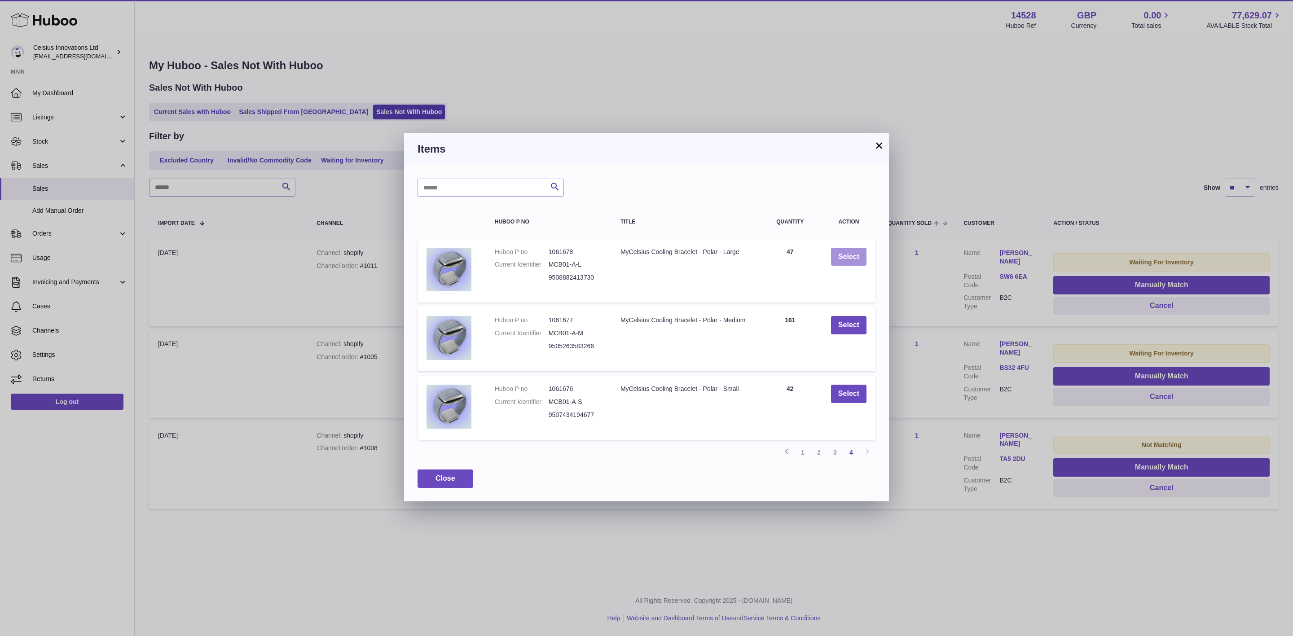
click at [845, 255] on button "Select" at bounding box center [848, 257] width 35 height 18
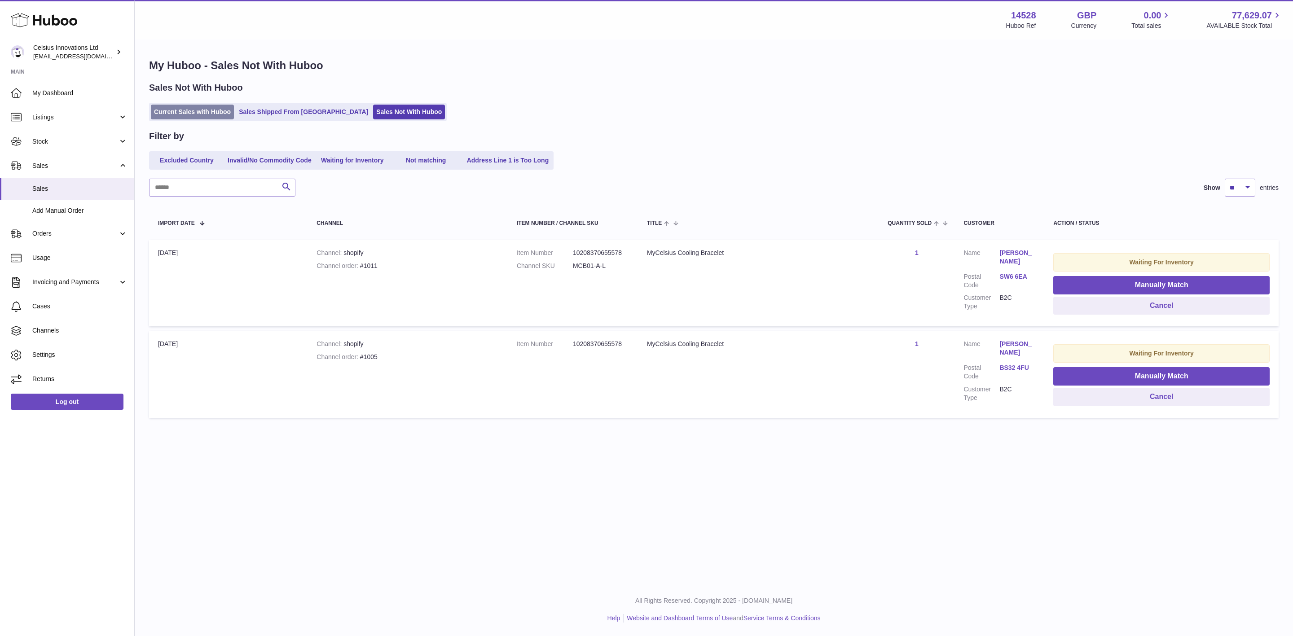
click at [211, 110] on link "Current Sales with Huboo" at bounding box center [192, 112] width 83 height 15
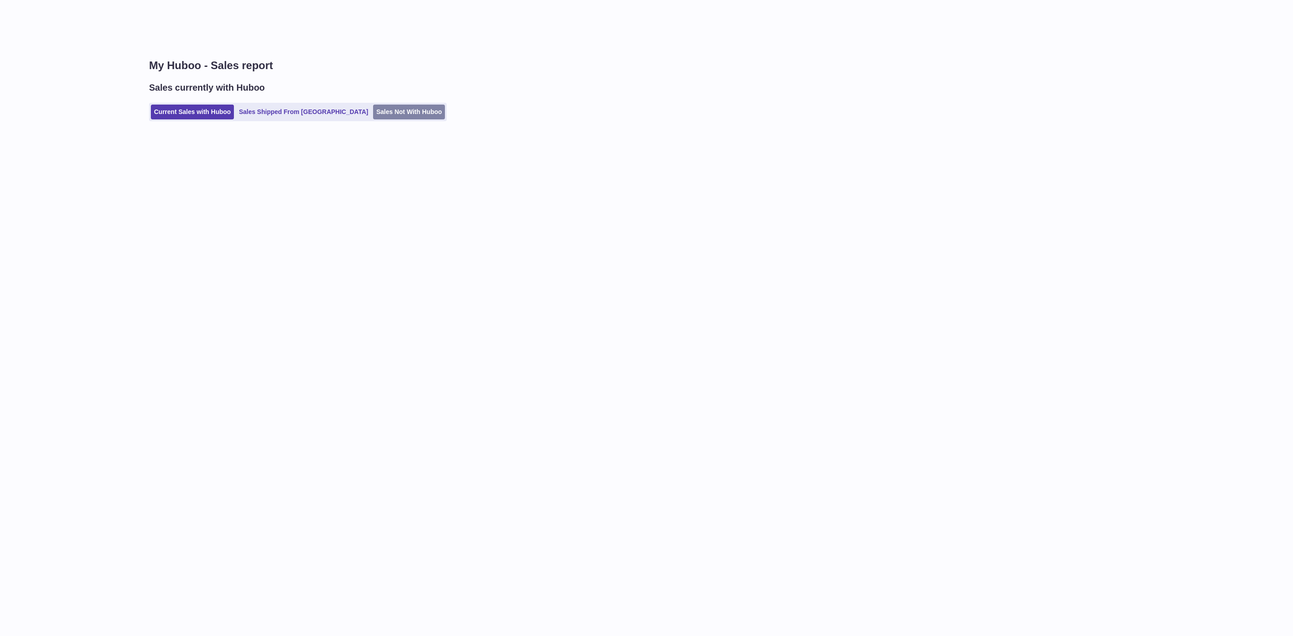
click at [373, 105] on link "Sales Not With Huboo" at bounding box center [409, 112] width 72 height 15
click at [215, 112] on link "Current Sales with Huboo" at bounding box center [192, 112] width 83 height 15
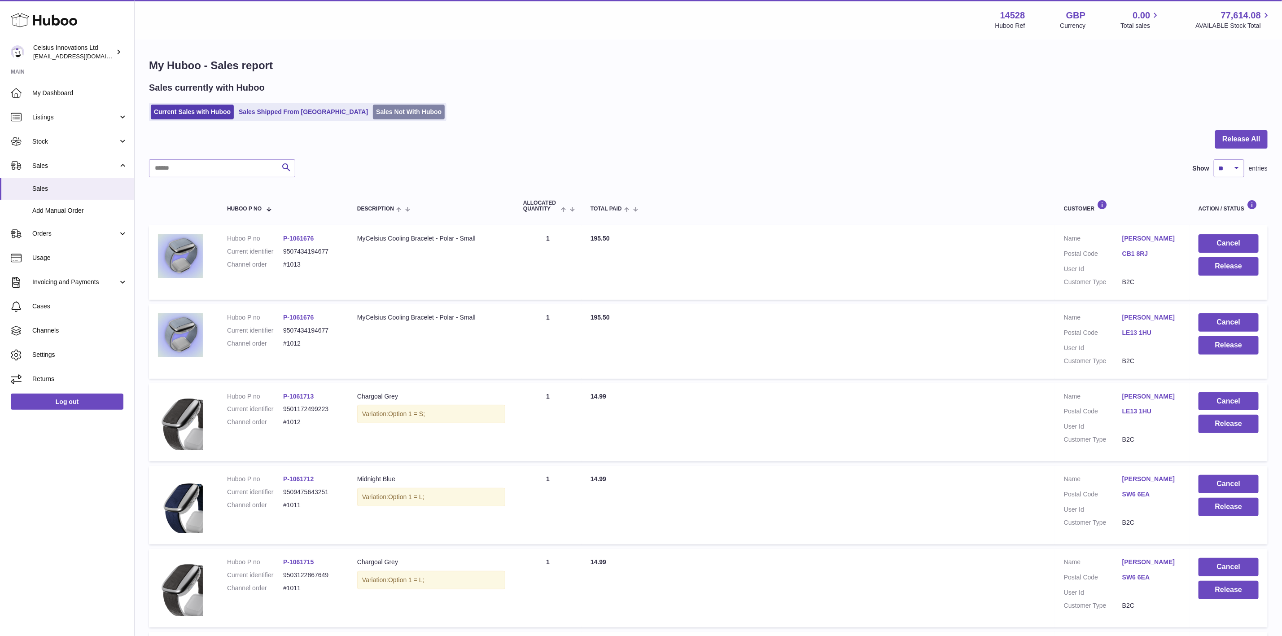
click at [373, 105] on link "Sales Not With Huboo" at bounding box center [409, 112] width 72 height 15
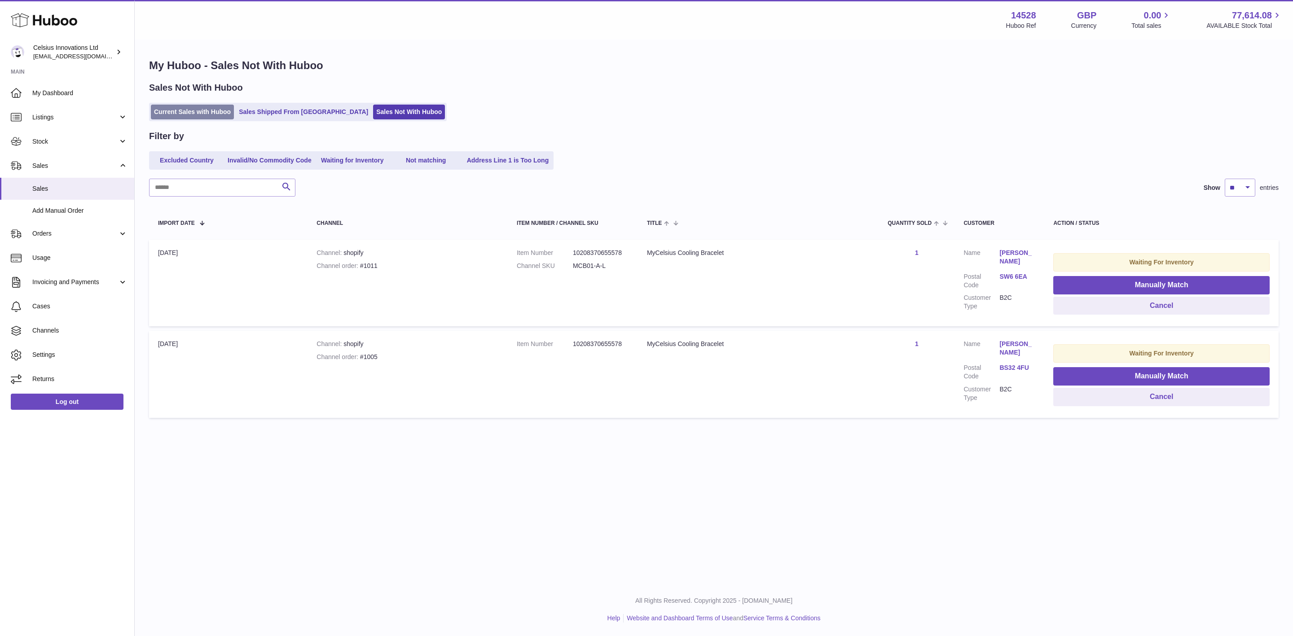
click at [202, 109] on link "Current Sales with Huboo" at bounding box center [192, 112] width 83 height 15
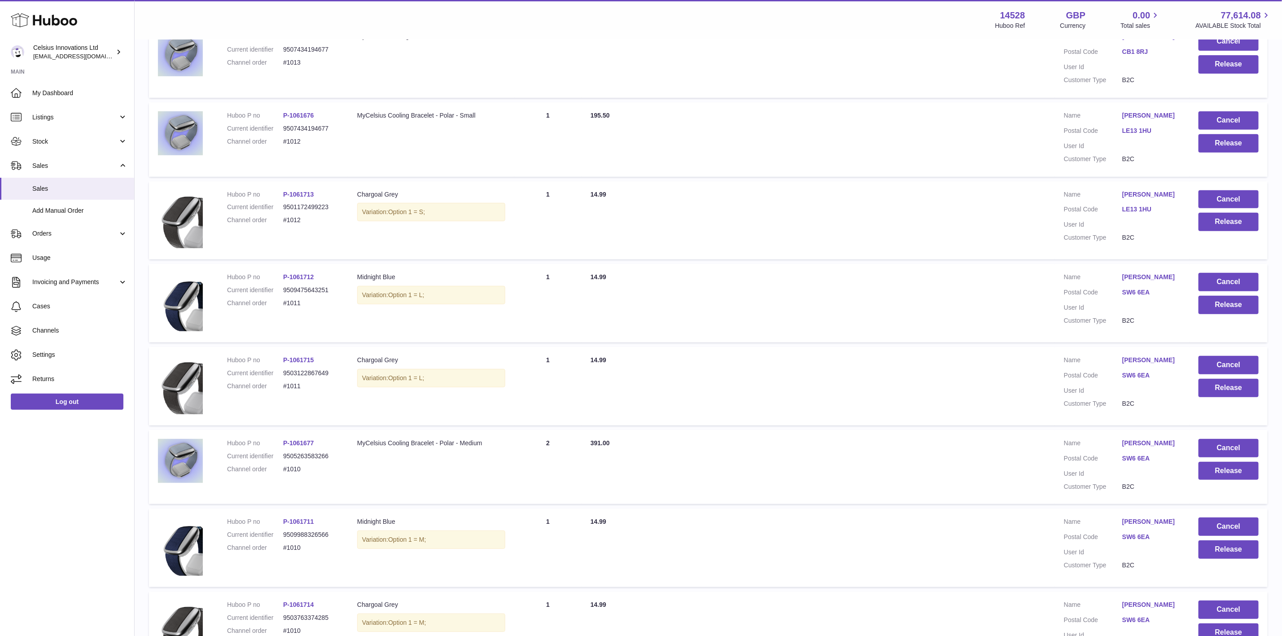
scroll to position [67, 0]
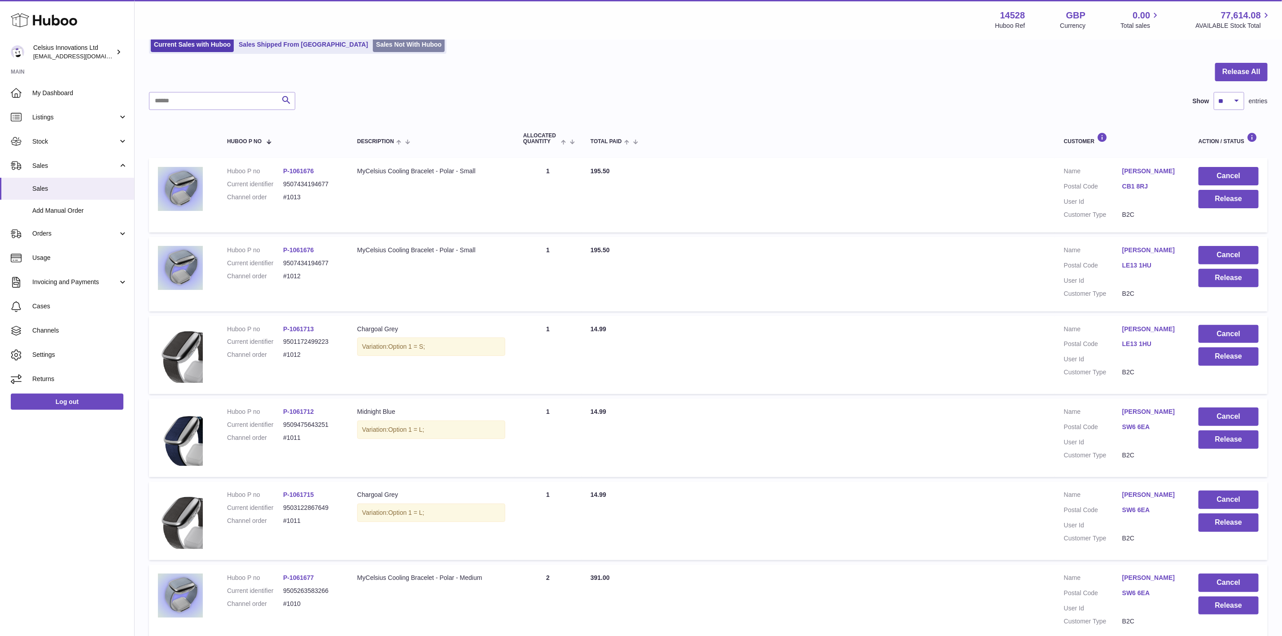
click at [387, 47] on link "Sales Not With Huboo" at bounding box center [409, 44] width 72 height 15
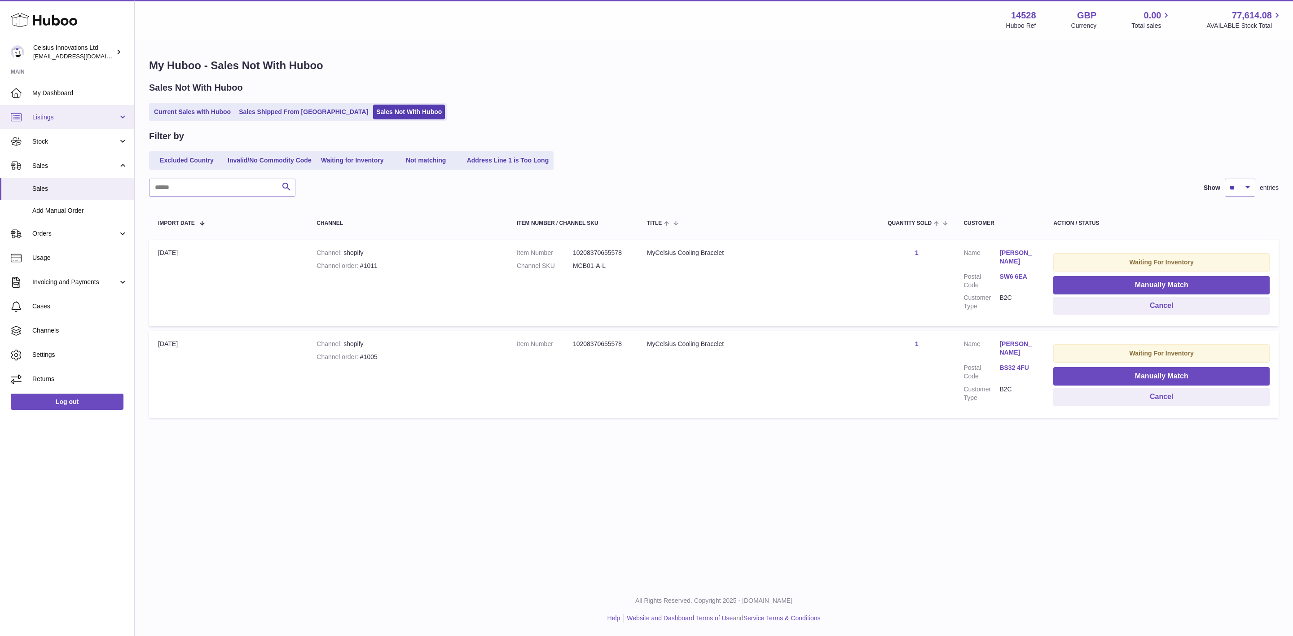
click at [92, 123] on link "Listings" at bounding box center [67, 117] width 134 height 24
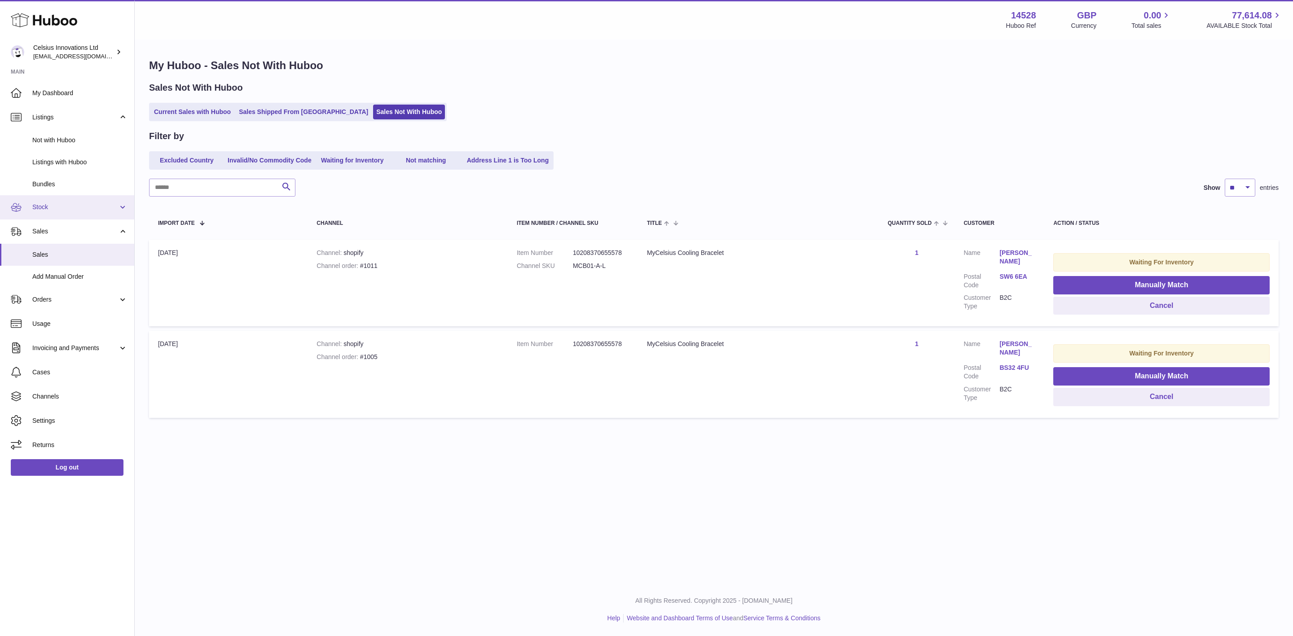
click at [83, 210] on span "Stock" at bounding box center [75, 207] width 86 height 9
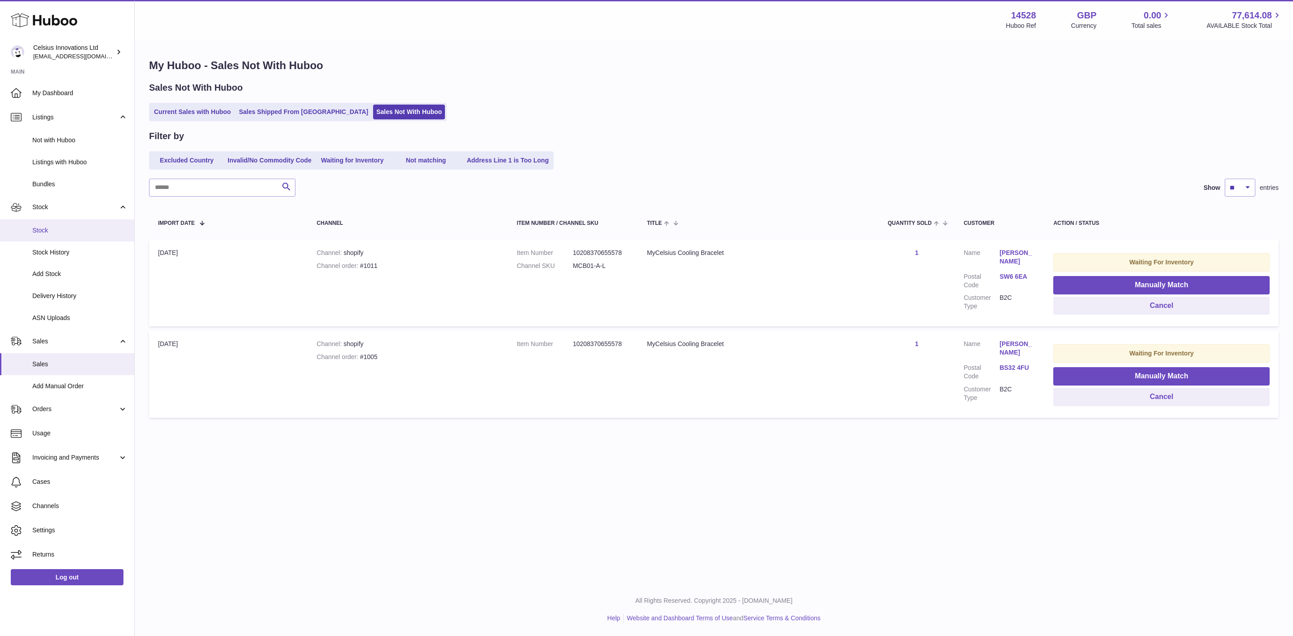
click at [69, 228] on span "Stock" at bounding box center [79, 230] width 95 height 9
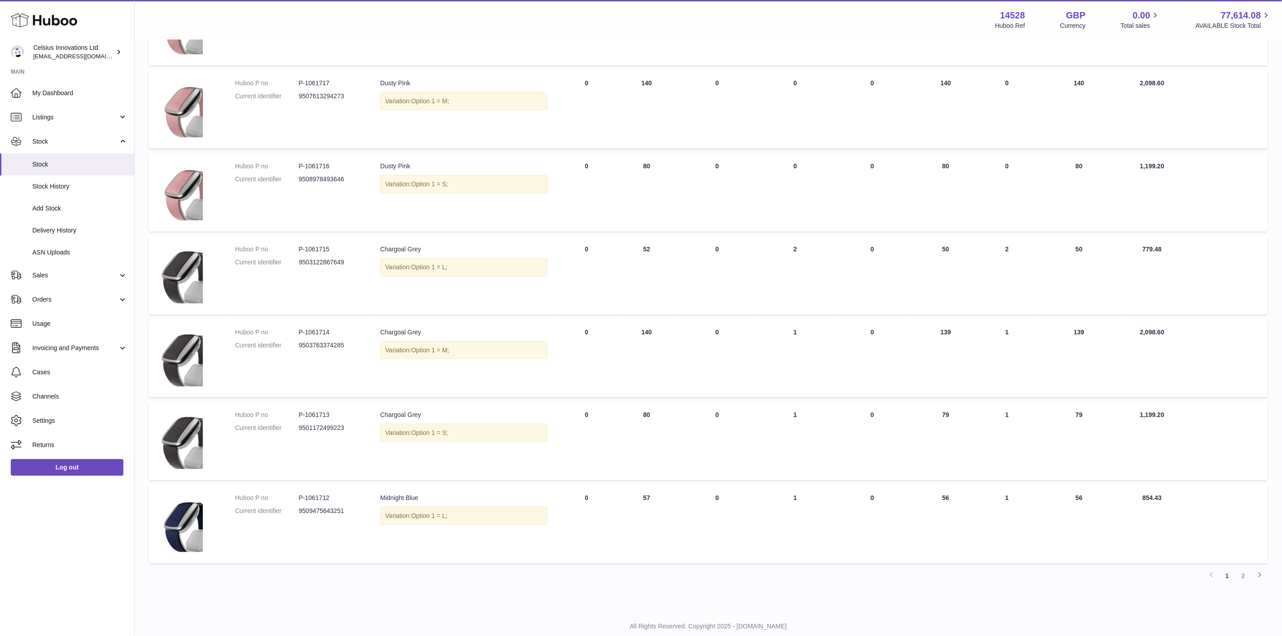
scroll to position [388, 0]
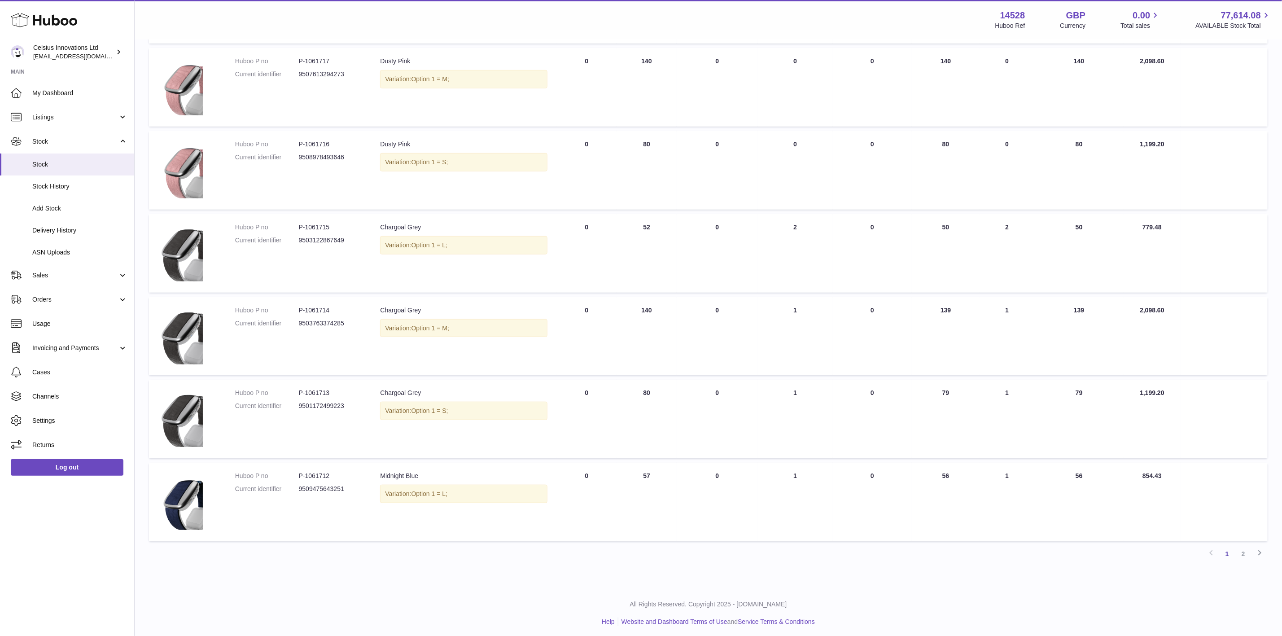
click at [1239, 553] on link "2" at bounding box center [1244, 554] width 16 height 16
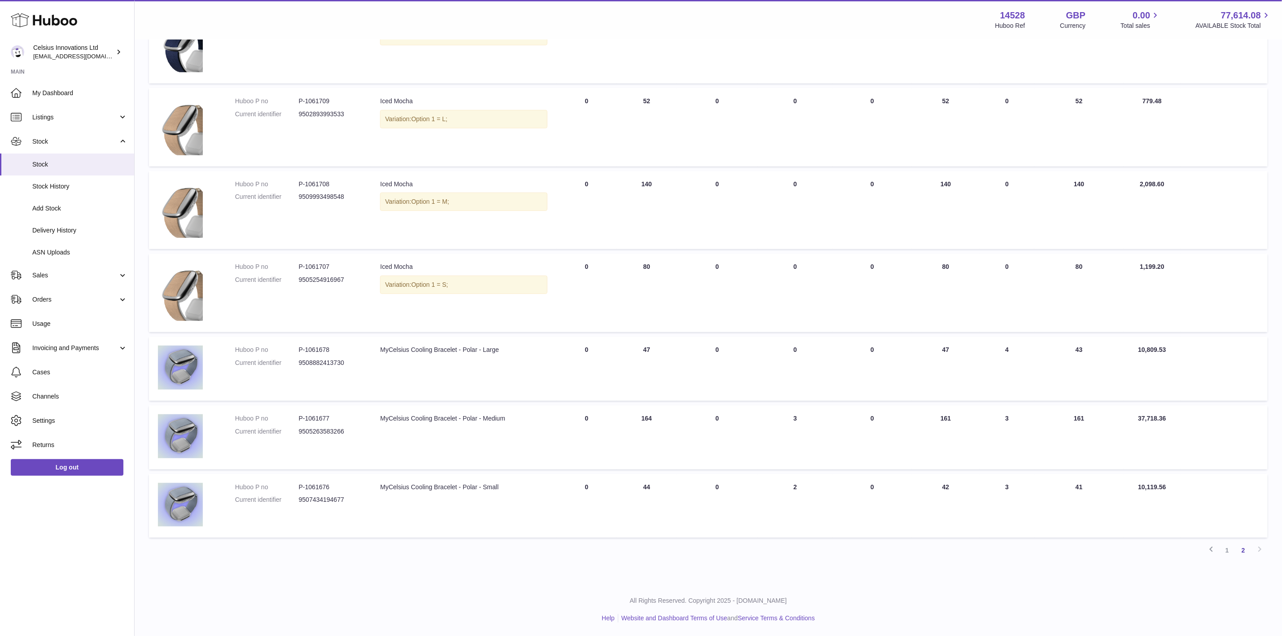
scroll to position [254, 0]
drag, startPoint x: 650, startPoint y: 351, endPoint x: 657, endPoint y: 350, distance: 7.7
click at [692, 351] on tr "Huboo P no P-1061678 Current identifier 9508882413730 Description MyCelsius Coo…" at bounding box center [708, 372] width 1119 height 64
click at [656, 350] on td "ON HAND Total 47" at bounding box center [647, 372] width 60 height 64
drag, startPoint x: 631, startPoint y: 349, endPoint x: 782, endPoint y: 360, distance: 151.2
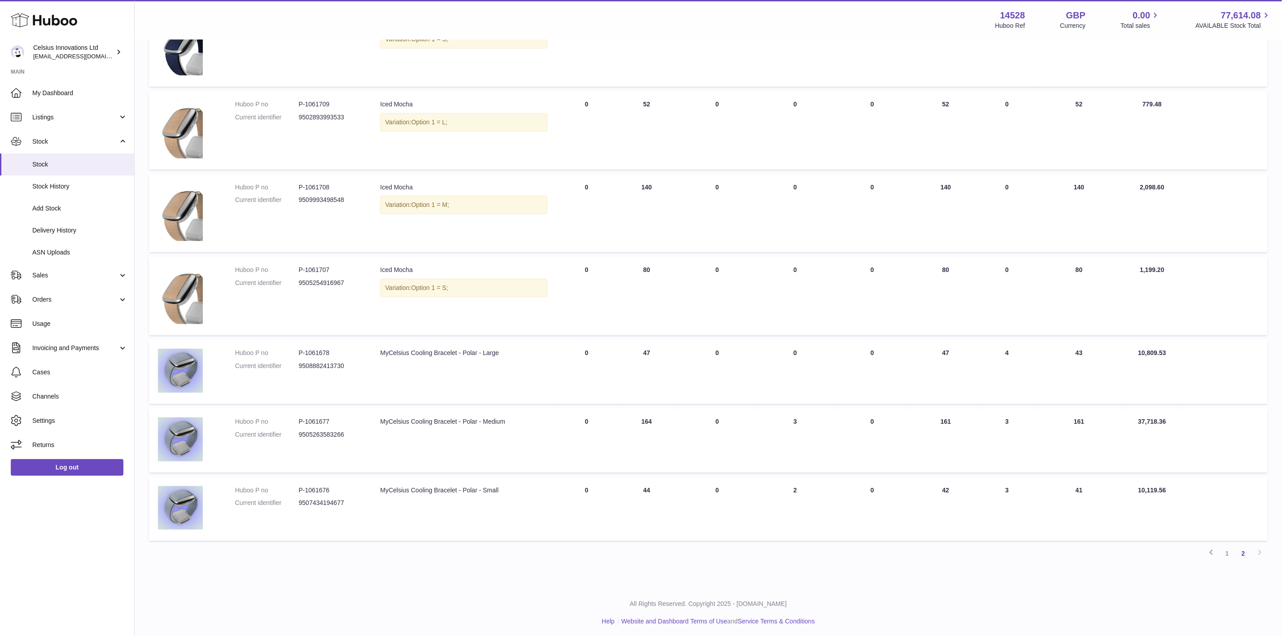
click at [782, 360] on tr "Huboo P no P-1061678 Current identifier 9508882413730 Description MyCelsius Coo…" at bounding box center [708, 372] width 1119 height 64
drag, startPoint x: 1002, startPoint y: 349, endPoint x: 1070, endPoint y: 354, distance: 67.5
click at [1070, 354] on tr "Huboo P no P-1061678 Current identifier 9508882413730 Description MyCelsius Coo…" at bounding box center [708, 372] width 1119 height 64
drag, startPoint x: 1106, startPoint y: 347, endPoint x: 1041, endPoint y: 351, distance: 64.8
click at [1041, 351] on td "30 DAYS PROJECTED 43" at bounding box center [1079, 372] width 89 height 64
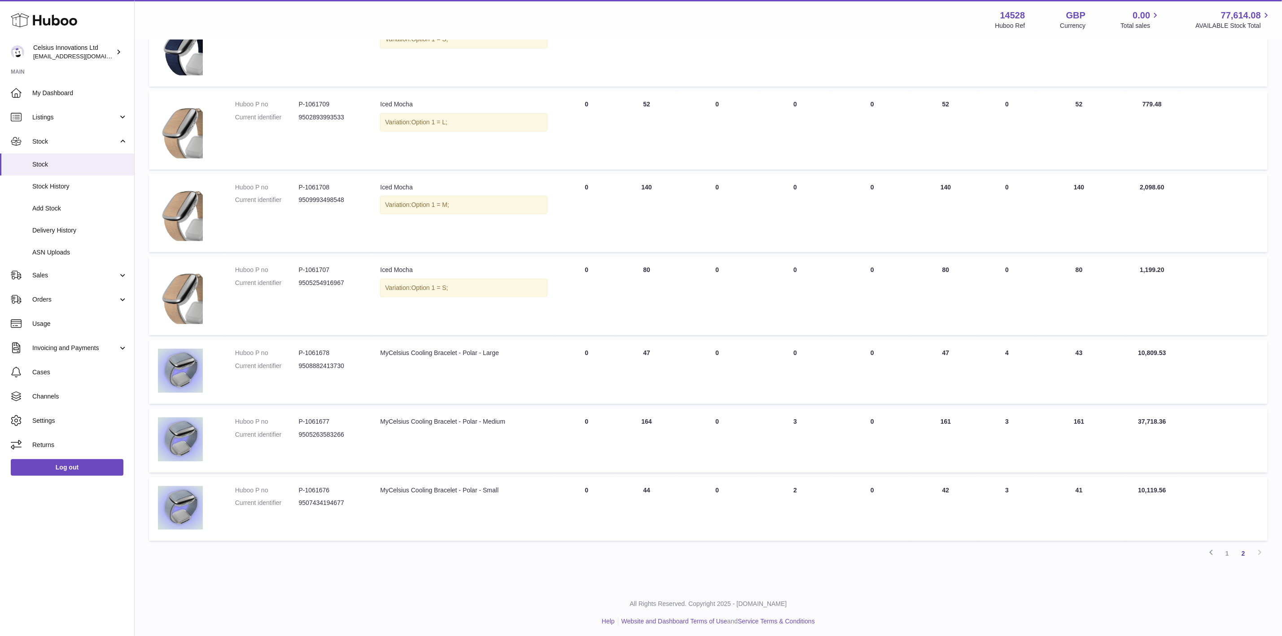
click at [1032, 350] on td "30 DAY SALES 4" at bounding box center [1007, 372] width 55 height 64
click at [69, 133] on link "Stock" at bounding box center [67, 141] width 134 height 24
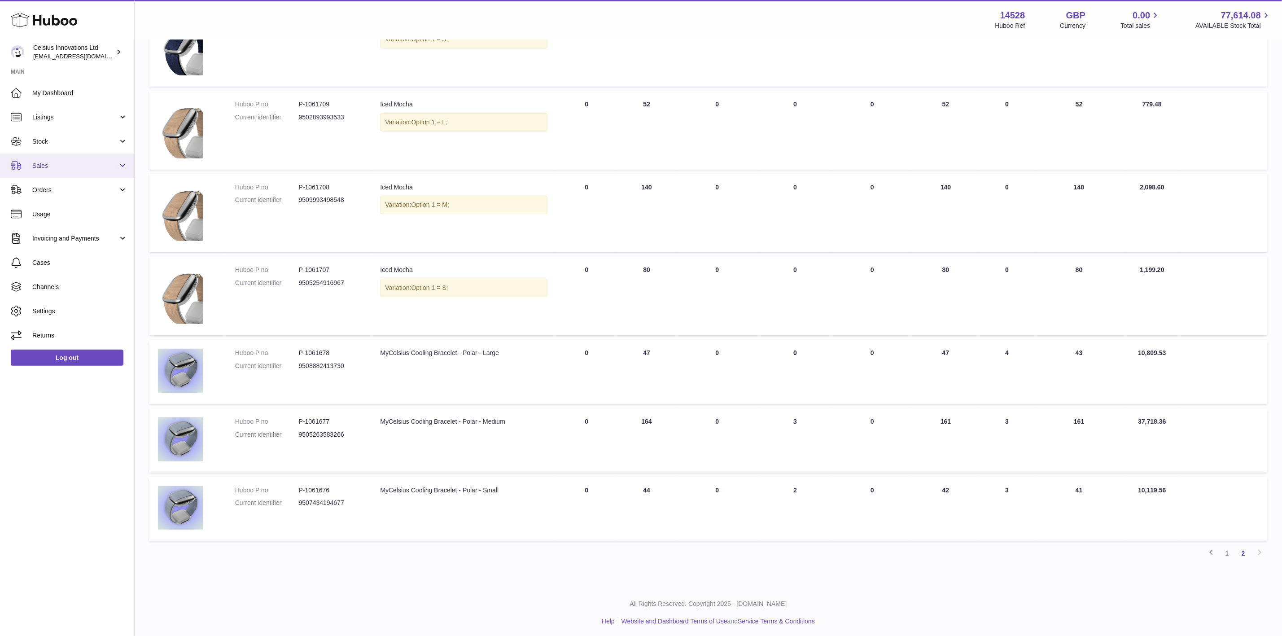
click at [77, 163] on span "Sales" at bounding box center [75, 166] width 86 height 9
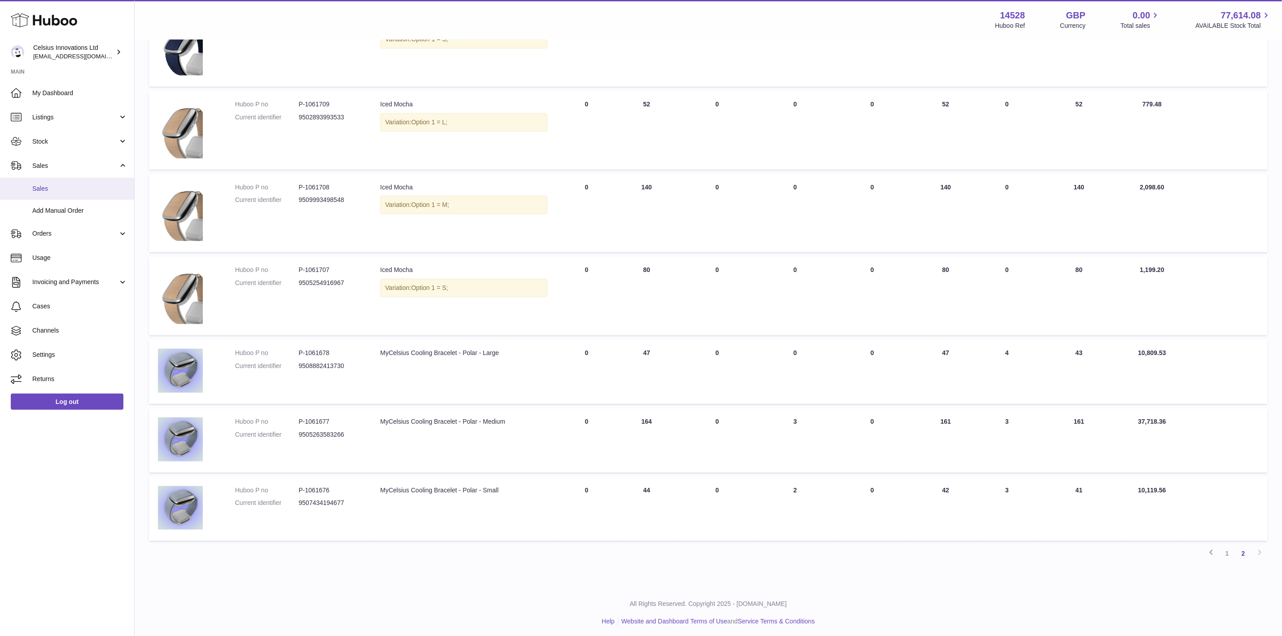
click at [71, 182] on link "Sales" at bounding box center [67, 189] width 134 height 22
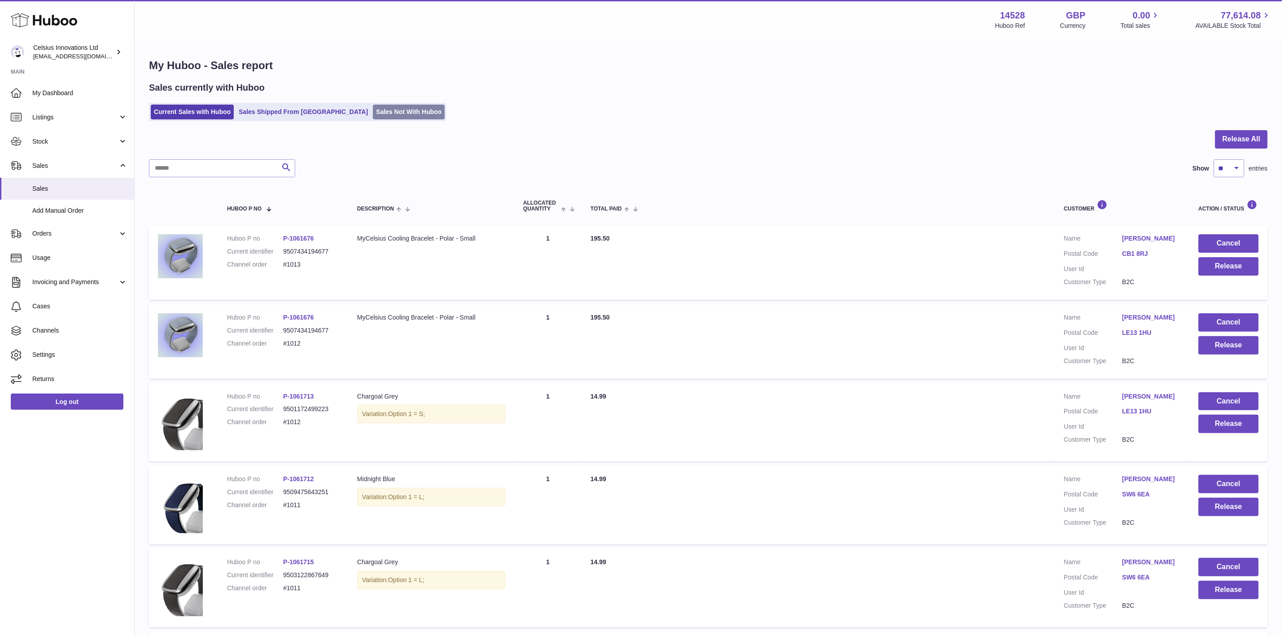
click at [384, 112] on link "Sales Not With Huboo" at bounding box center [409, 112] width 72 height 15
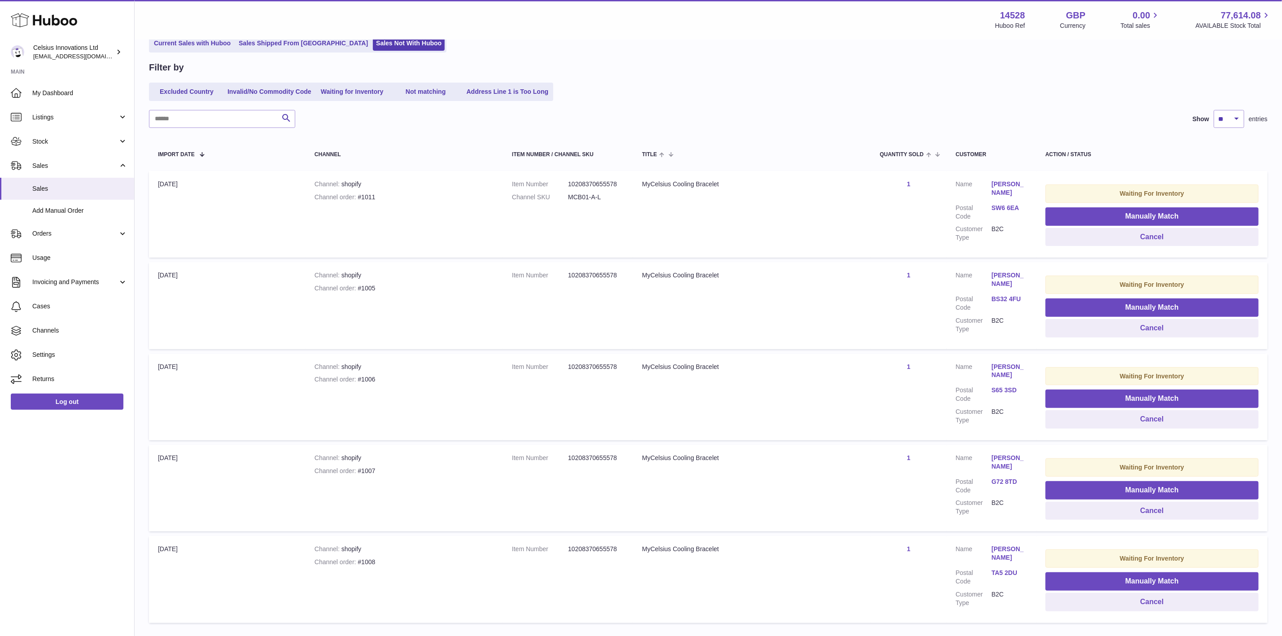
scroll to position [124, 0]
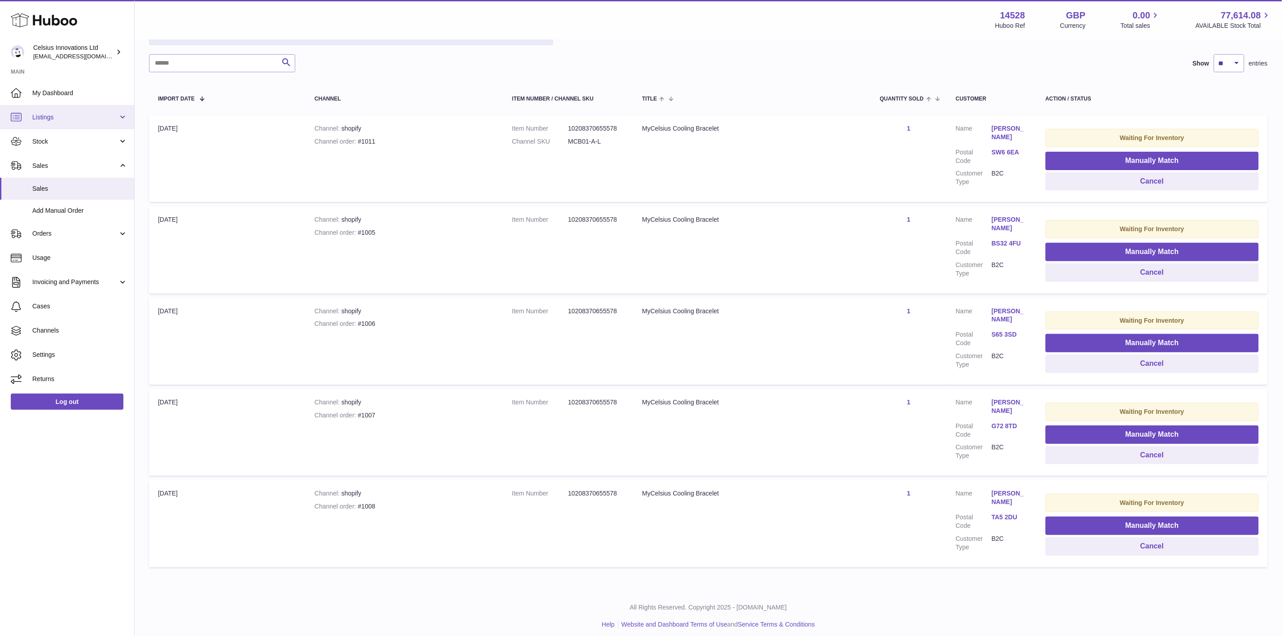
click at [73, 123] on link "Listings" at bounding box center [67, 117] width 134 height 24
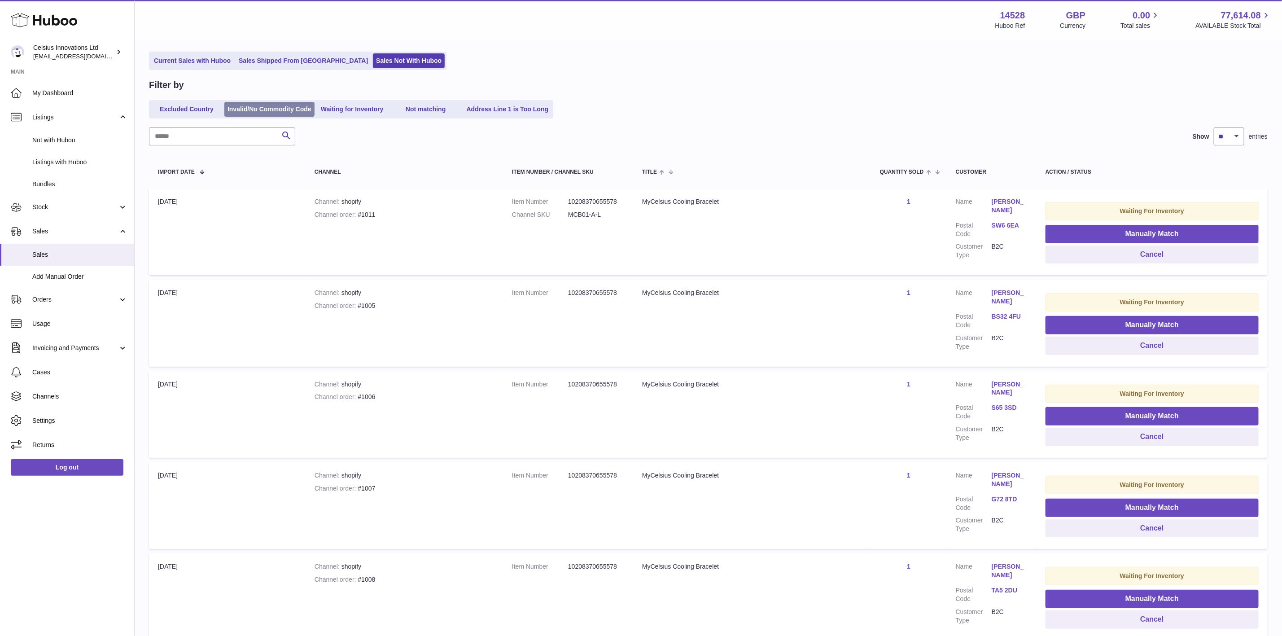
scroll to position [0, 0]
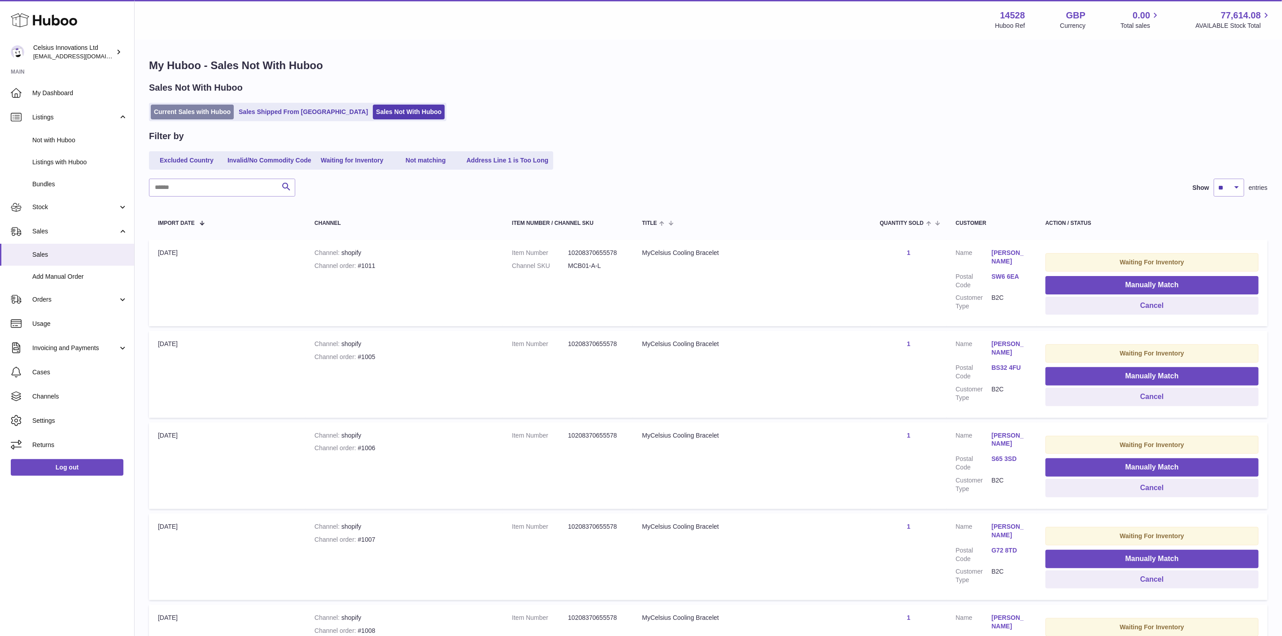
click at [200, 116] on link "Current Sales with Huboo" at bounding box center [192, 112] width 83 height 15
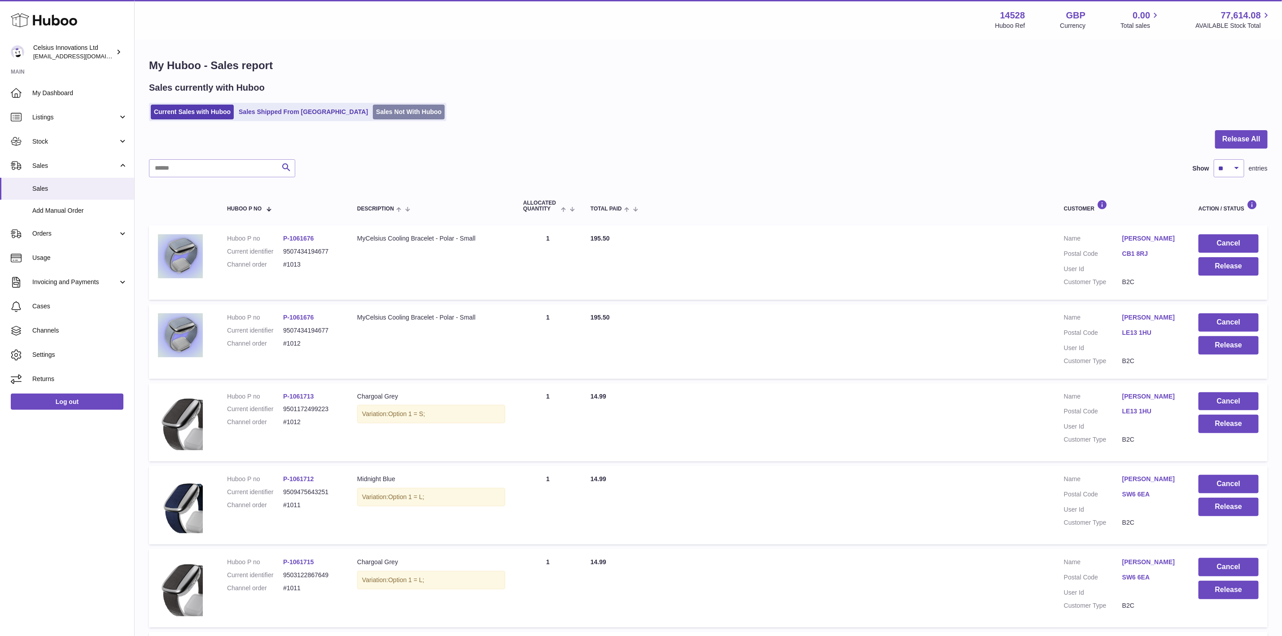
click at [384, 113] on link "Sales Not With Huboo" at bounding box center [409, 112] width 72 height 15
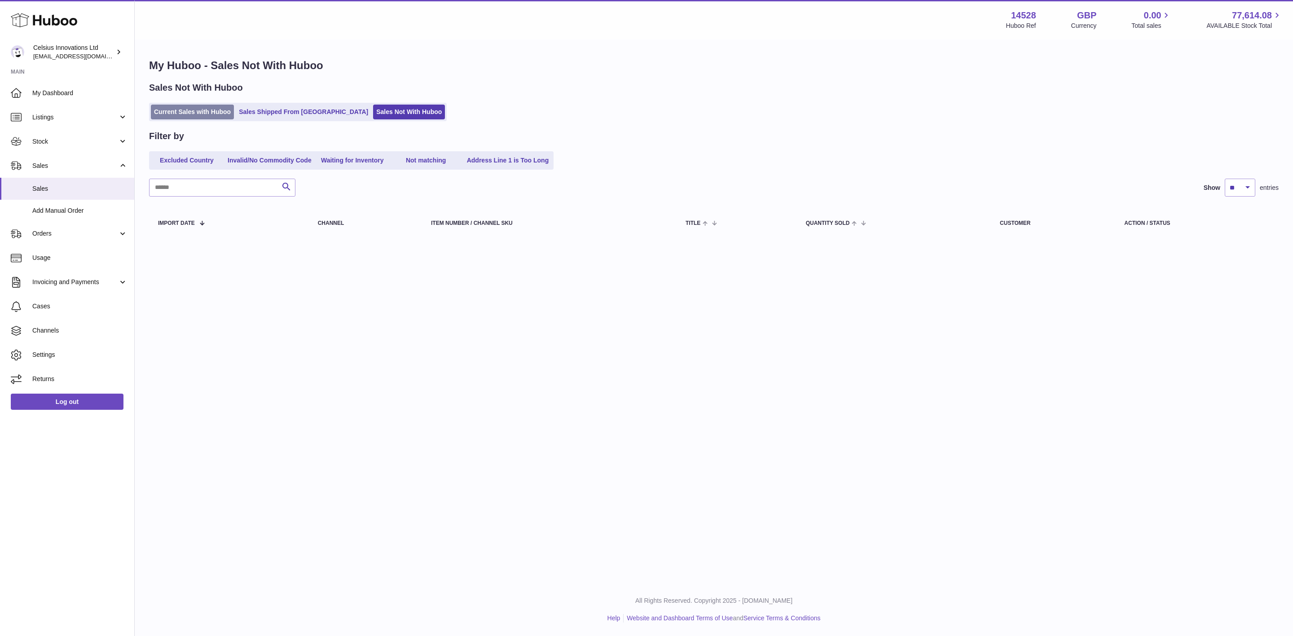
click at [198, 106] on link "Current Sales with Huboo" at bounding box center [192, 112] width 83 height 15
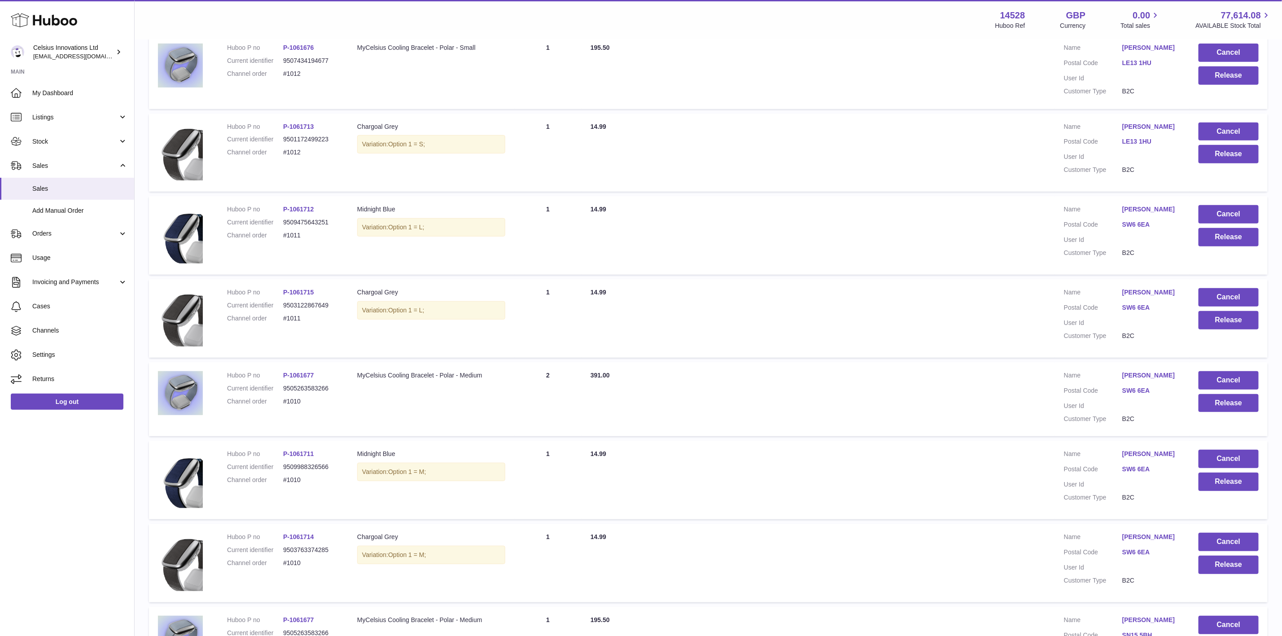
scroll to position [5, 0]
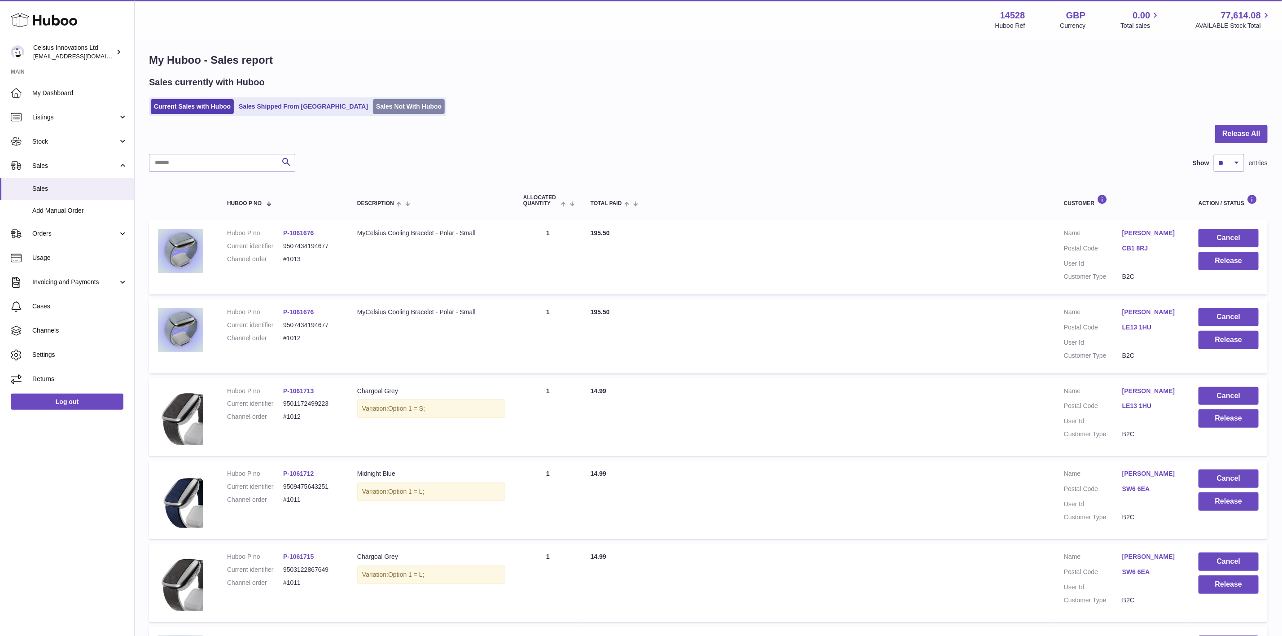
click at [378, 108] on link "Sales Not With Huboo" at bounding box center [409, 106] width 72 height 15
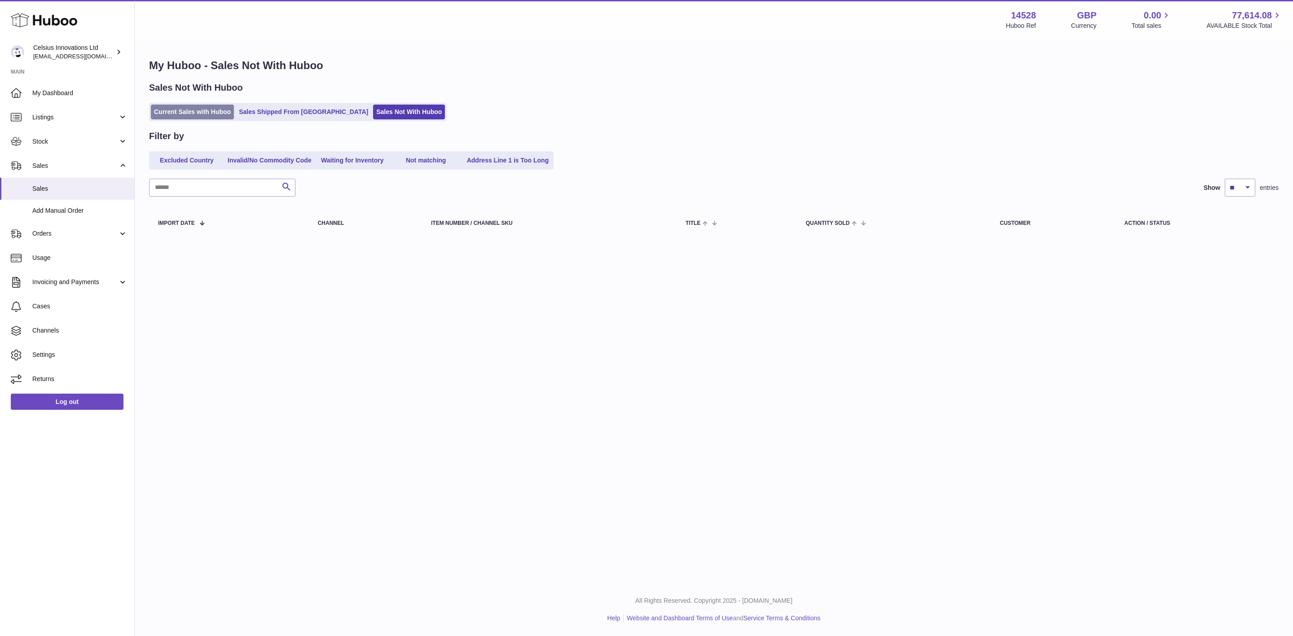
click at [213, 108] on link "Current Sales with Huboo" at bounding box center [192, 112] width 83 height 15
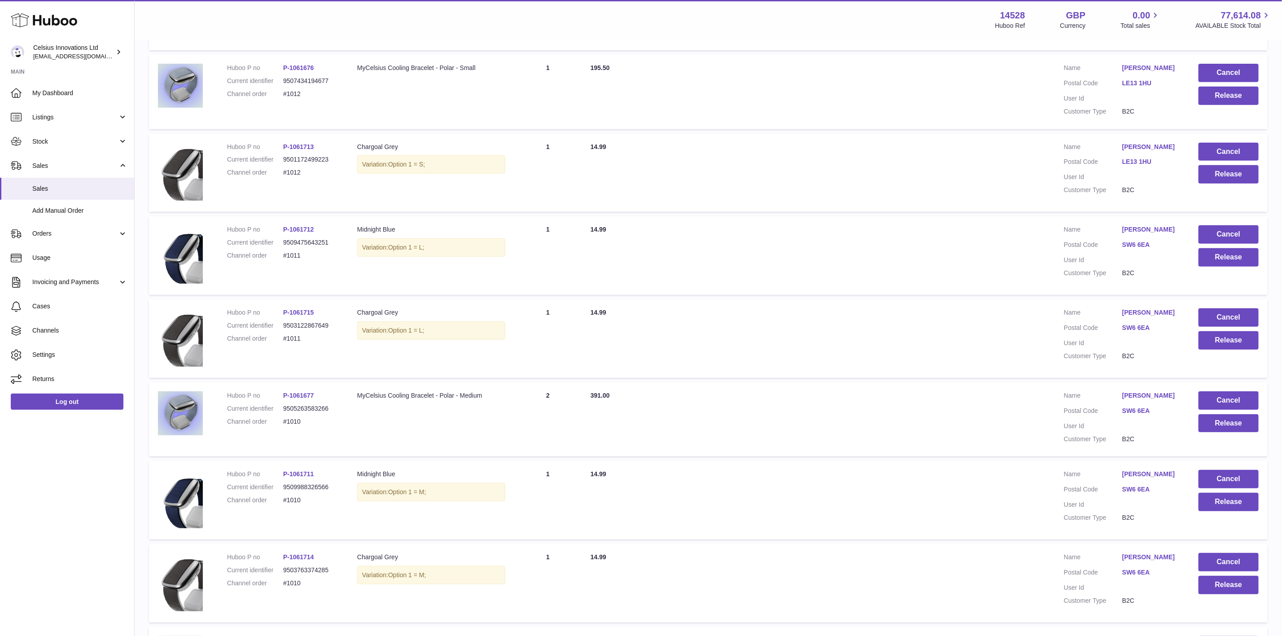
scroll to position [477, 0]
